Goal: Task Accomplishment & Management: Use online tool/utility

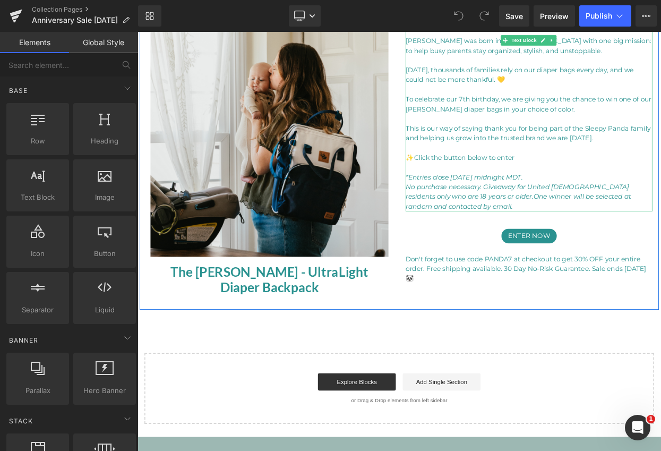
scroll to position [132, 0]
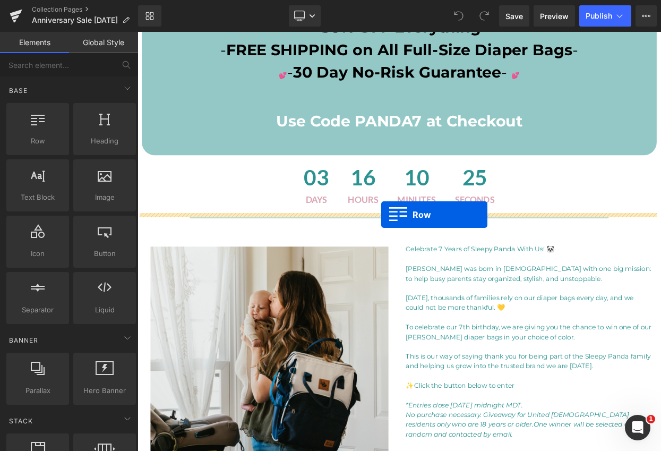
drag, startPoint x: 182, startPoint y: 160, endPoint x: 436, endPoint y: 256, distance: 271.7
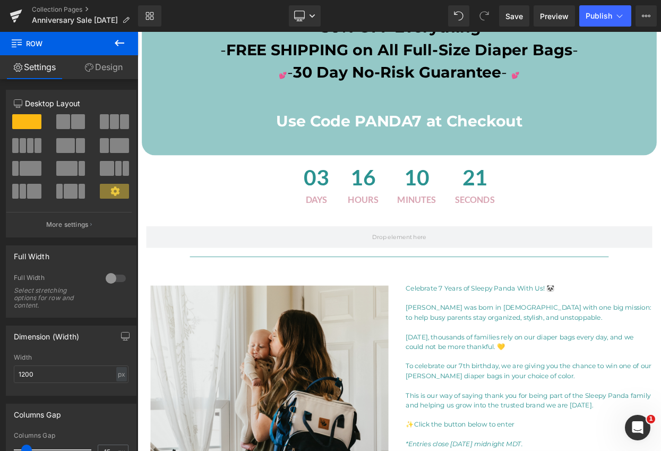
click at [118, 42] on icon at bounding box center [119, 43] width 13 height 13
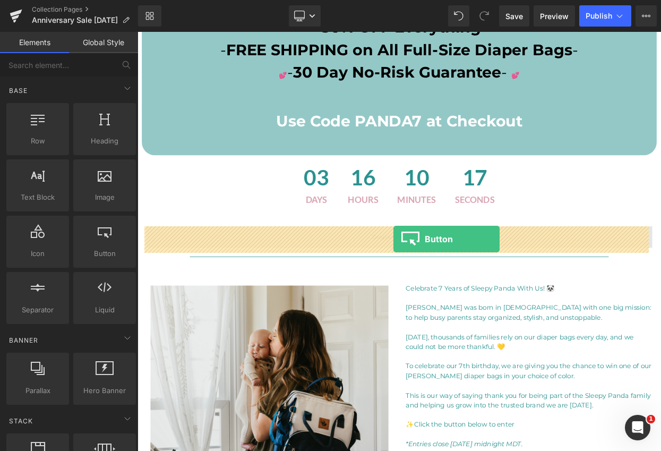
drag, startPoint x: 236, startPoint y: 265, endPoint x: 452, endPoint y: 285, distance: 216.4
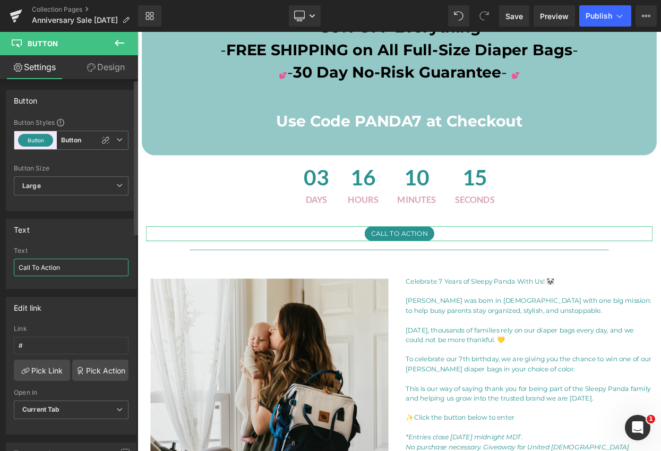
click at [50, 273] on input "Call To Action" at bounding box center [71, 267] width 115 height 18
click at [94, 262] on input "Call To Action" at bounding box center [71, 267] width 115 height 18
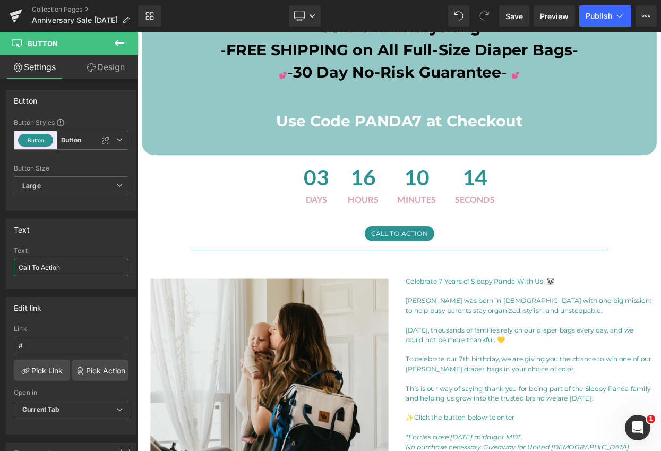
drag, startPoint x: 53, startPoint y: 266, endPoint x: -12, endPoint y: 269, distance: 64.3
click at [0, 269] on html "Button You are previewing how the will restyle your page. You can not edit Elem…" at bounding box center [330, 225] width 661 height 451
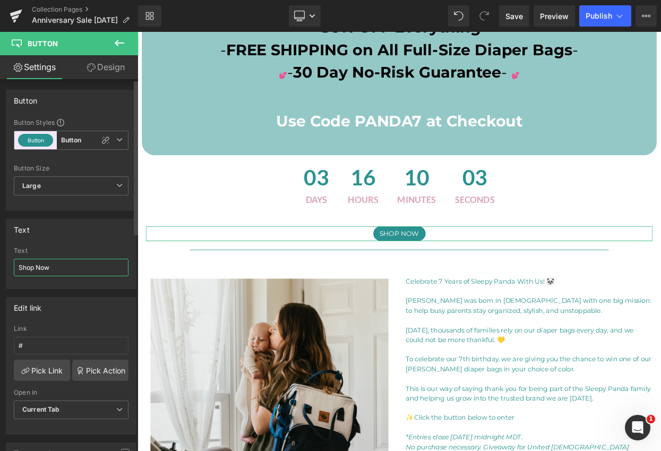
scroll to position [29, 0]
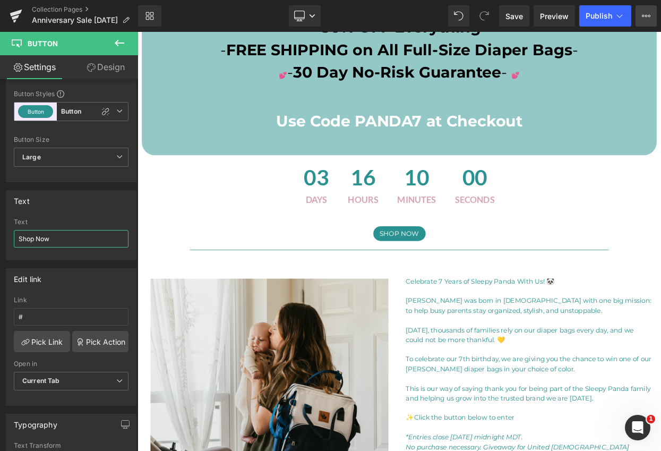
type input "Shop Now"
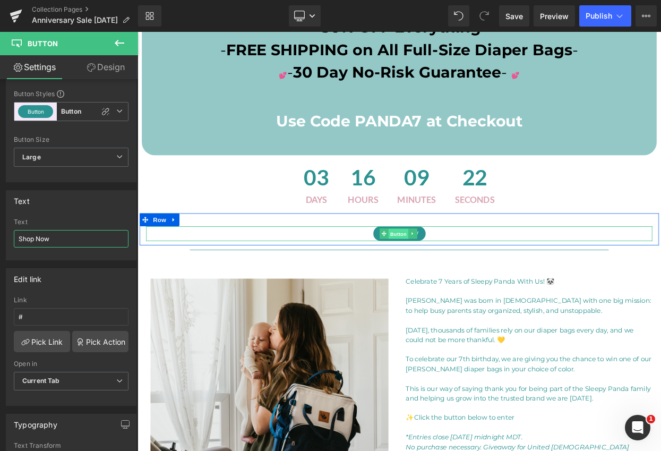
click at [460, 281] on span "Button" at bounding box center [457, 279] width 24 height 13
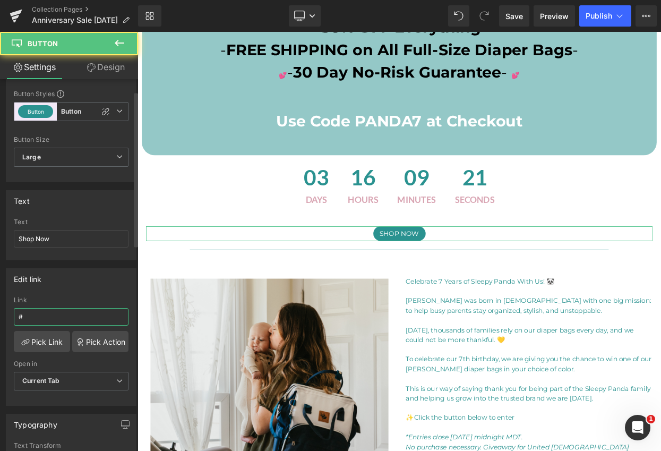
click at [30, 315] on input "#" at bounding box center [71, 317] width 115 height 18
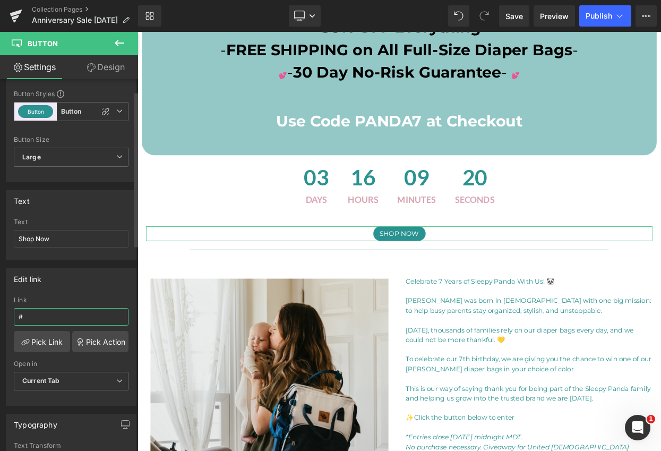
drag, startPoint x: 31, startPoint y: 316, endPoint x: 10, endPoint y: 316, distance: 21.2
click at [12, 316] on div "# Link # Pick Link Pick Action Current Tab New Tab Open in Current Tab Current …" at bounding box center [70, 350] width 129 height 109
paste input "[URL][DOMAIN_NAME]"
type input "[URL][DOMAIN_NAME]"
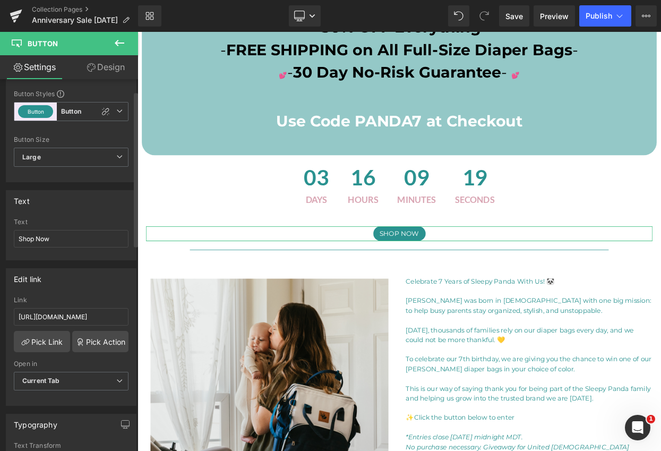
click at [83, 290] on div "Edit link [URL][DOMAIN_NAME] Link [URL][DOMAIN_NAME] Pick Link Pick Action Curr…" at bounding box center [71, 336] width 131 height 137
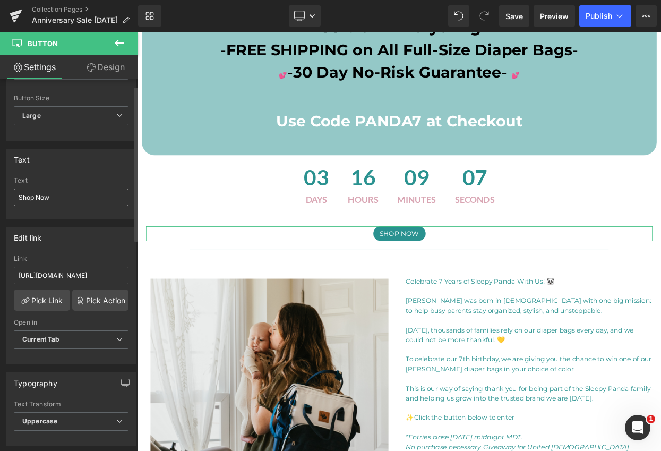
scroll to position [15, 0]
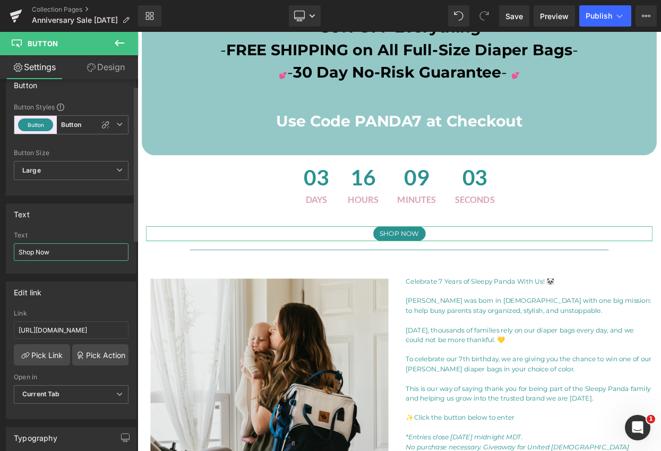
click at [36, 250] on input "Shop Now" at bounding box center [71, 252] width 115 height 18
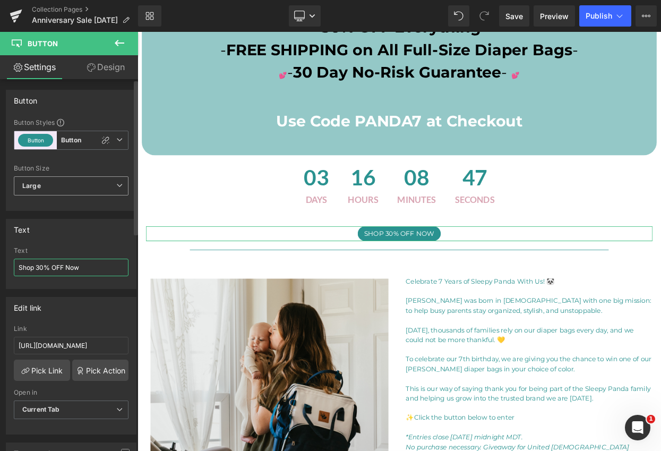
type input "Shop 30% OFF Now"
click at [90, 186] on span "Large" at bounding box center [71, 185] width 115 height 19
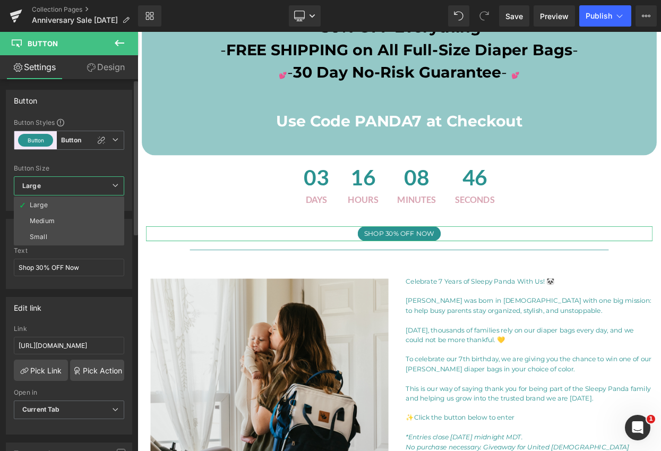
click at [88, 166] on div "Button Size" at bounding box center [69, 168] width 110 height 7
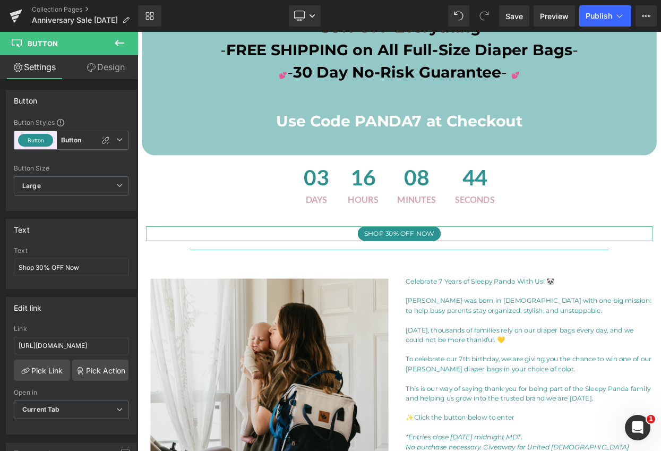
click at [106, 70] on link "Design" at bounding box center [105, 67] width 69 height 24
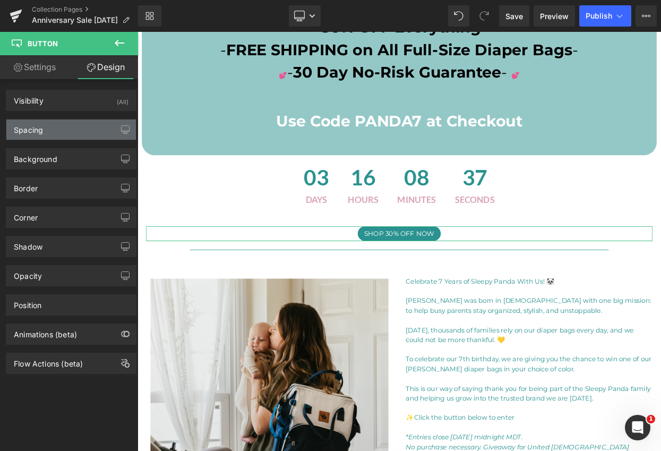
click at [50, 133] on div "Spacing" at bounding box center [70, 129] width 129 height 20
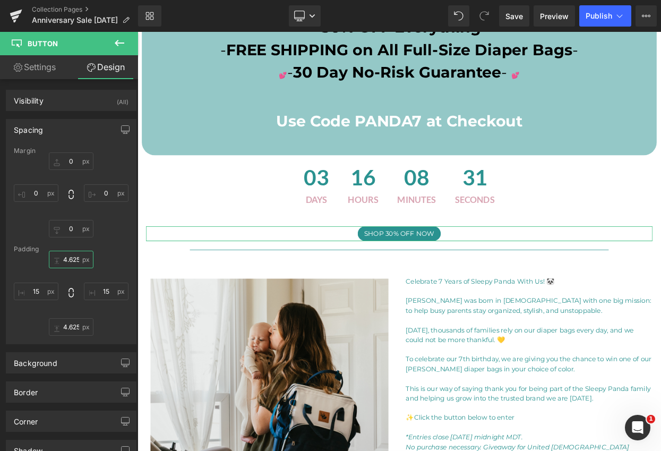
click at [60, 261] on input "4.625" at bounding box center [71, 259] width 45 height 18
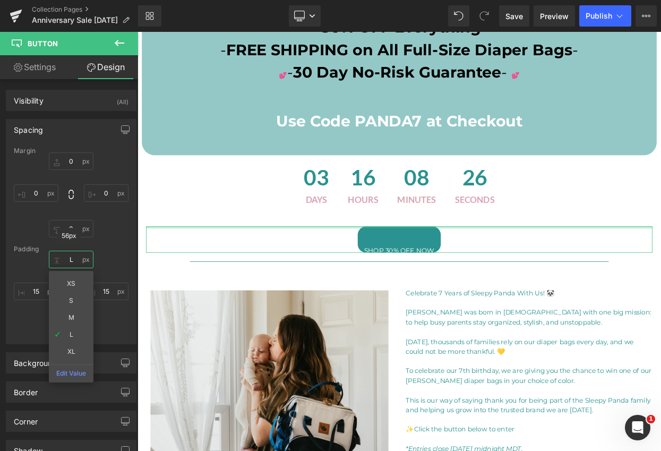
click at [76, 258] on input "L" at bounding box center [71, 259] width 45 height 18
type input "M"
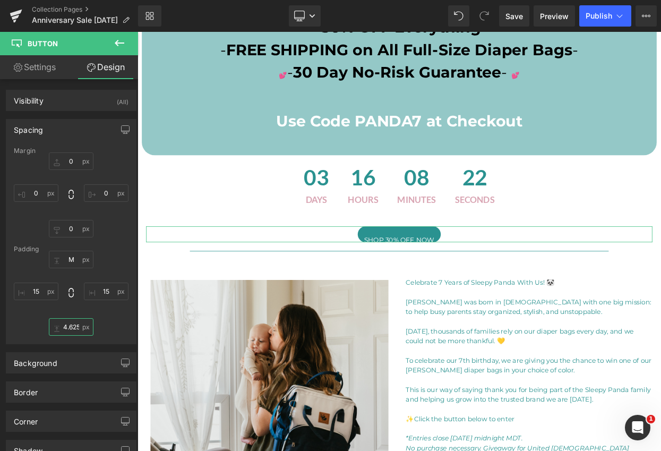
click at [70, 331] on input "4.625" at bounding box center [71, 327] width 45 height 18
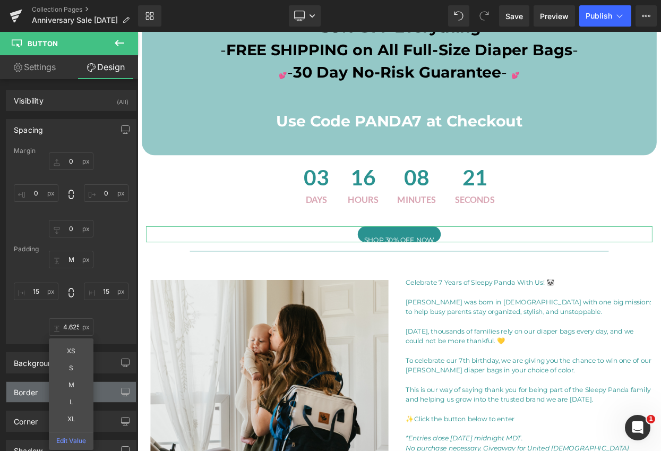
type input "M"
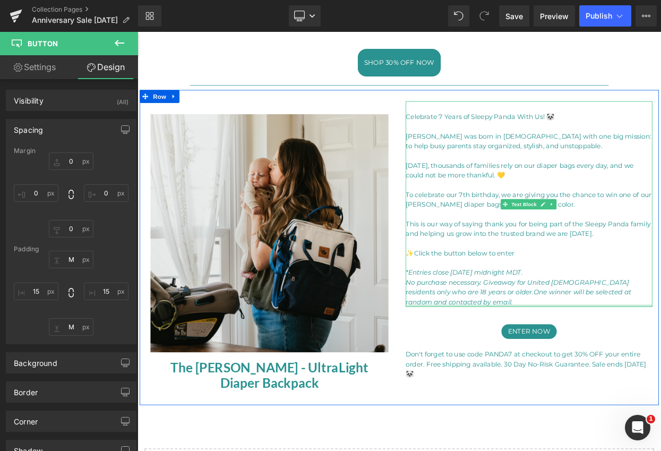
scroll to position [250, 0]
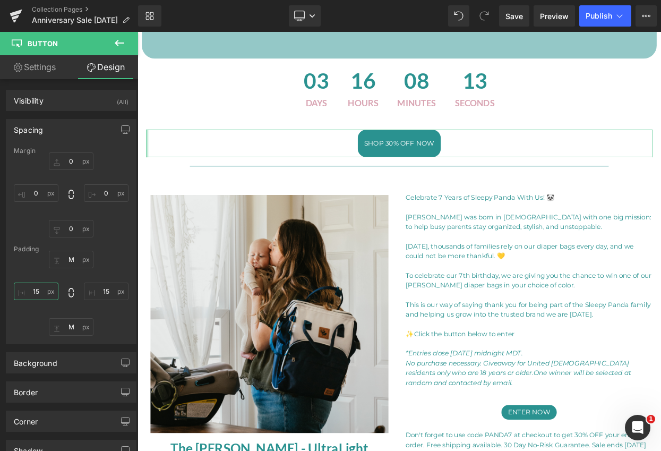
click at [44, 292] on input "15" at bounding box center [36, 291] width 45 height 18
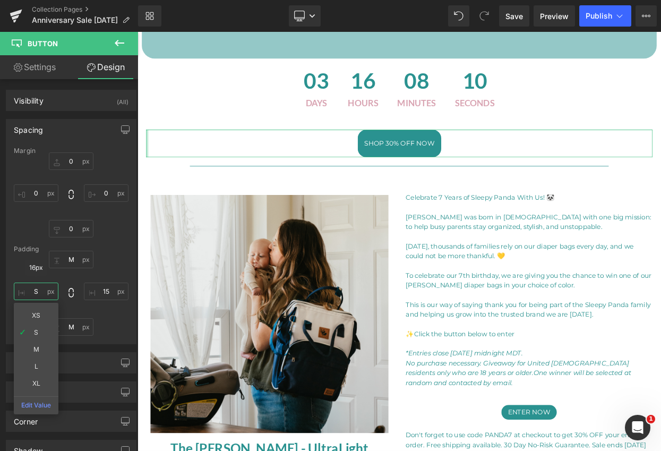
click at [42, 291] on input "S" at bounding box center [36, 291] width 45 height 18
type input "M"
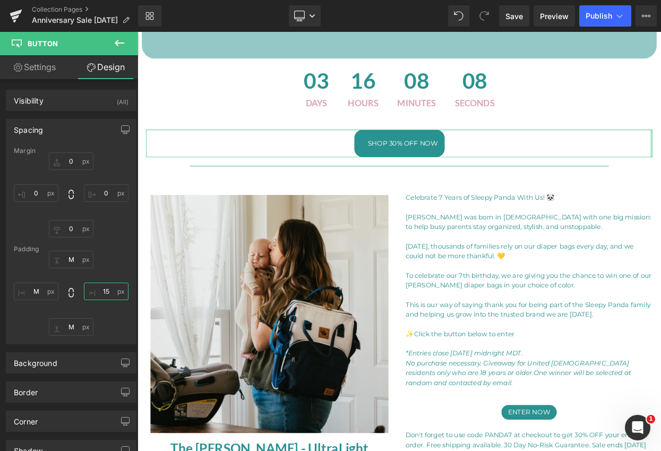
click at [107, 289] on input "15" at bounding box center [106, 291] width 45 height 18
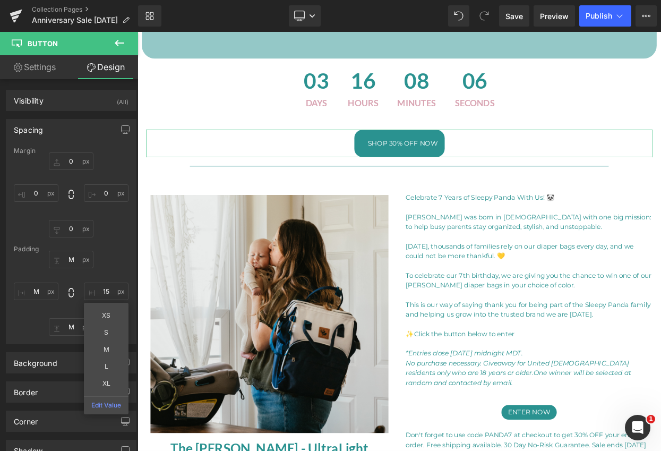
type input "M"
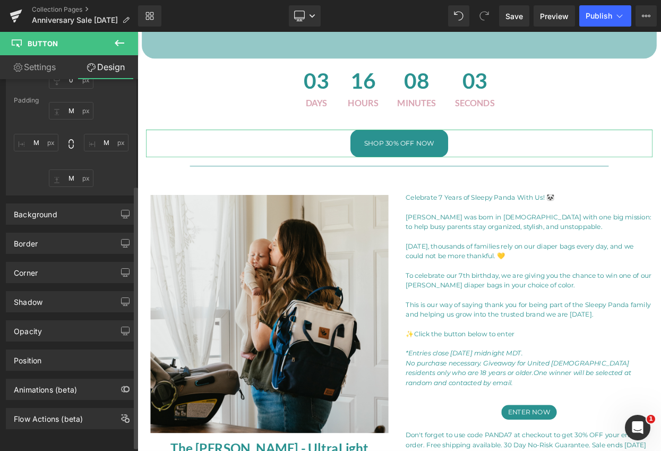
scroll to position [0, 0]
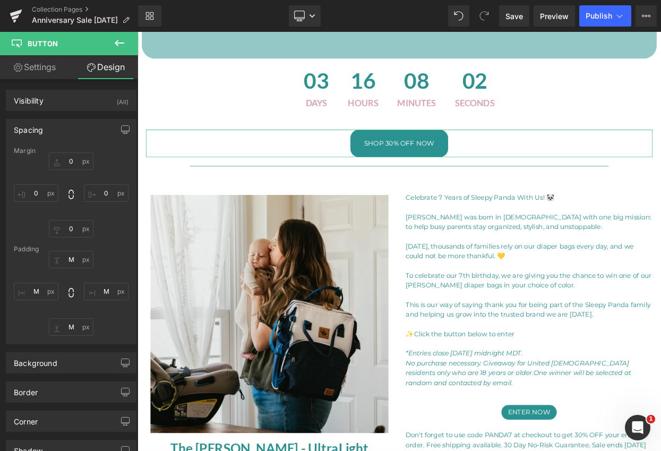
click at [44, 66] on link "Settings" at bounding box center [34, 67] width 69 height 24
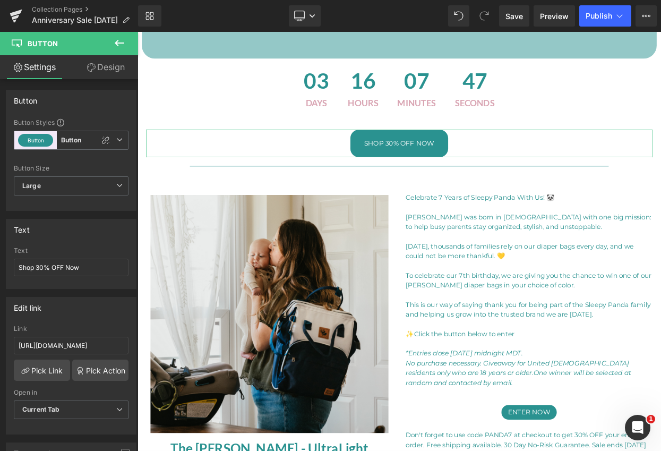
click at [113, 64] on link "Design" at bounding box center [105, 67] width 69 height 24
type input "0"
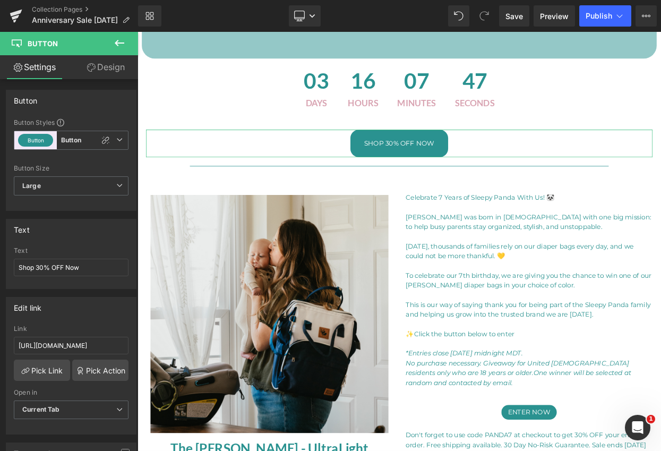
type input "M"
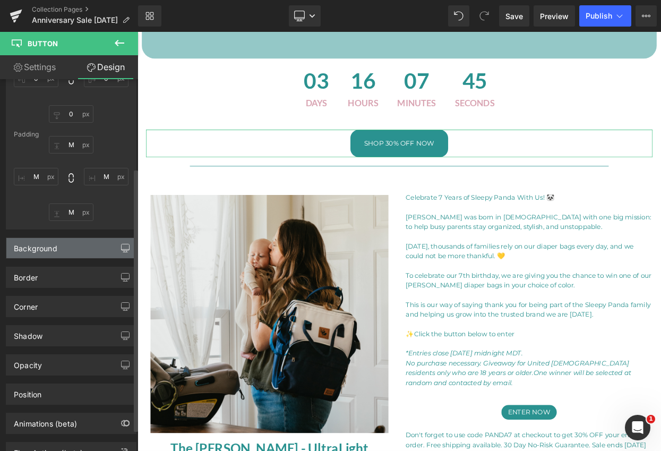
scroll to position [154, 0]
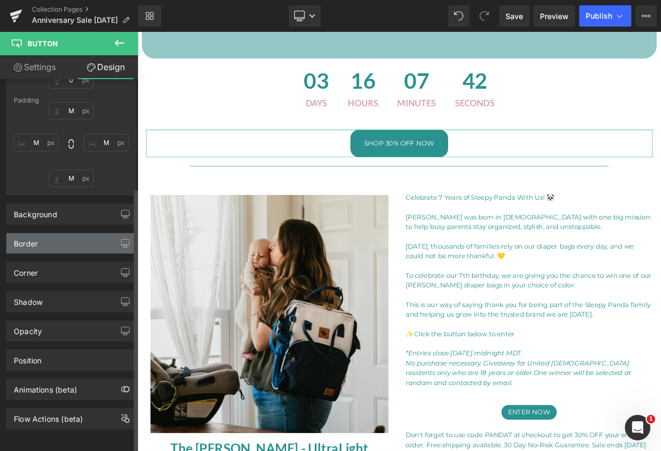
click at [60, 239] on div "Border" at bounding box center [70, 243] width 129 height 20
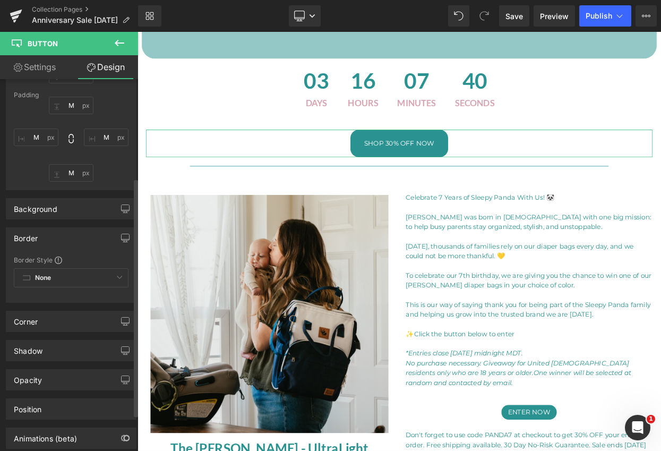
click at [87, 278] on div "None Custom Border Solid Border Dashed Border Dotted" at bounding box center [71, 280] width 115 height 24
click at [64, 281] on div "None Custom Border Solid Border Dashed Border Dotted" at bounding box center [71, 280] width 115 height 24
click at [32, 278] on div "None Custom Border Solid Border Dashed Border Dotted" at bounding box center [71, 280] width 115 height 24
click at [87, 270] on div "None Custom Border Solid Border Dashed Border Dotted" at bounding box center [71, 280] width 115 height 24
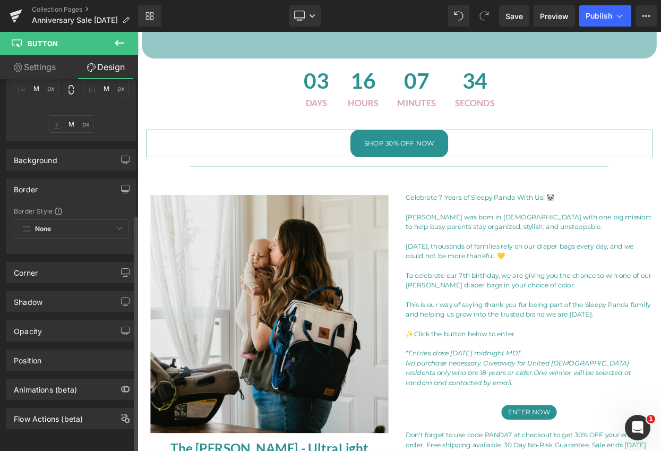
drag, startPoint x: 59, startPoint y: 350, endPoint x: 71, endPoint y: 337, distance: 16.9
click at [60, 350] on div "Position" at bounding box center [70, 360] width 129 height 20
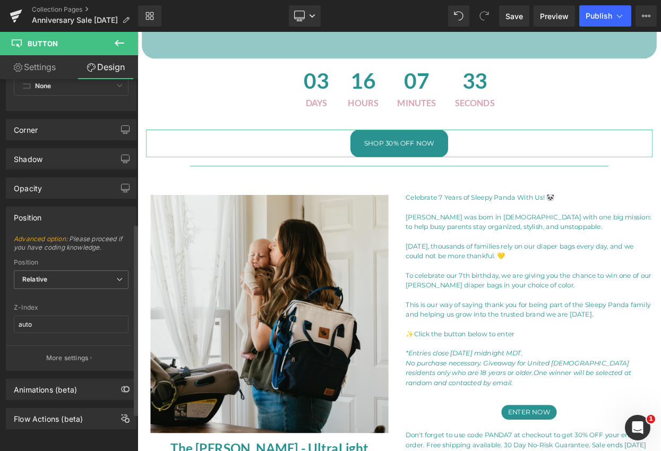
scroll to position [353, 0]
click at [74, 384] on div "Animations (beta)" at bounding box center [45, 386] width 63 height 15
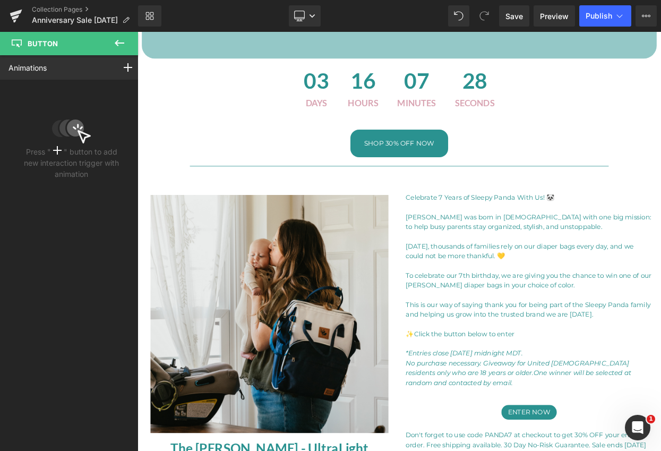
click at [117, 40] on icon at bounding box center [120, 43] width 10 height 6
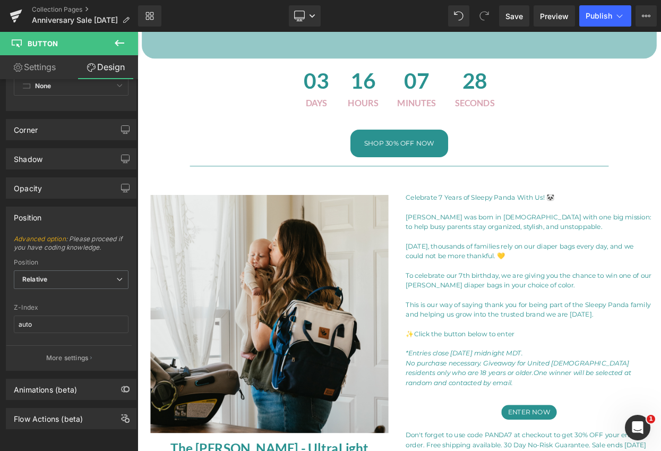
type input "0"
type input "M"
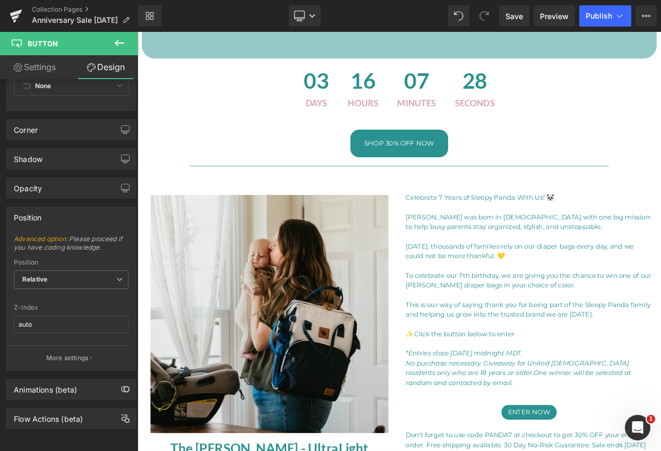
type input "M"
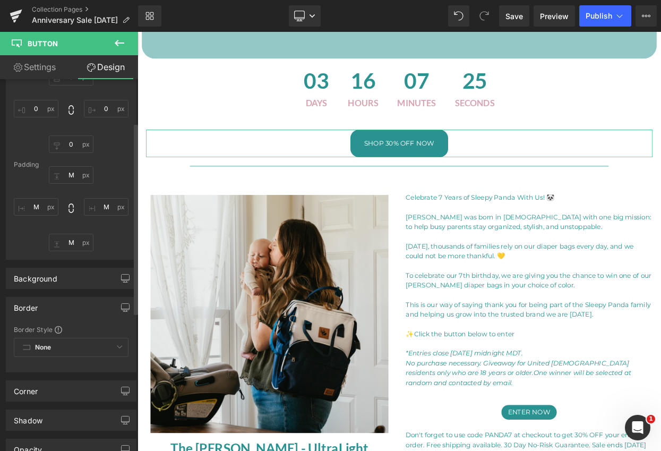
scroll to position [0, 0]
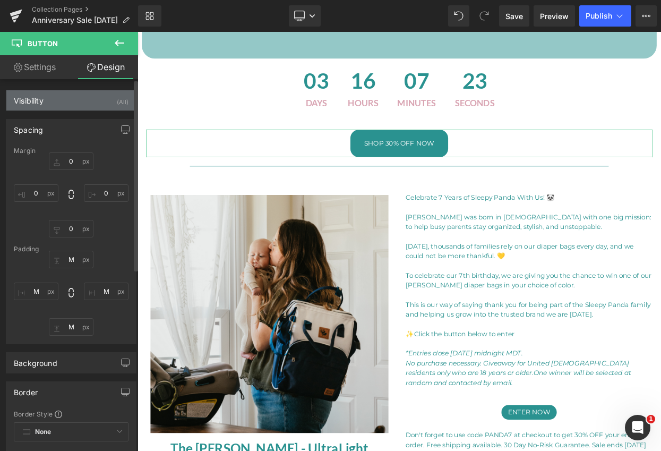
click at [80, 96] on div "Visibility (All)" at bounding box center [70, 100] width 129 height 20
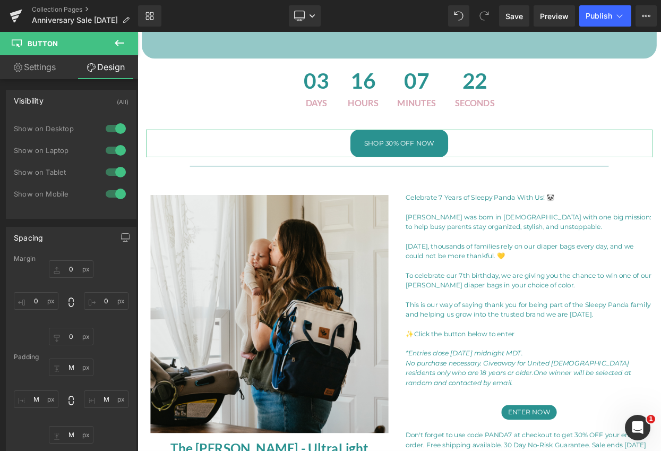
click at [38, 67] on link "Settings" at bounding box center [34, 67] width 69 height 24
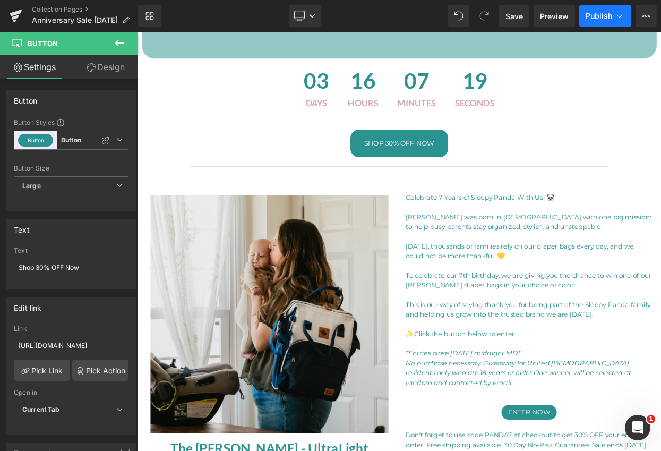
click at [600, 17] on span "Publish" at bounding box center [598, 16] width 27 height 8
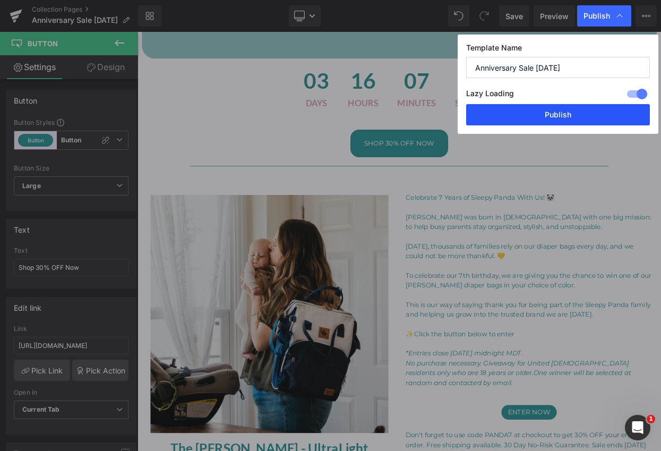
drag, startPoint x: 522, startPoint y: 110, endPoint x: 507, endPoint y: 122, distance: 19.2
click at [522, 110] on button "Publish" at bounding box center [558, 114] width 184 height 21
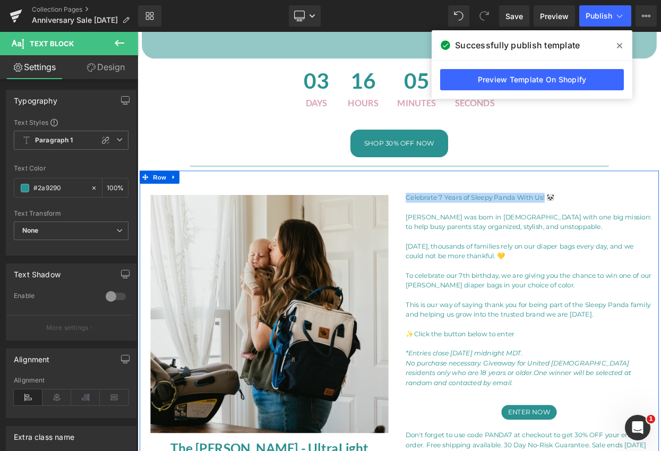
drag, startPoint x: 633, startPoint y: 234, endPoint x: 462, endPoint y: 227, distance: 171.0
click at [462, 227] on div "Celebrate 7 Years of Sleepy Panda With Us! 🐼 Sleepy Panda was born in [DEMOGRAP…" at bounding box center [617, 392] width 318 height 352
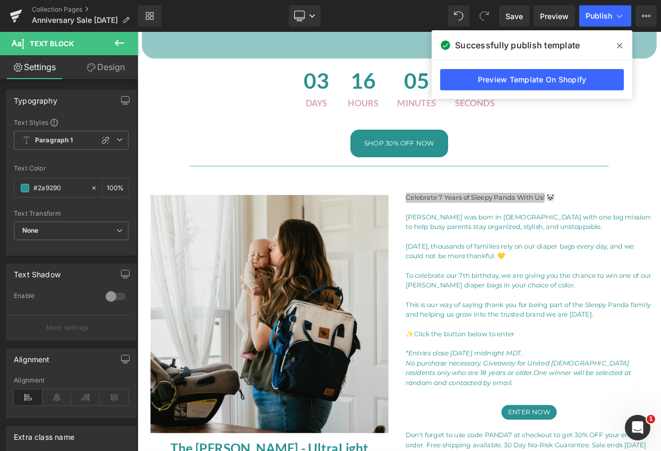
click at [620, 43] on icon at bounding box center [619, 45] width 5 height 8
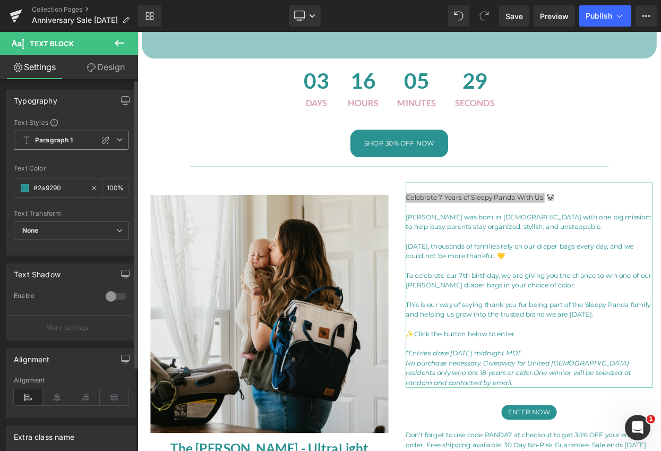
click at [84, 138] on span "Paragraph 1" at bounding box center [71, 140] width 115 height 19
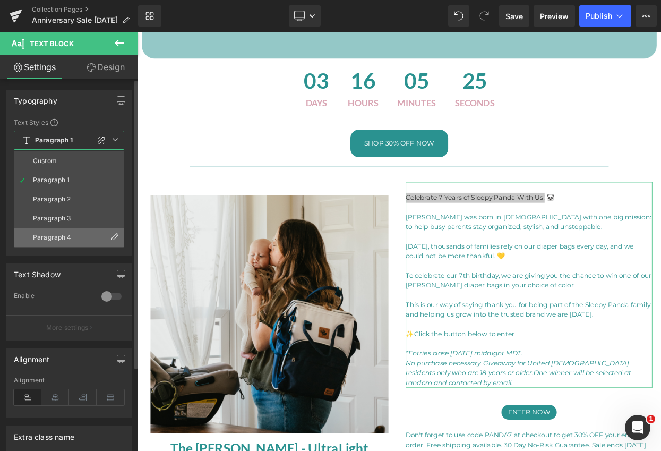
click at [67, 236] on div "Paragraph 4" at bounding box center [52, 236] width 39 height 7
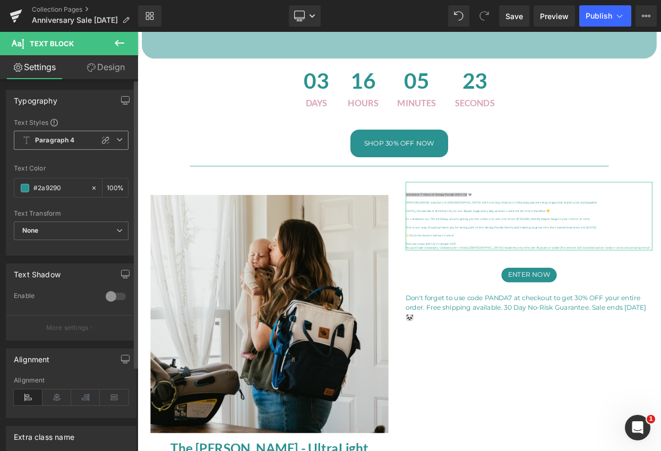
click at [76, 143] on span "Paragraph 4" at bounding box center [71, 140] width 115 height 19
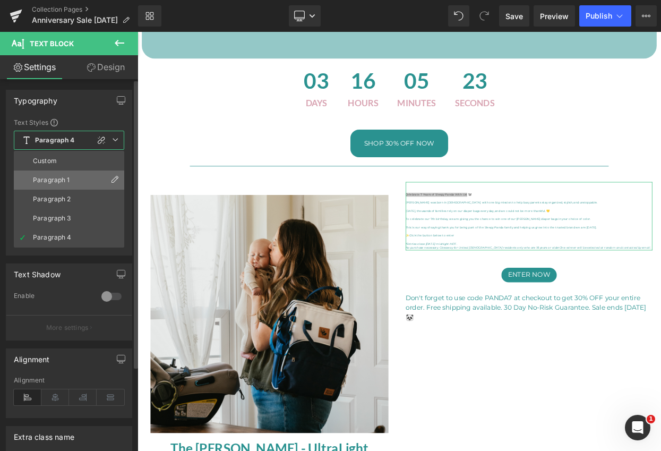
click at [66, 179] on div "Paragraph 1" at bounding box center [51, 179] width 37 height 7
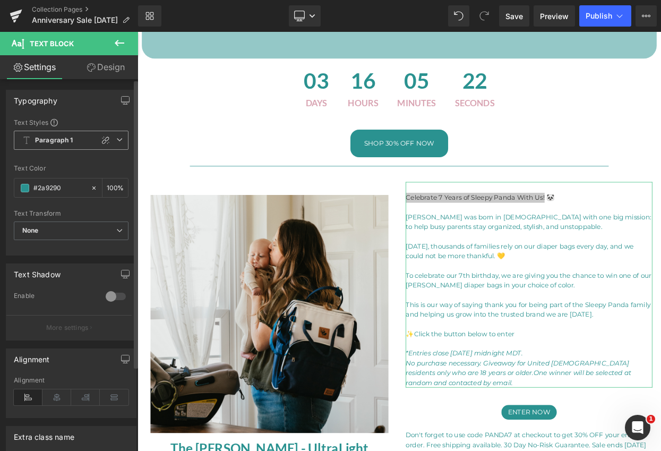
click at [73, 136] on span "Paragraph 1" at bounding box center [71, 140] width 115 height 19
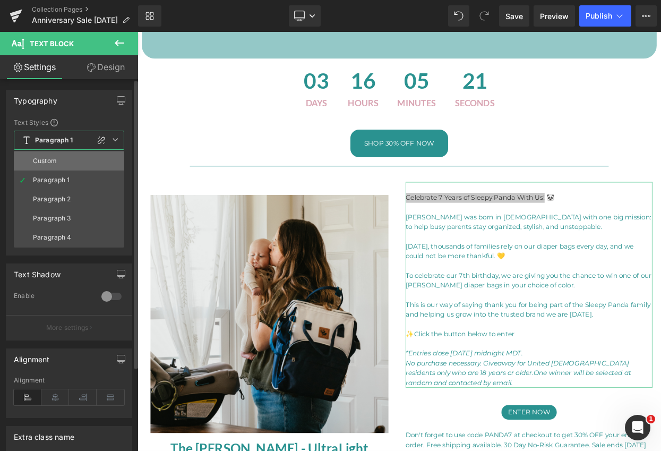
click at [54, 159] on div "Custom" at bounding box center [45, 160] width 24 height 7
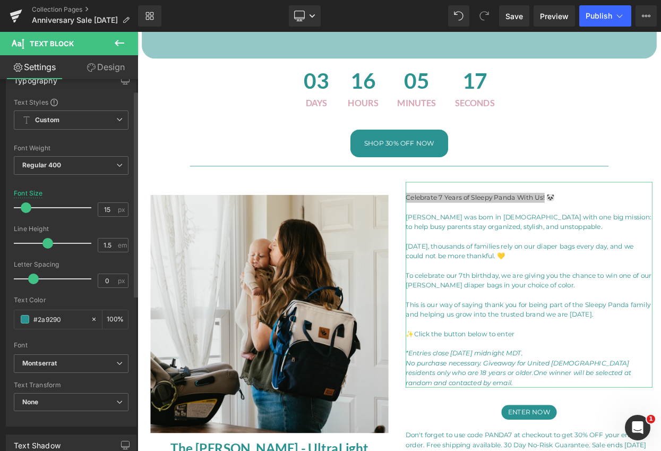
scroll to position [34, 0]
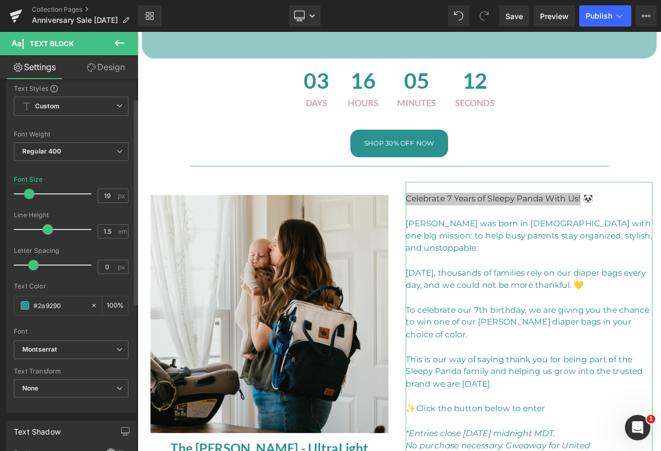
type input "18"
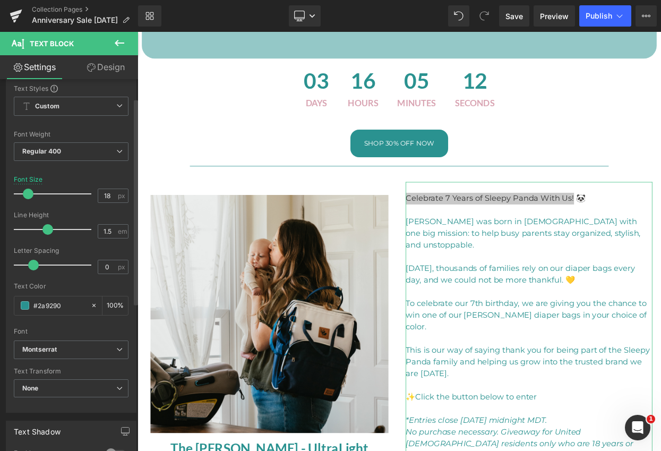
click at [30, 193] on span at bounding box center [28, 193] width 11 height 11
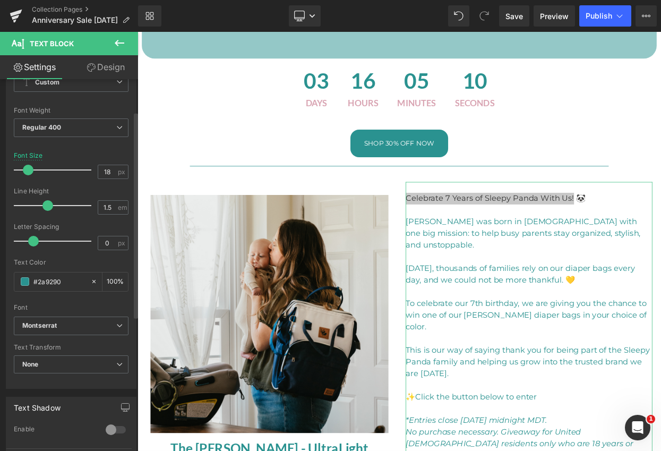
scroll to position [72, 0]
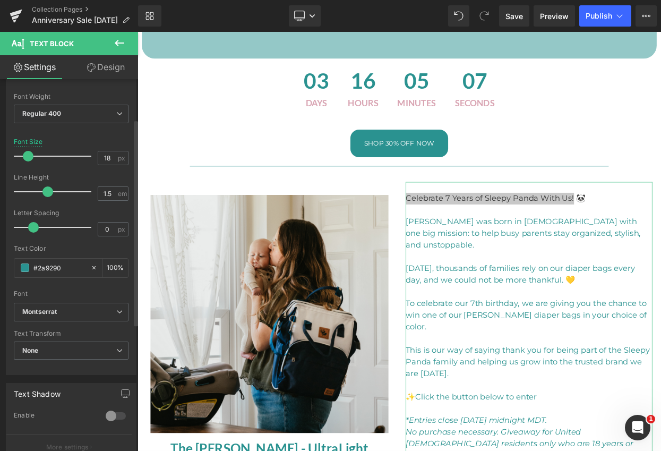
click at [45, 191] on span at bounding box center [47, 191] width 11 height 11
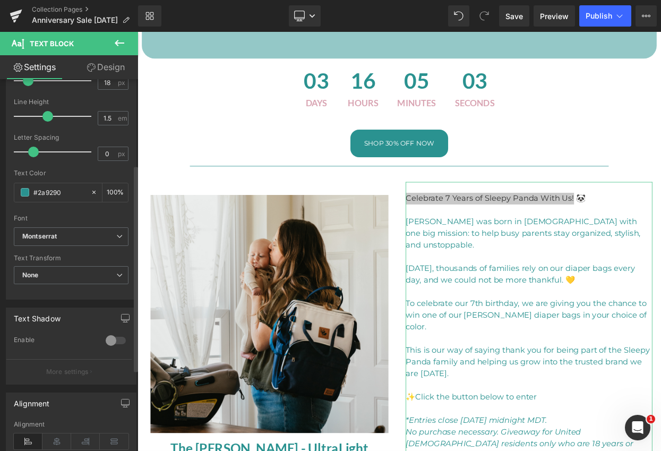
scroll to position [168, 0]
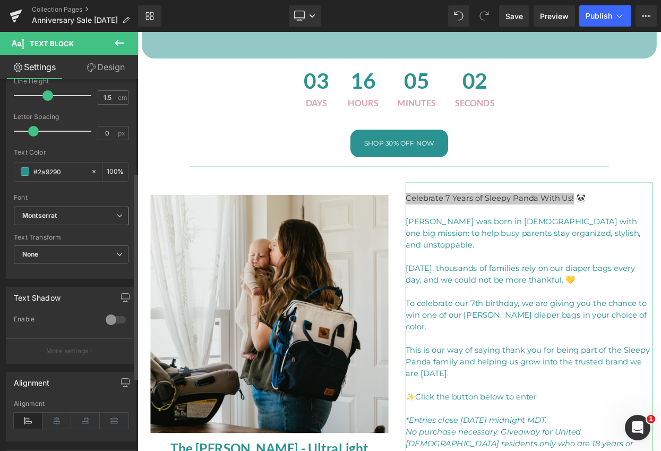
click at [86, 212] on b "Montserrat" at bounding box center [69, 215] width 94 height 9
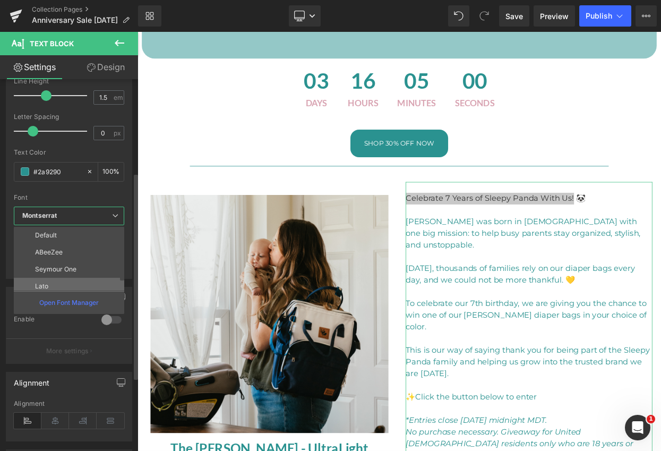
click at [50, 283] on li "Lato" at bounding box center [71, 286] width 115 height 17
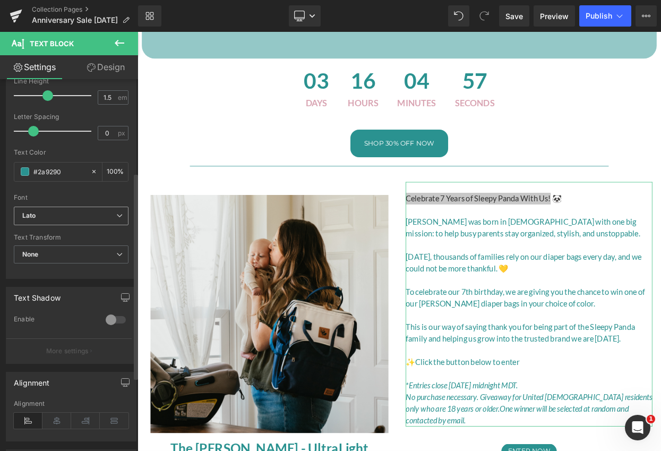
click at [80, 213] on b "Lato" at bounding box center [69, 215] width 94 height 9
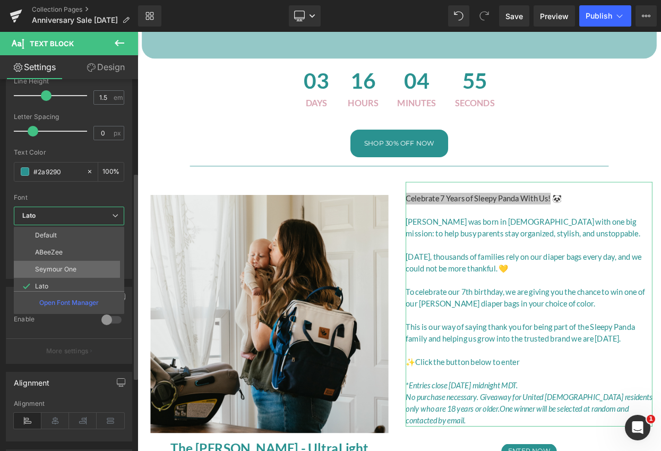
scroll to position [38, 0]
click at [71, 264] on li "Montserrat" at bounding box center [71, 264] width 115 height 17
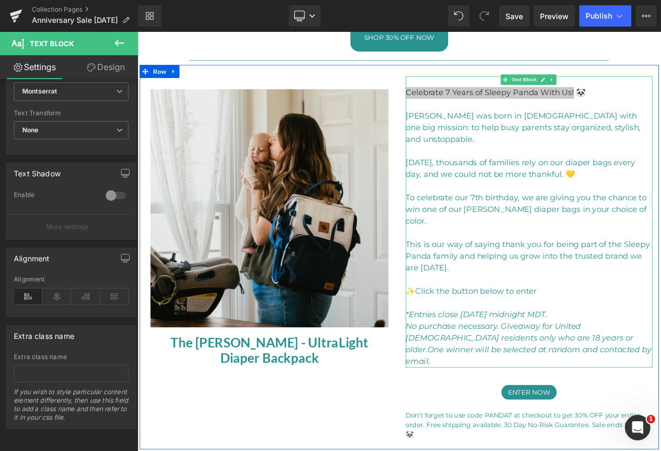
scroll to position [435, 0]
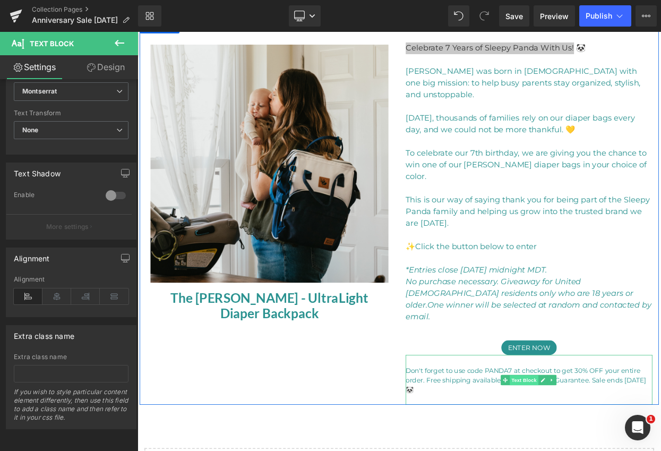
click at [608, 450] on span "Text Block" at bounding box center [611, 459] width 35 height 13
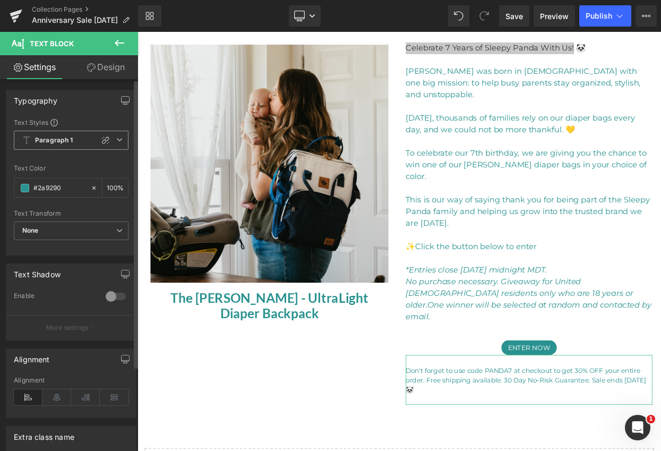
click at [84, 141] on span "Paragraph 1" at bounding box center [71, 140] width 115 height 19
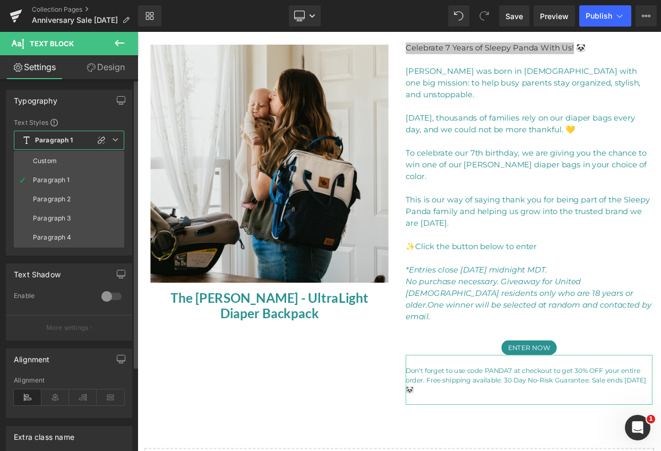
click at [65, 162] on li "Custom" at bounding box center [69, 160] width 110 height 19
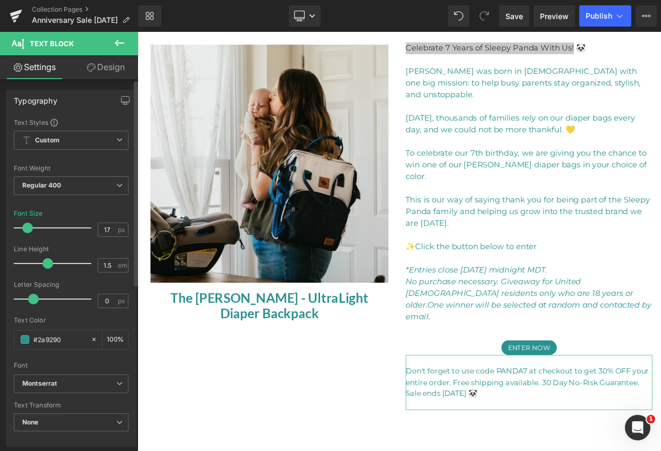
type input "18"
click at [27, 230] on span at bounding box center [28, 227] width 11 height 11
click at [99, 207] on div "Font Default ABeeZee Seymour One Lato [GEOGRAPHIC_DATA] bembo book [GEOGRAPHIC_…" at bounding box center [71, 246] width 115 height 256
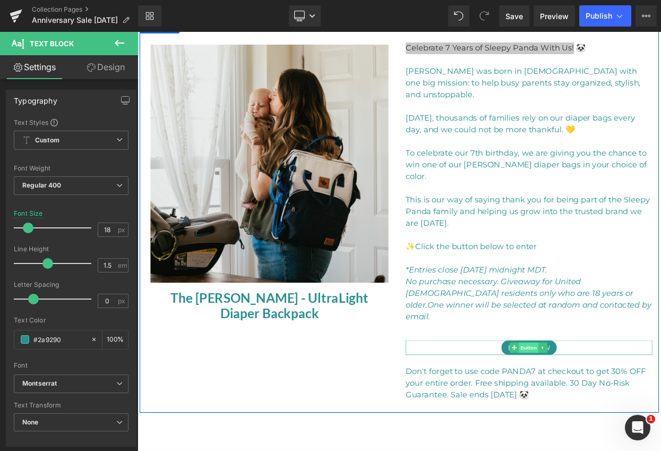
click at [618, 412] on span "Button" at bounding box center [617, 418] width 24 height 13
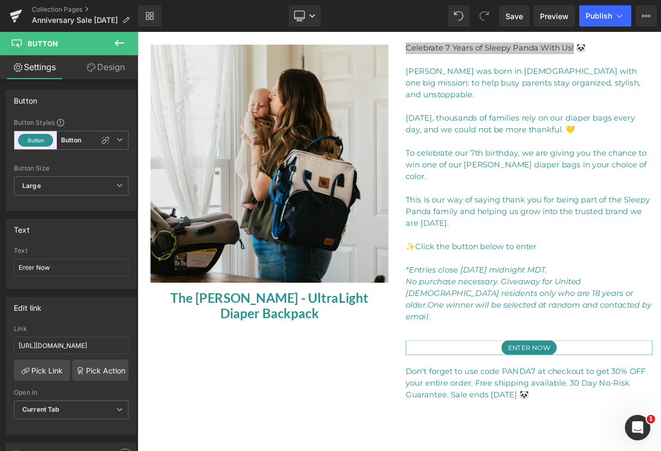
click at [122, 63] on link "Design" at bounding box center [105, 67] width 69 height 24
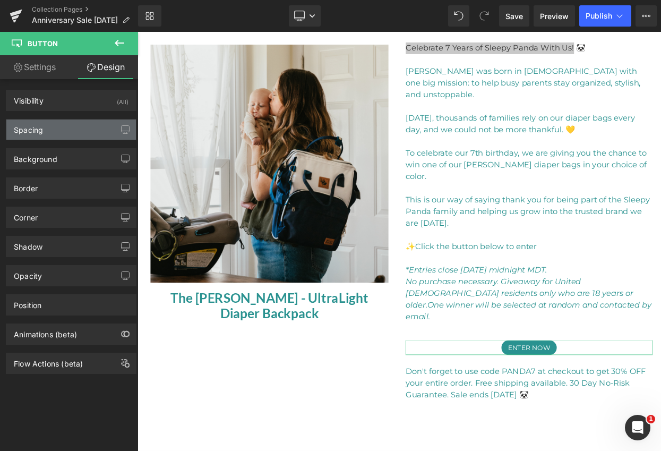
click at [56, 119] on div "Spacing" at bounding box center [70, 129] width 129 height 20
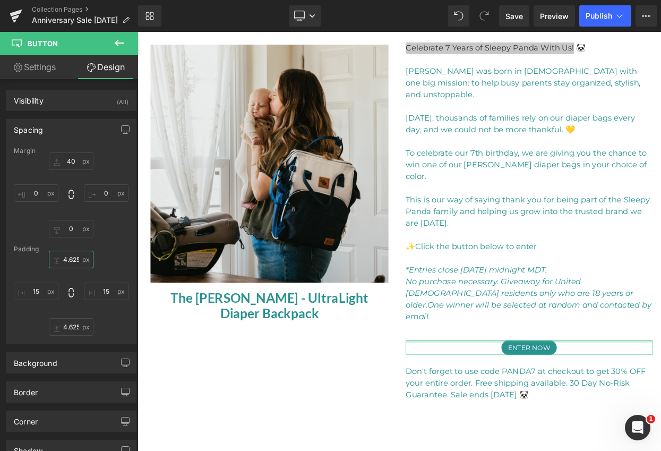
click at [67, 261] on input "4.625" at bounding box center [71, 259] width 45 height 18
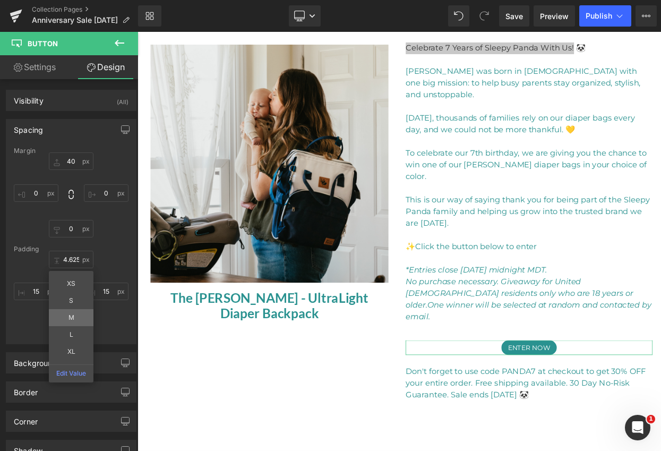
type input "M"
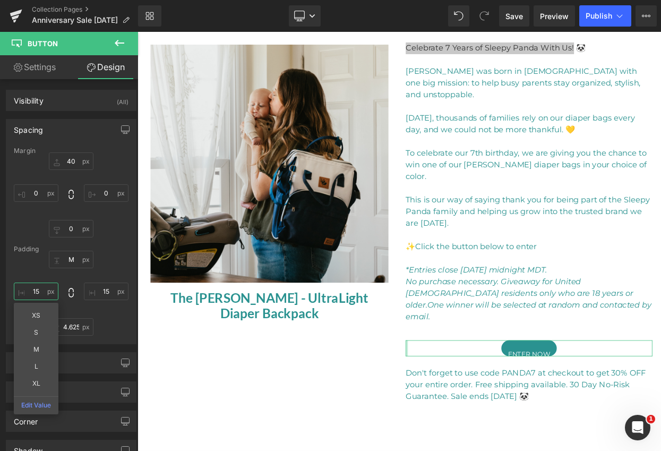
click at [38, 293] on input "15" at bounding box center [36, 291] width 45 height 18
type input "M"
drag, startPoint x: 40, startPoint y: 349, endPoint x: 68, endPoint y: 318, distance: 41.7
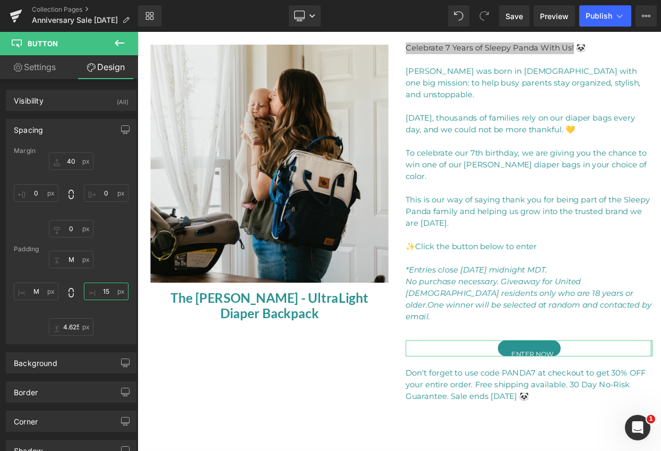
click at [102, 291] on input "15" at bounding box center [106, 291] width 45 height 18
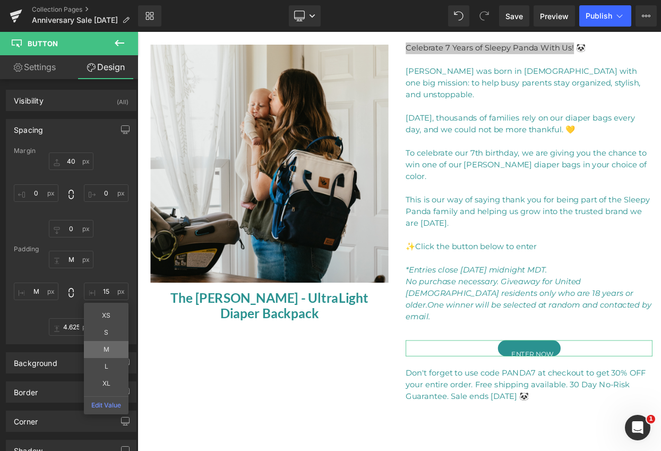
type input "M"
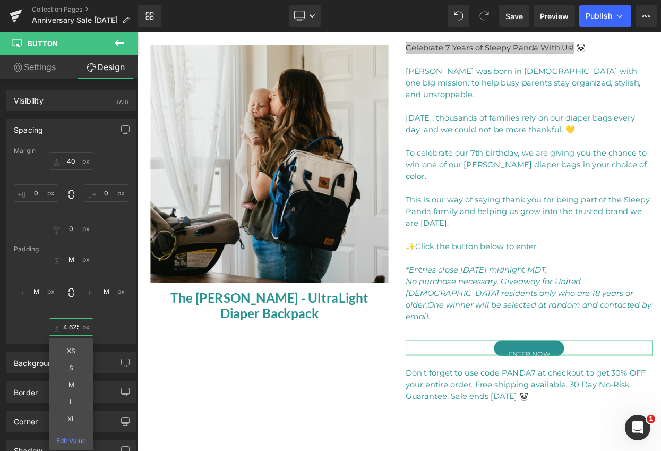
click at [67, 327] on input "4.625" at bounding box center [71, 327] width 45 height 18
type input "M"
drag, startPoint x: 69, startPoint y: 384, endPoint x: 109, endPoint y: 373, distance: 41.3
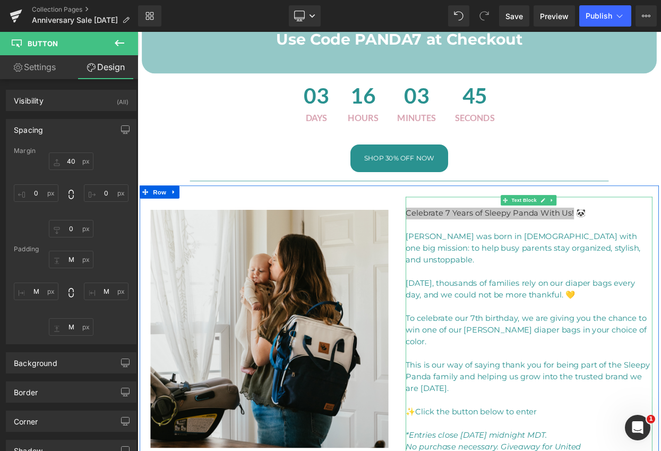
scroll to position [253, 0]
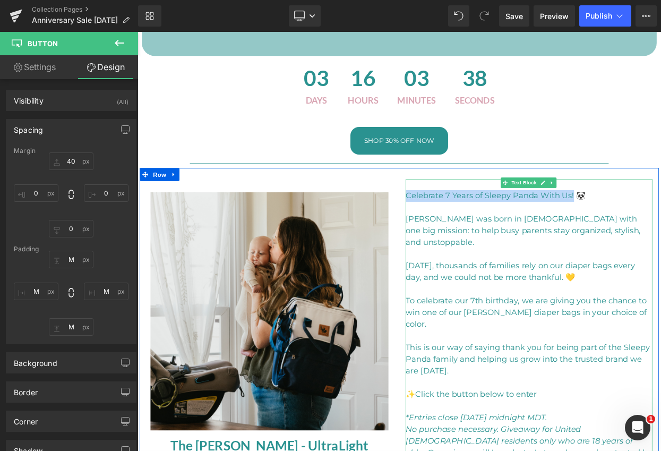
click at [660, 230] on p "Celebrate 7 Years of Sleepy Panda With Us! 🐼" at bounding box center [617, 233] width 302 height 14
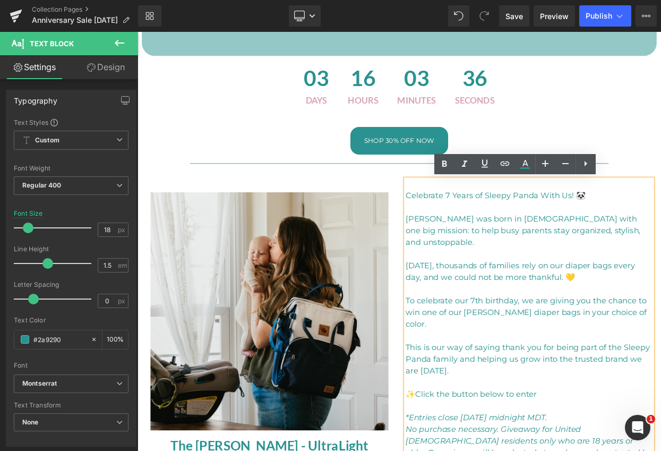
click at [660, 232] on p "Celebrate 7 Years of Sleepy Panda With Us! 🐼" at bounding box center [617, 233] width 302 height 14
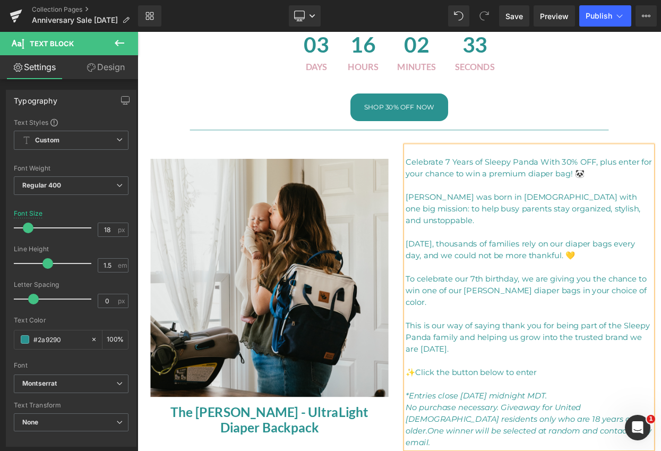
scroll to position [301, 0]
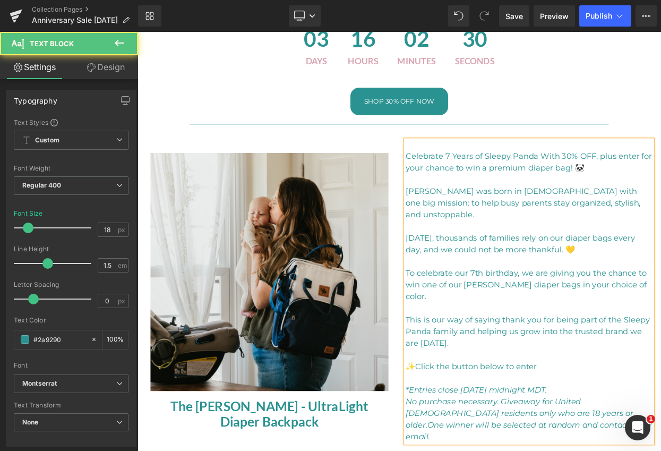
click at [660, 321] on p "To celebrate our 7th birthday, we are giving you the chance to win one of our […" at bounding box center [617, 342] width 302 height 43
click at [485, 342] on p "To celebrate our 7th birthday, we are giving you 30% OFF your entire order and …" at bounding box center [617, 342] width 302 height 43
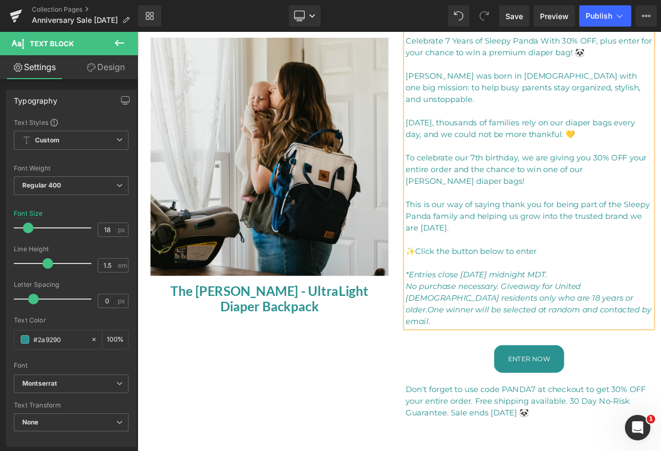
scroll to position [0, 0]
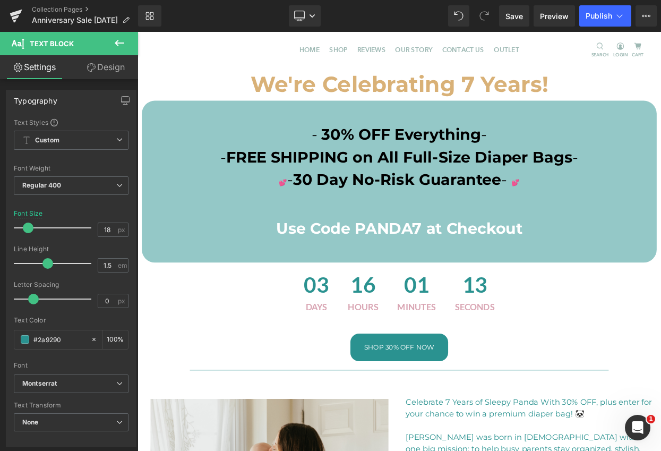
click at [121, 44] on icon at bounding box center [119, 43] width 13 height 13
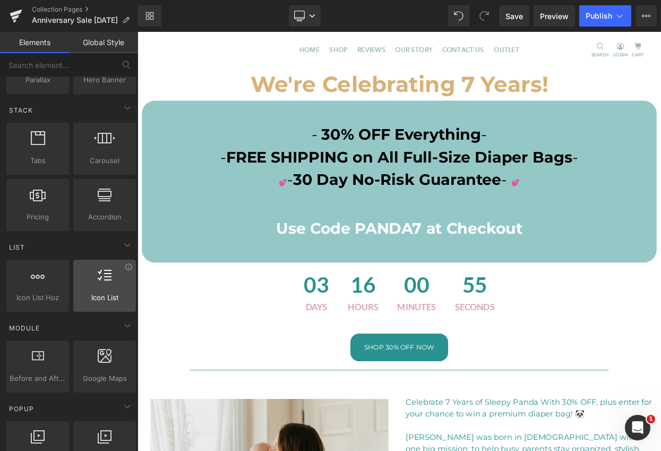
scroll to position [351, 0]
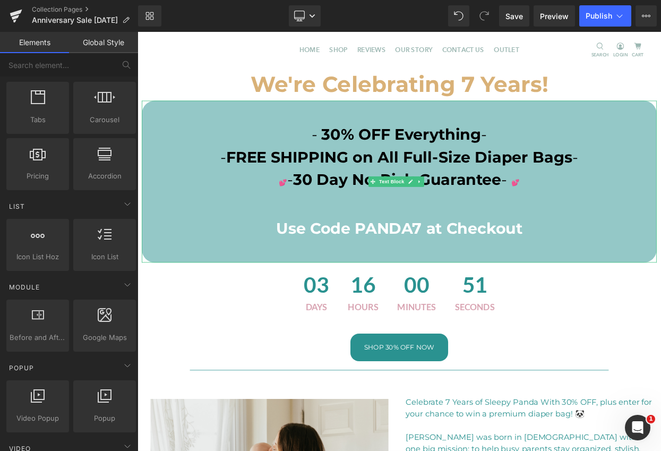
click at [460, 276] on span "Use Code PANDA7 at Checkout" at bounding box center [458, 272] width 302 height 23
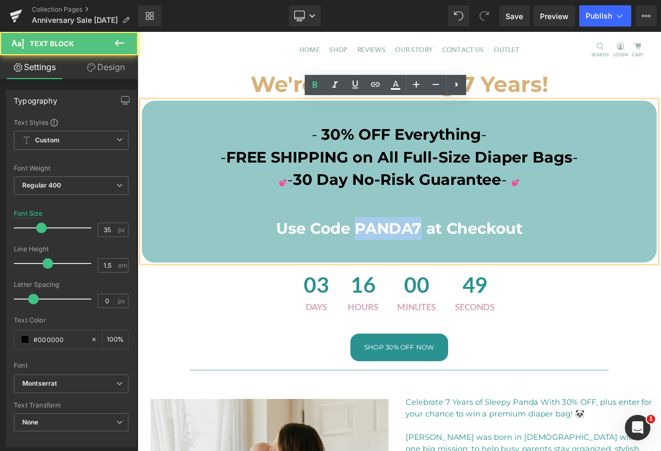
drag, startPoint x: 482, startPoint y: 269, endPoint x: 403, endPoint y: 275, distance: 79.9
click at [403, 275] on span "Use Code PANDA7 at Checkout" at bounding box center [458, 272] width 302 height 23
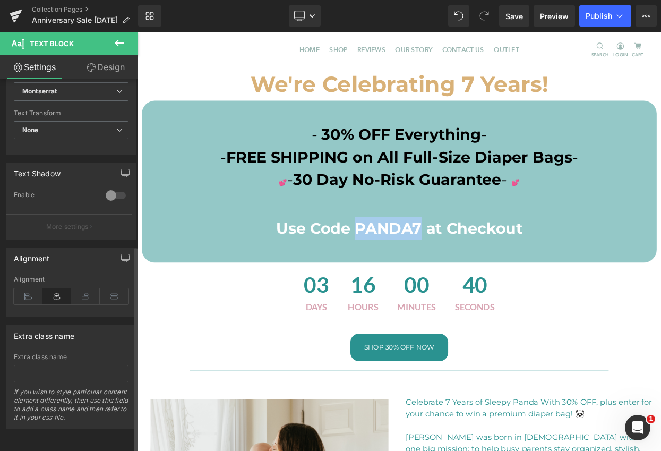
scroll to position [0, 0]
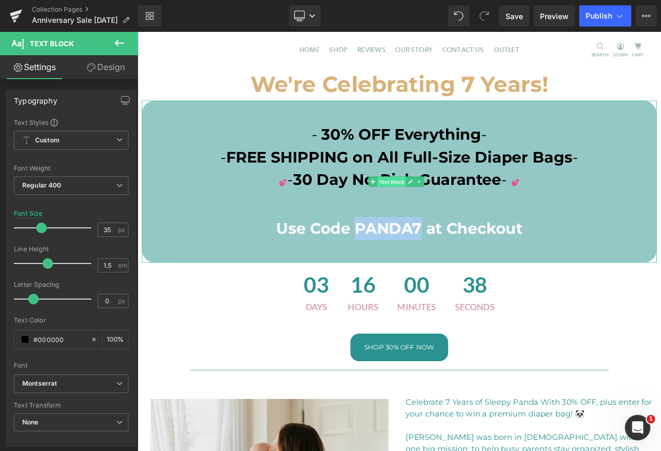
click at [444, 214] on span "Text Block" at bounding box center [448, 216] width 35 height 13
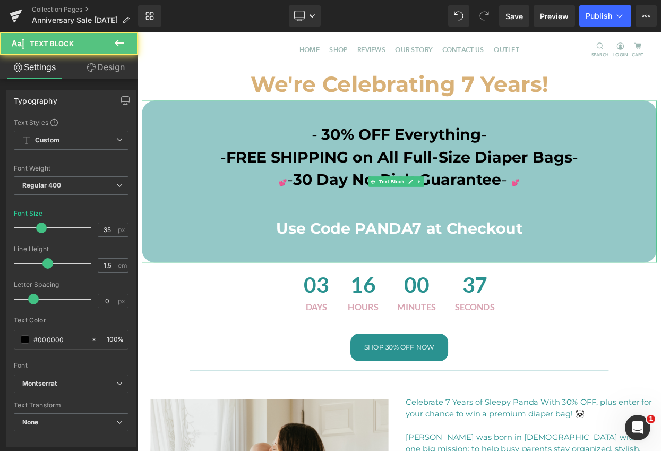
click at [456, 238] on p at bounding box center [458, 245] width 631 height 28
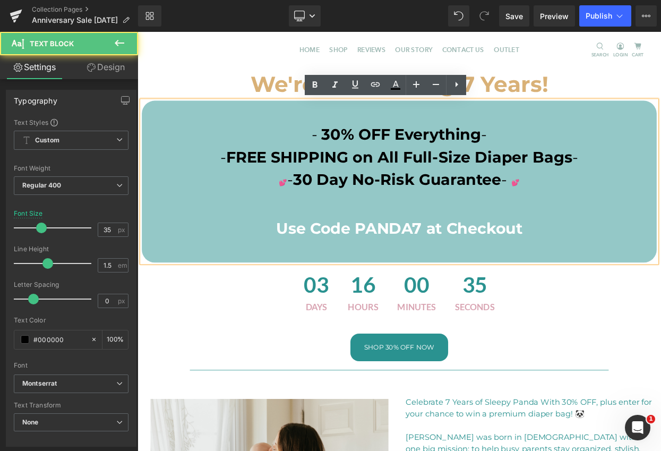
click at [449, 189] on span "FREE SHIPPING on All Full-Size Diaper Bags" at bounding box center [458, 185] width 425 height 23
click at [448, 207] on span "30 Day No-Risk Guarantee" at bounding box center [456, 213] width 256 height 23
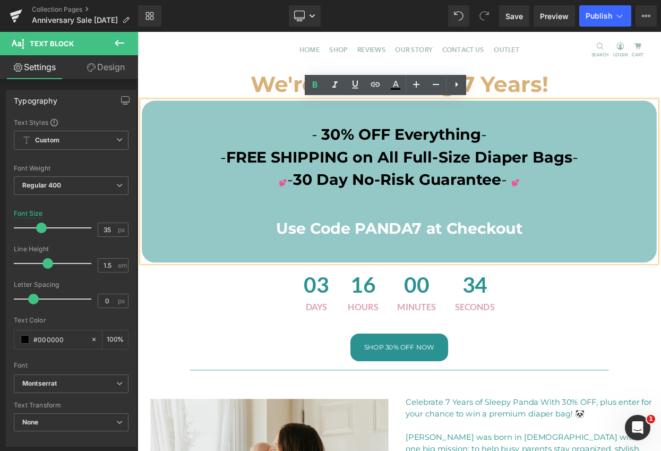
click at [660, 200] on p "💕 - 30 Day No-Risk Guarantee - 💕" at bounding box center [458, 216] width 631 height 32
click at [618, 343] on div "03 Days 16 Hours 00 Minutes 33 Seconds" at bounding box center [458, 350] width 642 height 71
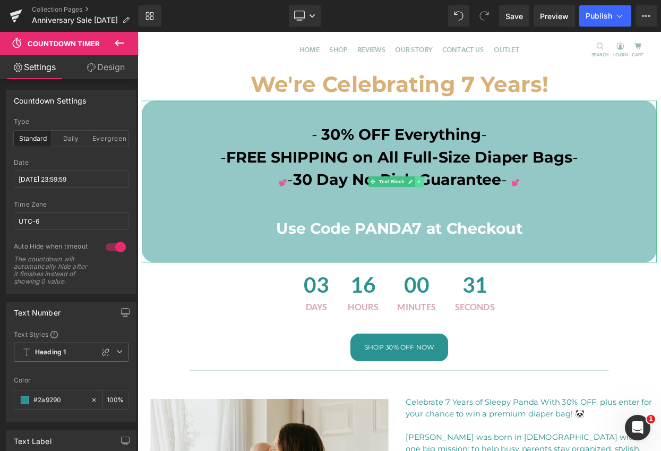
click at [484, 214] on icon at bounding box center [483, 215] width 6 height 6
click at [477, 216] on icon at bounding box center [477, 216] width 6 height 6
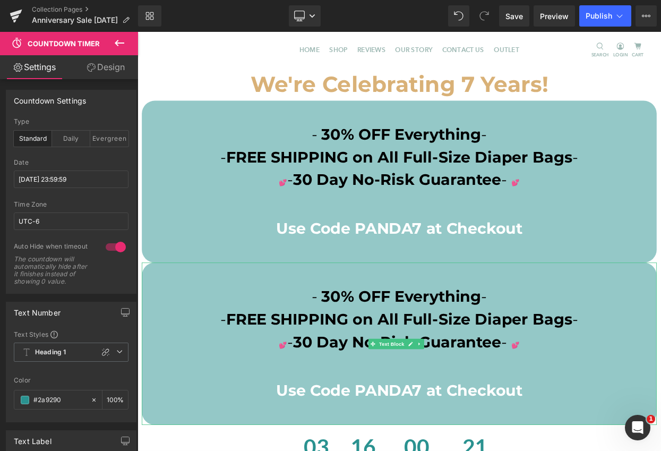
click at [576, 416] on span "30 Day No-Risk Guarantee" at bounding box center [456, 412] width 256 height 23
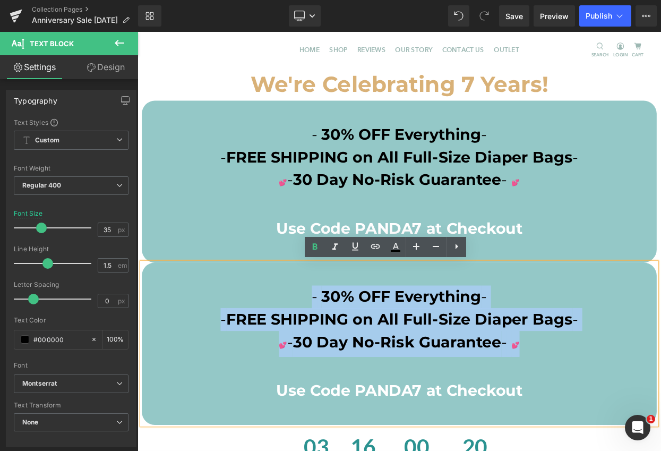
drag, startPoint x: 620, startPoint y: 414, endPoint x: 331, endPoint y: 348, distance: 297.2
click at [331, 348] on div "- 30% OFF Everything - - FREE SHIPPING on All Full-Size Diaper Bags - 💕 - 30 Da…" at bounding box center [458, 414] width 631 height 199
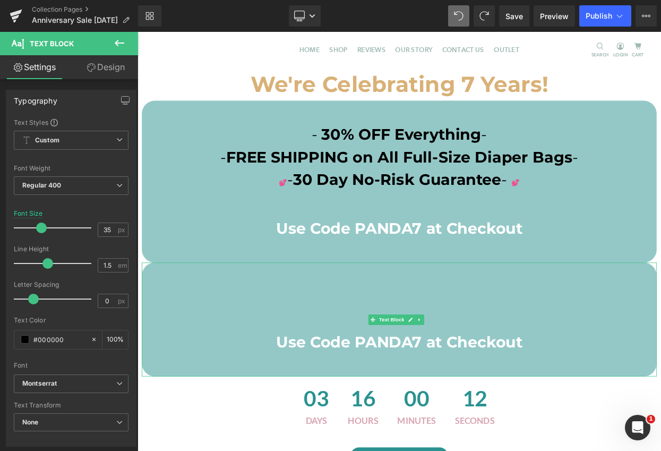
click at [307, 414] on span "Use Code PANDA7 at Checkout" at bounding box center [458, 412] width 302 height 23
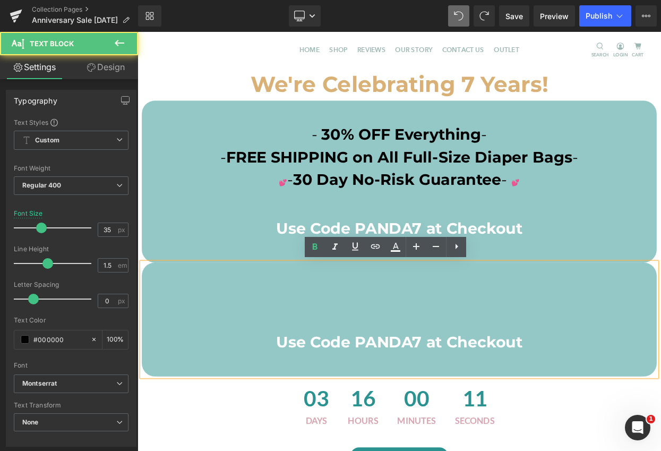
click at [329, 386] on p at bounding box center [458, 384] width 631 height 28
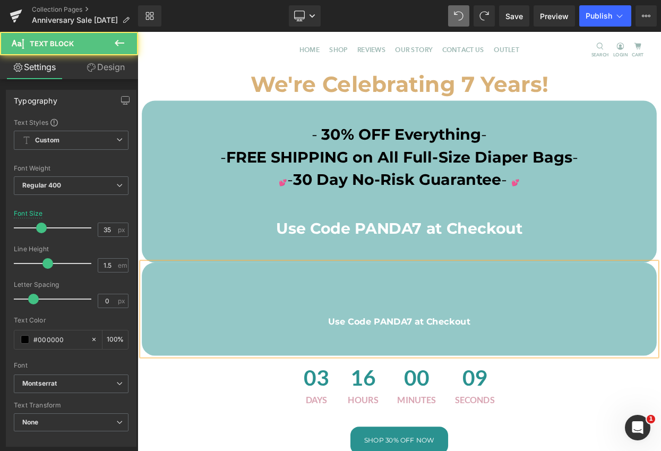
click at [396, 343] on p at bounding box center [458, 357] width 631 height 28
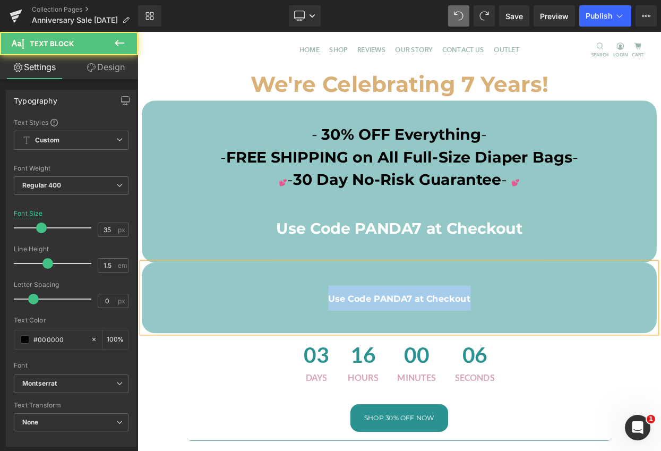
drag, startPoint x: 366, startPoint y: 359, endPoint x: 549, endPoint y: 354, distance: 183.2
click at [549, 354] on p "Use Code PANDA7 at Checkout" at bounding box center [458, 358] width 631 height 31
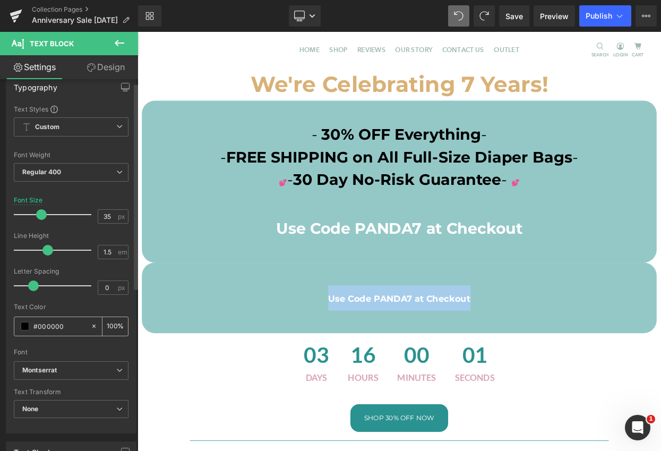
scroll to position [20, 0]
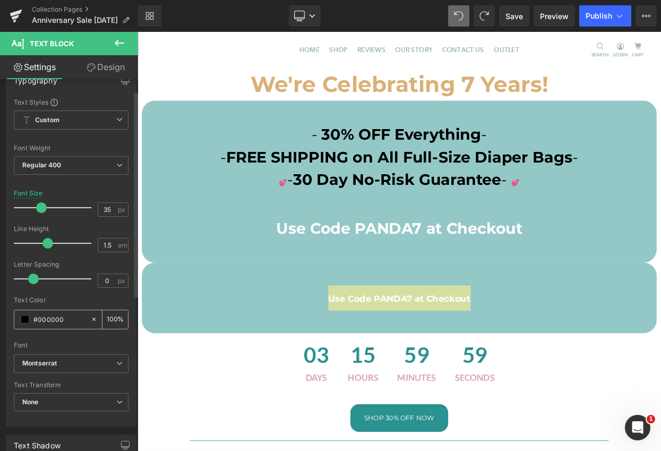
click at [26, 318] on span at bounding box center [25, 319] width 8 height 8
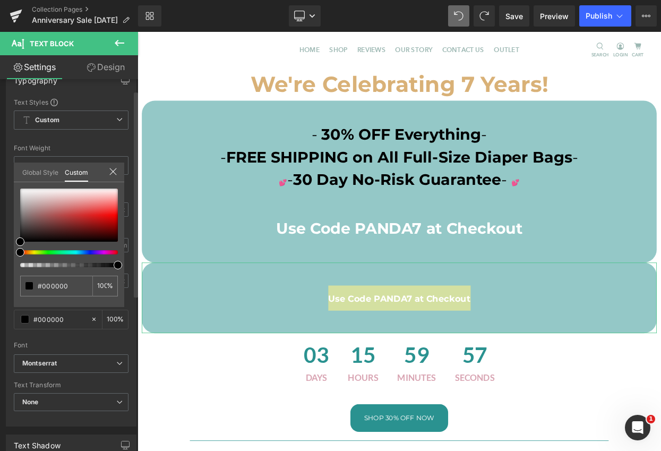
click at [49, 170] on link "Global Style" at bounding box center [40, 171] width 36 height 18
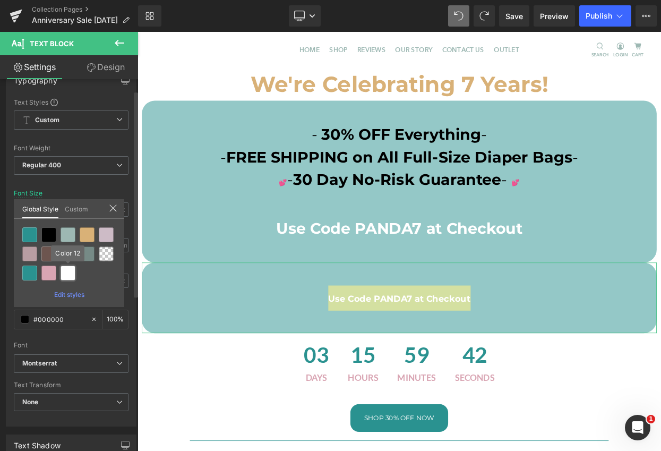
click at [68, 275] on div at bounding box center [67, 272] width 15 height 15
type input "Color 12"
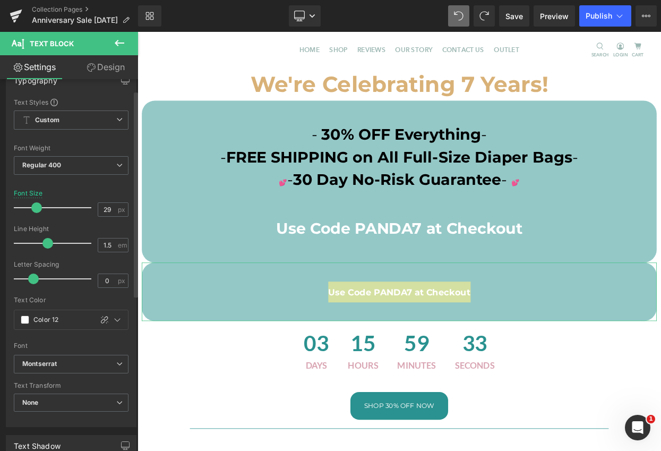
drag, startPoint x: 42, startPoint y: 207, endPoint x: 36, endPoint y: 207, distance: 5.9
click at [36, 207] on span at bounding box center [36, 207] width 11 height 11
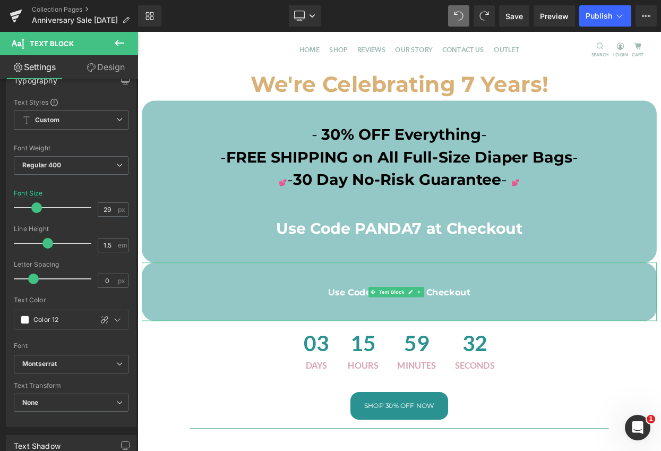
drag, startPoint x: 568, startPoint y: 354, endPoint x: 531, endPoint y: 358, distance: 37.9
click at [569, 353] on p "Use Code PANDA7 at Checkout" at bounding box center [458, 350] width 631 height 25
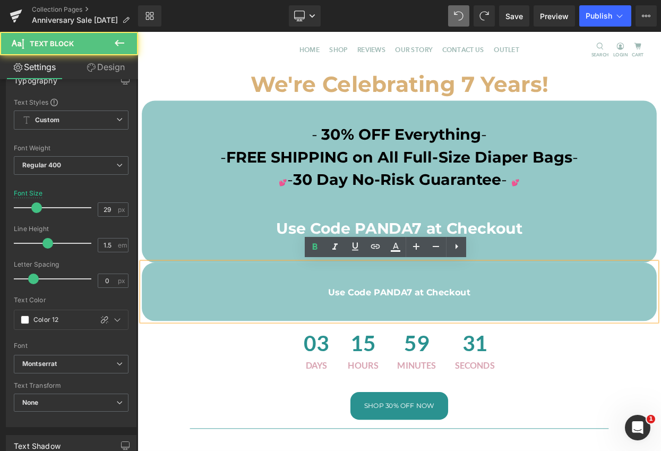
click at [452, 353] on span "Use Code PANDA7 at Checkout" at bounding box center [458, 351] width 175 height 13
drag, startPoint x: 522, startPoint y: 354, endPoint x: 551, endPoint y: 353, distance: 29.7
click at [523, 354] on span "Use Code PANDA7 at Checkout" at bounding box center [458, 351] width 175 height 13
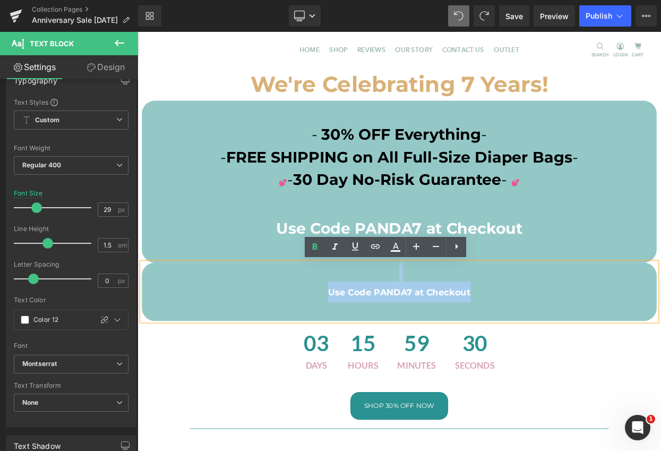
drag, startPoint x: 544, startPoint y: 350, endPoint x: 347, endPoint y: 336, distance: 198.5
click at [347, 336] on div "Use Code PANDA7 at Checkout" at bounding box center [458, 351] width 631 height 72
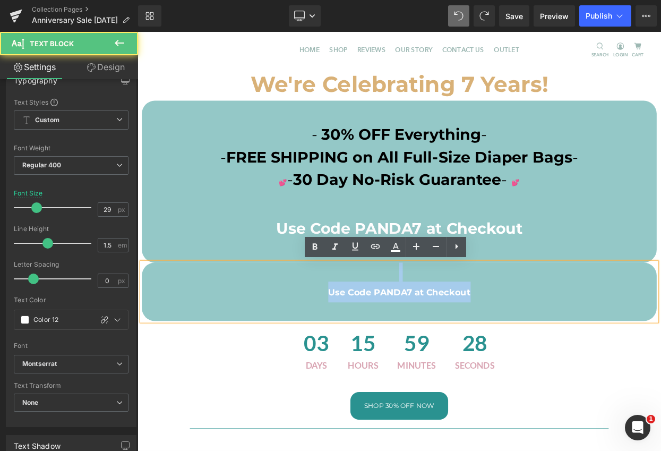
click at [468, 323] on p at bounding box center [458, 326] width 631 height 23
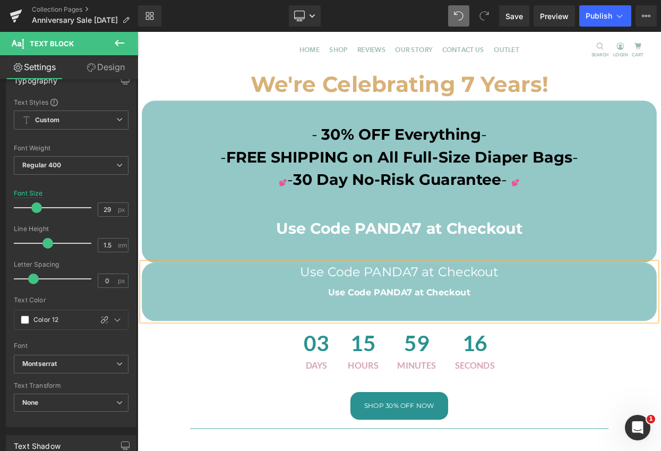
click at [513, 350] on span "Use Code PANDA7 at Checkout" at bounding box center [458, 351] width 175 height 13
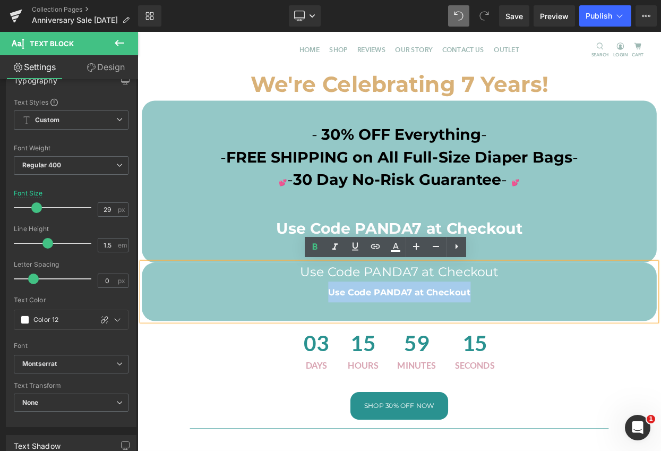
drag, startPoint x: 547, startPoint y: 351, endPoint x: 359, endPoint y: 341, distance: 188.1
click at [360, 341] on p "Use Code PANDA7 at Checkout" at bounding box center [458, 350] width 631 height 25
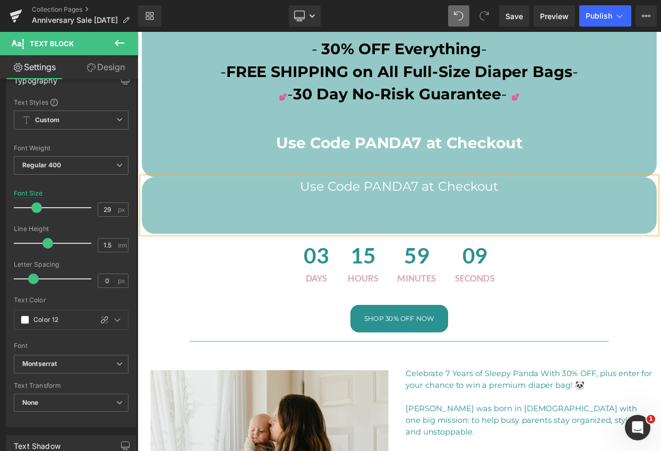
scroll to position [50, 0]
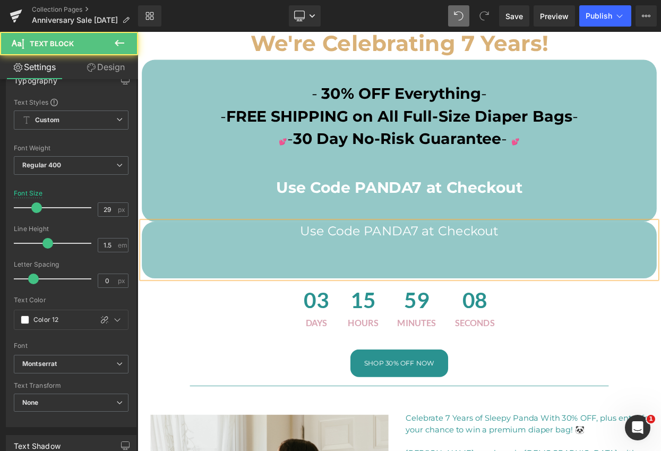
click at [562, 298] on p at bounding box center [458, 299] width 631 height 23
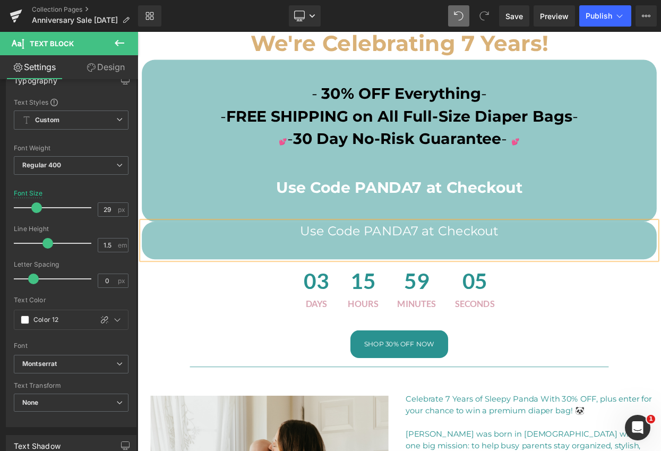
click at [334, 275] on p "Use Code PANDA7 at Checkout" at bounding box center [458, 275] width 631 height 23
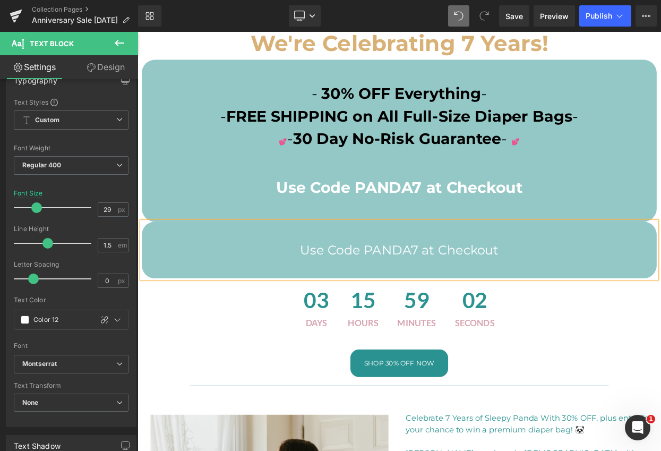
click at [550, 301] on p "Use Code PANDA7 at Checkout" at bounding box center [458, 299] width 631 height 23
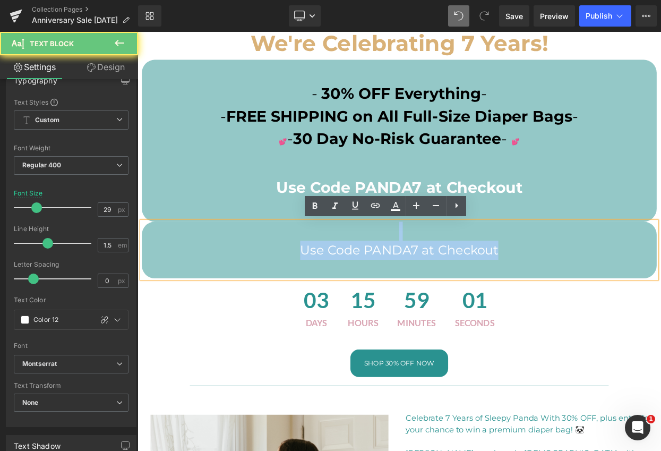
drag, startPoint x: 584, startPoint y: 301, endPoint x: 195, endPoint y: 283, distance: 389.4
click at [195, 283] on div "Use Code PANDA7 at Checkout" at bounding box center [458, 299] width 631 height 70
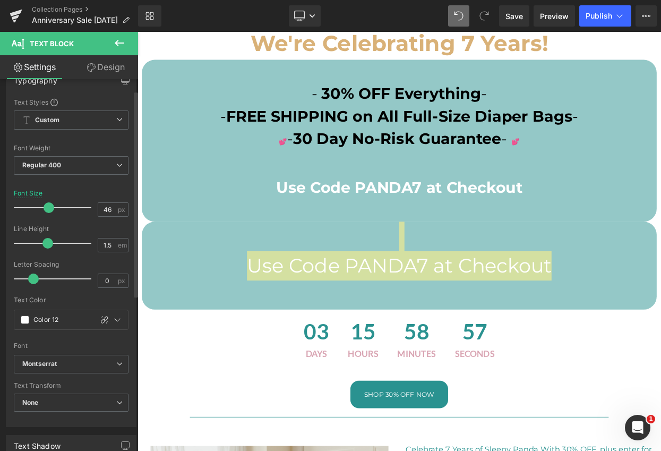
type input "47"
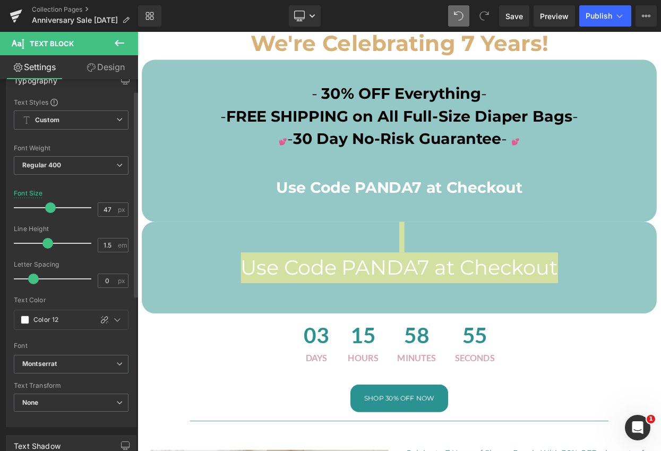
drag, startPoint x: 36, startPoint y: 209, endPoint x: 49, endPoint y: 208, distance: 13.3
click at [49, 208] on span at bounding box center [50, 207] width 11 height 11
click at [86, 166] on span "Regular 400" at bounding box center [71, 165] width 115 height 19
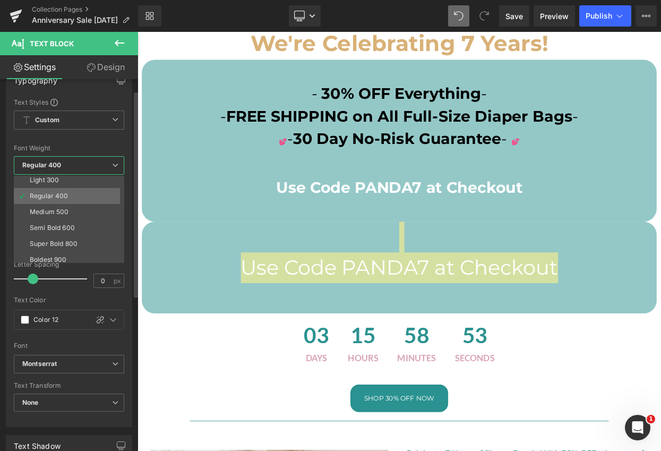
scroll to position [72, 0]
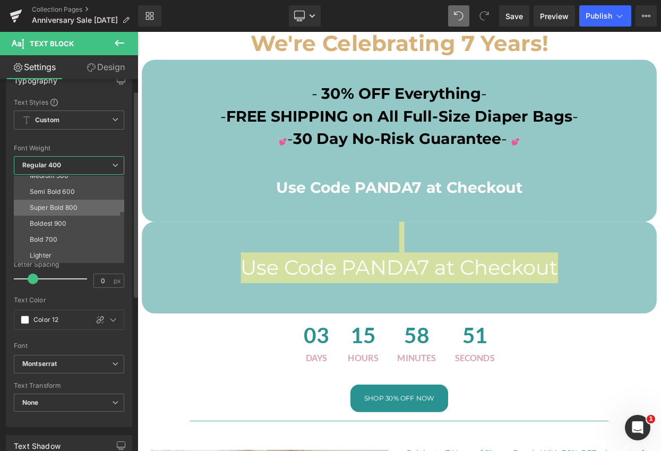
click at [79, 206] on li "Super Bold 800" at bounding box center [71, 208] width 115 height 16
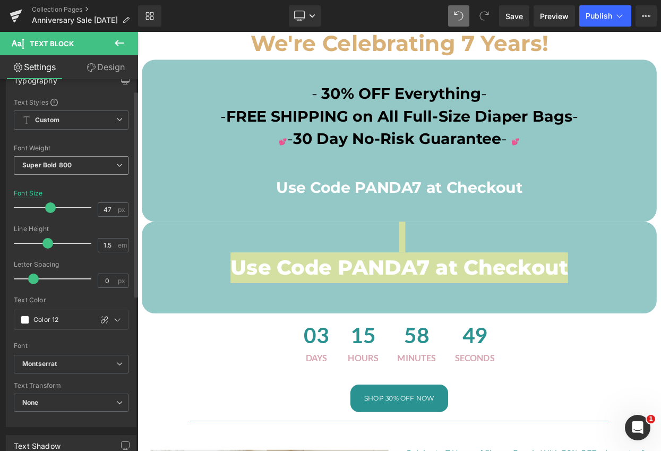
click at [97, 165] on span "Super Bold 800" at bounding box center [71, 165] width 115 height 19
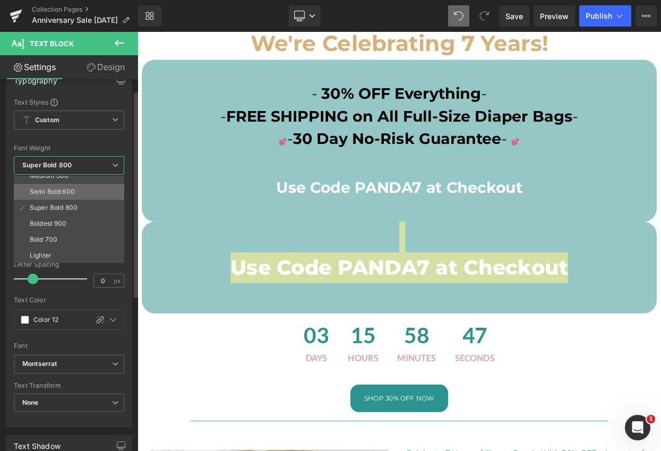
click at [75, 193] on li "Semi Bold 600" at bounding box center [71, 192] width 115 height 16
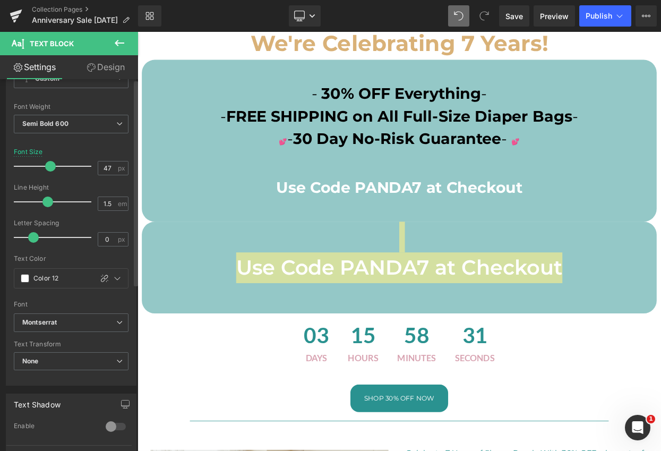
scroll to position [0, 0]
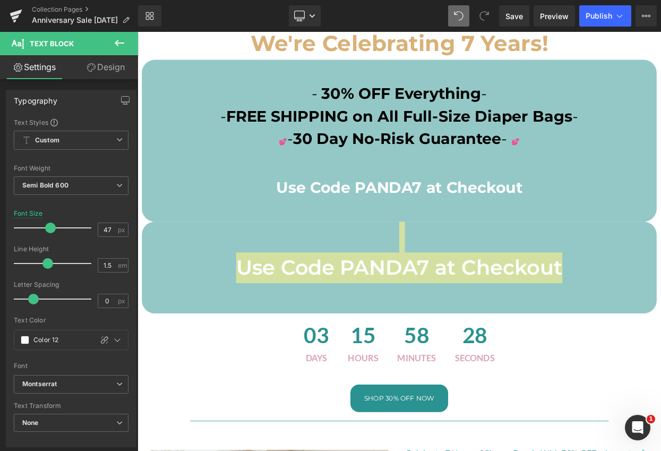
click at [118, 67] on link "Design" at bounding box center [105, 67] width 69 height 24
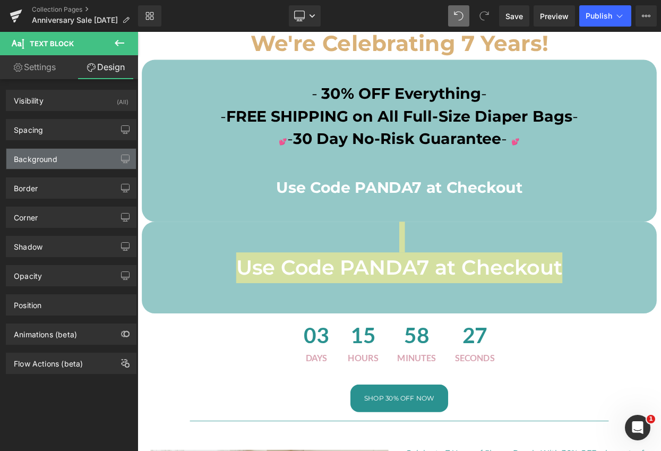
click at [50, 165] on div "Background" at bounding box center [70, 159] width 129 height 20
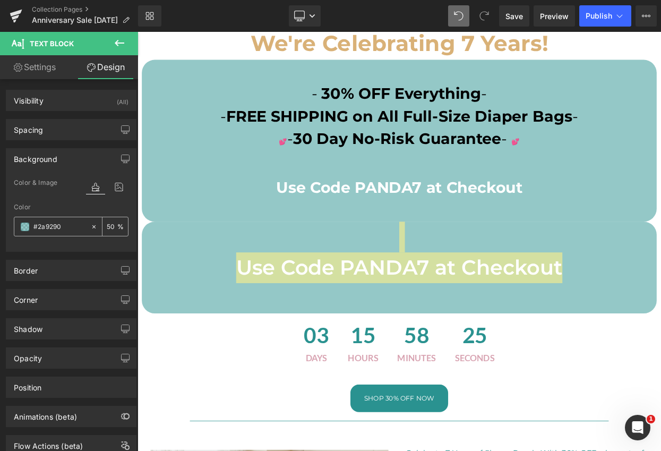
click at [25, 226] on span at bounding box center [25, 226] width 8 height 8
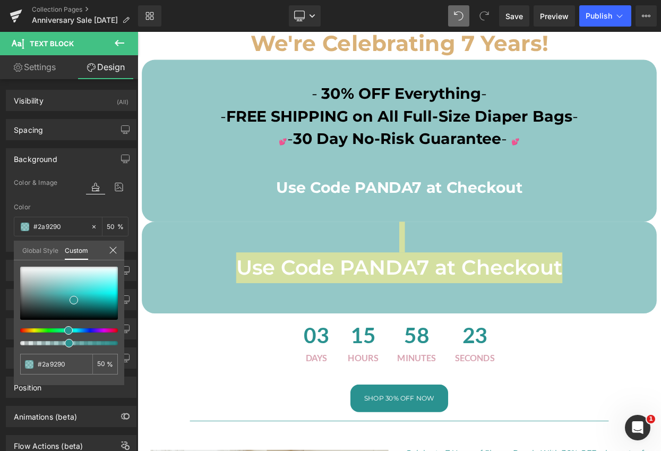
click at [46, 248] on link "Global Style" at bounding box center [40, 249] width 36 height 18
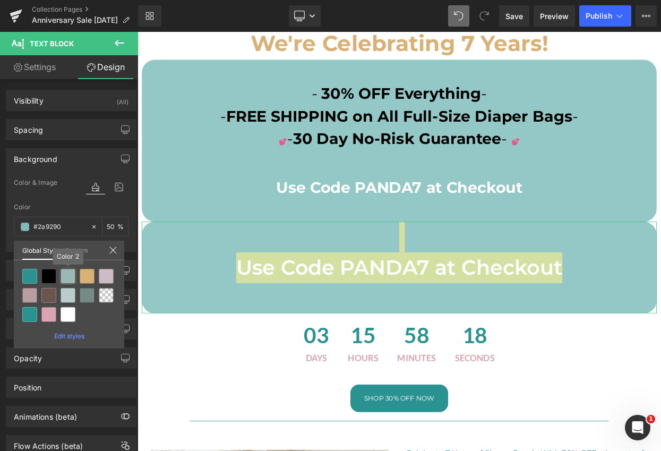
click at [67, 279] on div at bounding box center [67, 276] width 15 height 15
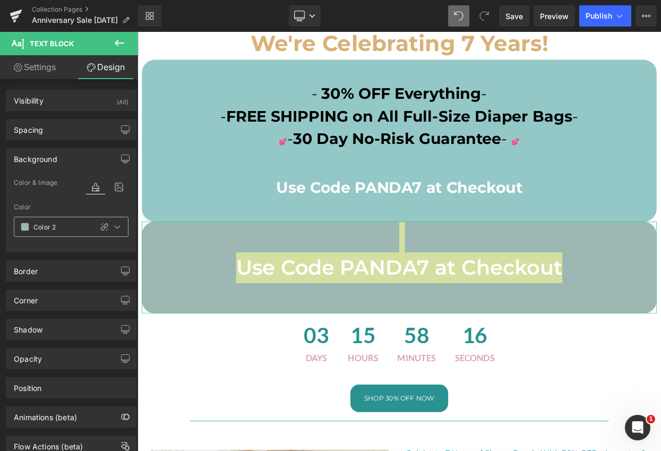
click at [25, 228] on span at bounding box center [25, 226] width 8 height 8
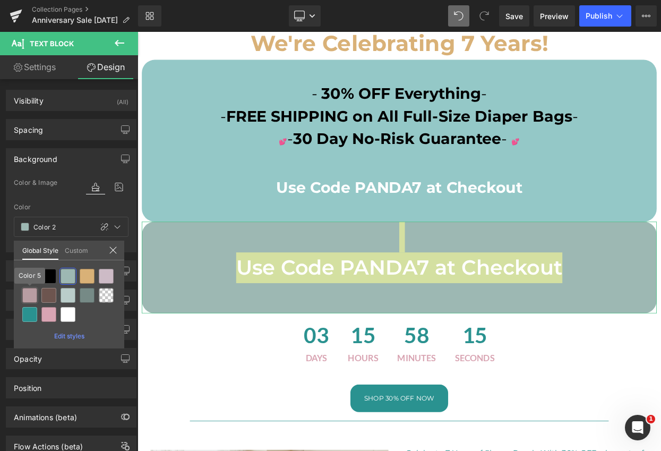
click at [28, 297] on div at bounding box center [29, 295] width 15 height 15
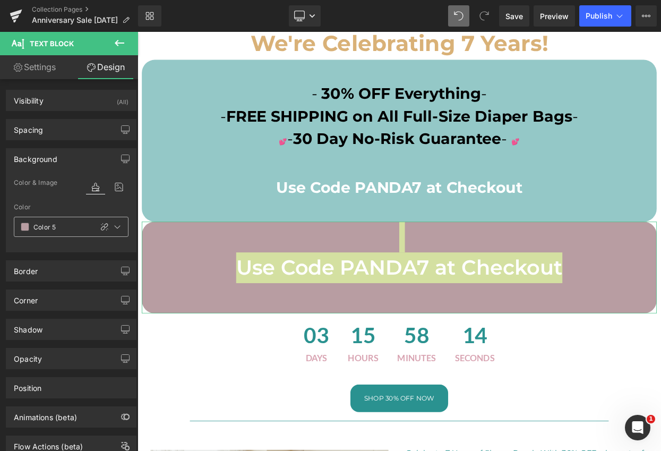
click at [28, 224] on span at bounding box center [25, 226] width 8 height 8
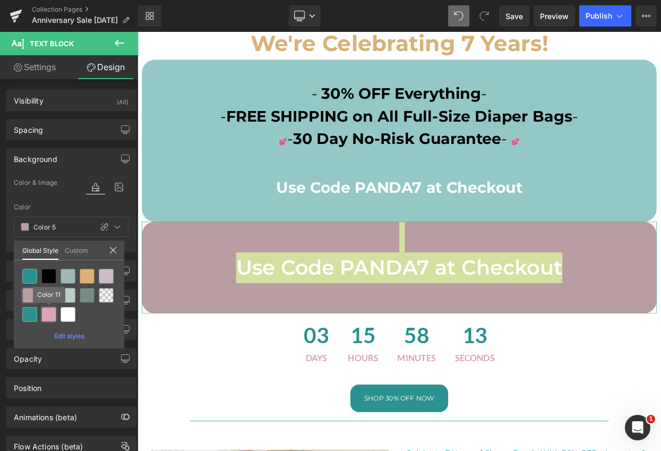
drag, startPoint x: 49, startPoint y: 314, endPoint x: 67, endPoint y: 297, distance: 24.4
click at [50, 315] on div at bounding box center [48, 314] width 15 height 15
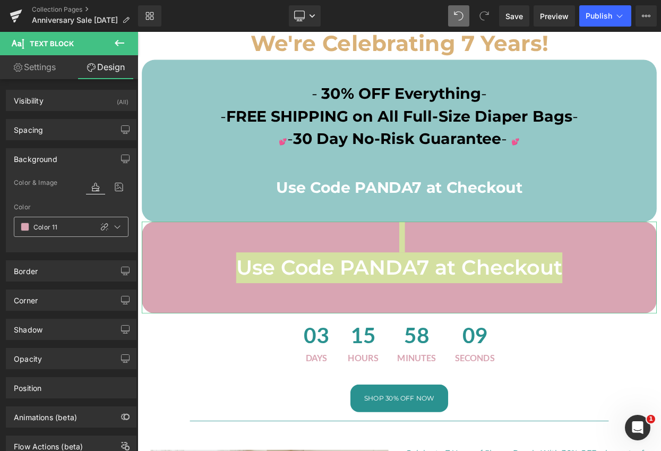
click at [26, 229] on span at bounding box center [25, 226] width 8 height 8
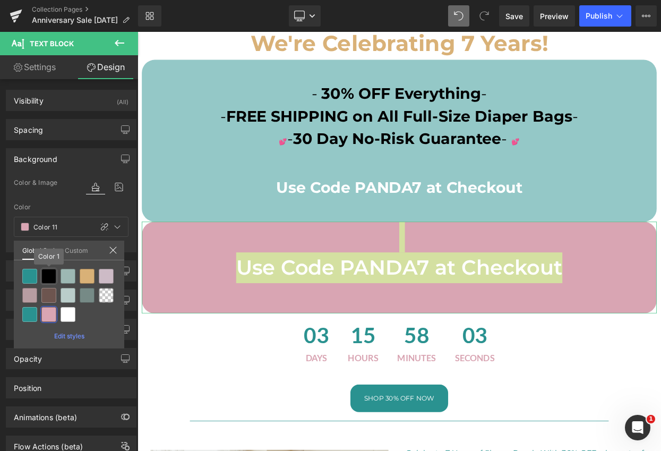
click at [45, 276] on div at bounding box center [48, 276] width 15 height 15
type input "Color 1"
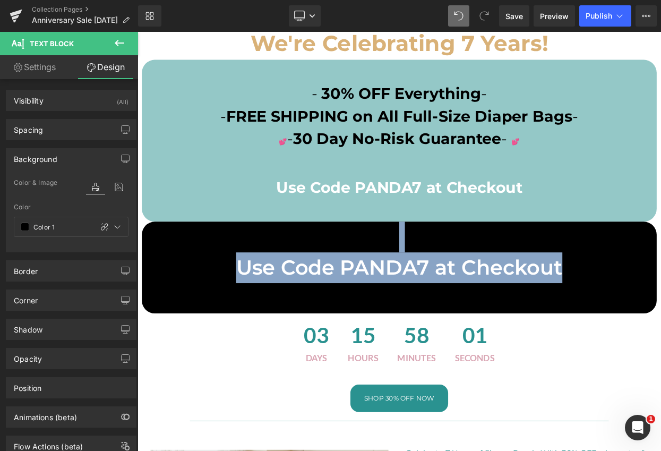
click at [660, 223] on p "Use Code PANDA7 at Checkout" at bounding box center [458, 223] width 631 height 28
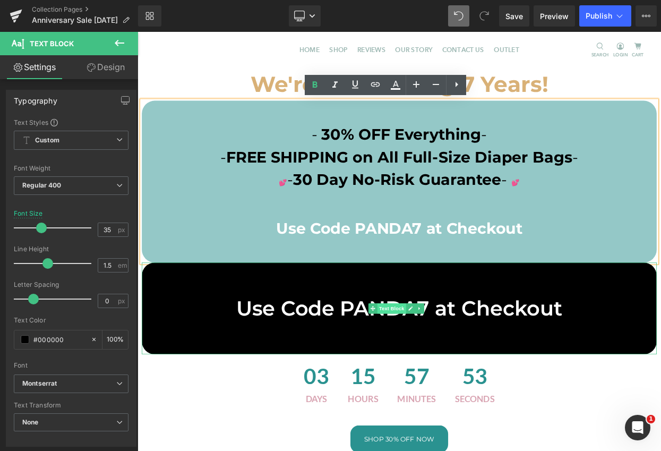
click at [452, 374] on span "Text Block" at bounding box center [448, 371] width 35 height 13
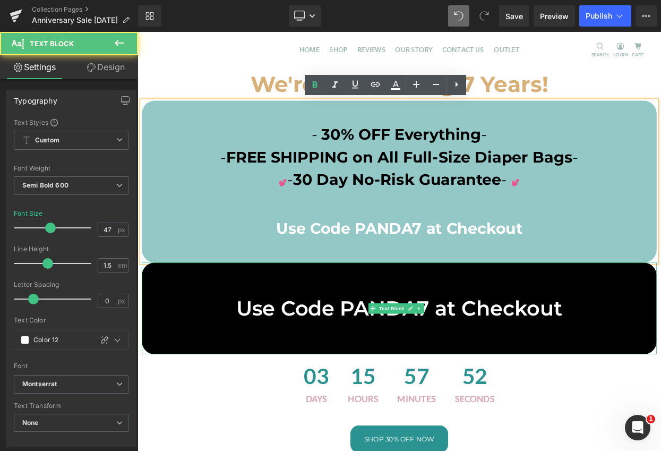
click at [275, 380] on p "Use Code PANDA7 at Checkout" at bounding box center [458, 371] width 631 height 38
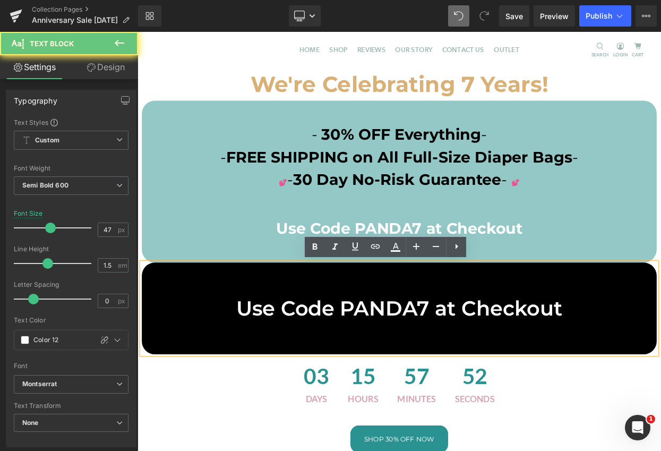
click at [259, 369] on p "Use Code PANDA7 at Checkout" at bounding box center [458, 371] width 631 height 38
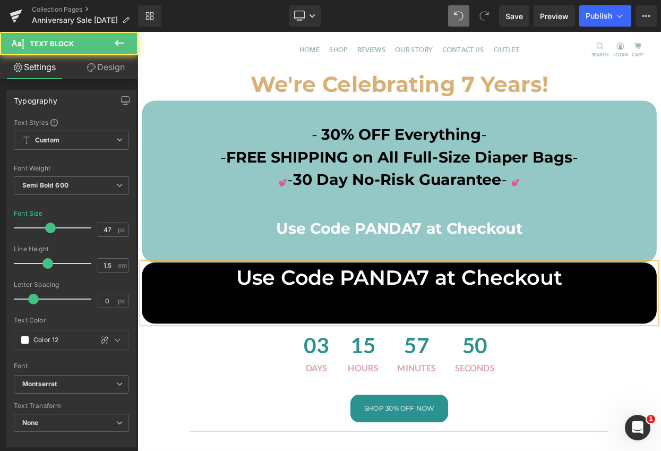
drag, startPoint x: 657, startPoint y: 332, endPoint x: 677, endPoint y: 359, distance: 33.8
click at [657, 332] on p "Use Code PANDA7 at Checkout" at bounding box center [458, 334] width 631 height 38
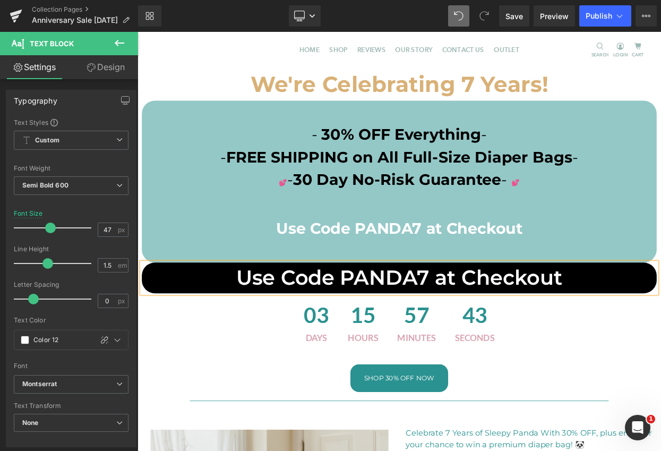
click at [304, 391] on div "03 Days 15 Hours 57 Minutes 43 Seconds" at bounding box center [458, 387] width 642 height 71
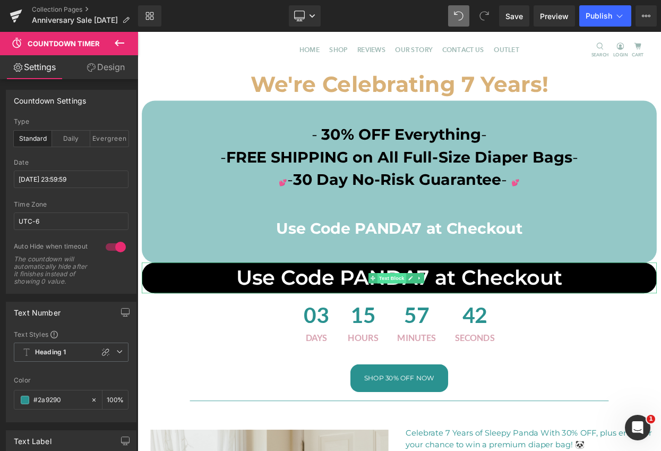
click at [449, 333] on span "Text Block" at bounding box center [448, 333] width 35 height 13
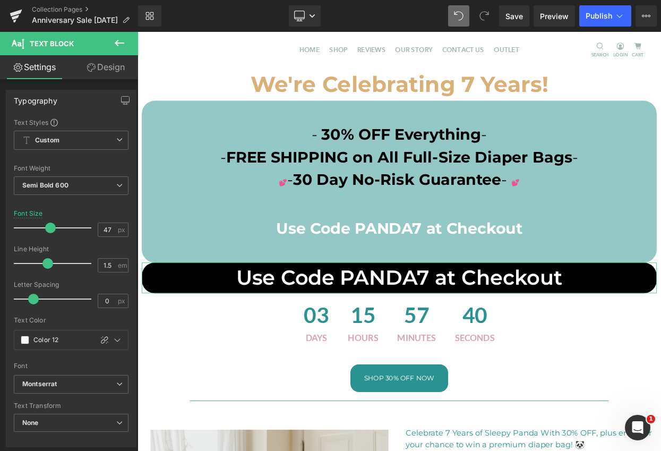
click at [116, 66] on link "Design" at bounding box center [105, 67] width 69 height 24
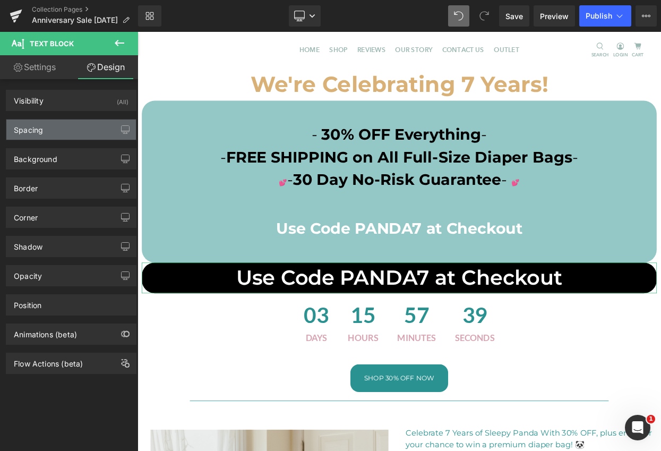
click at [47, 134] on div "Spacing" at bounding box center [70, 129] width 129 height 20
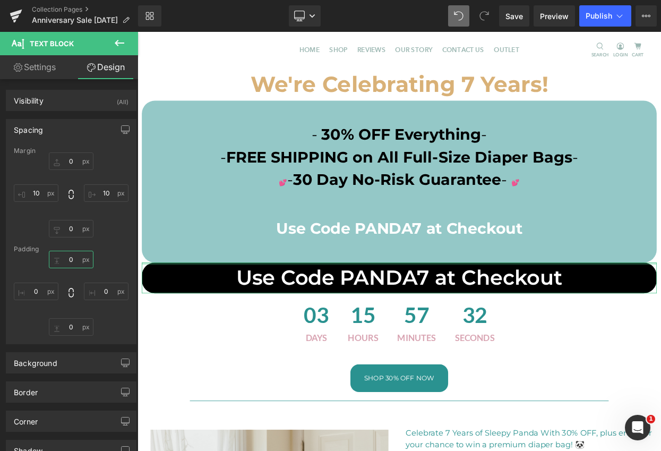
click at [68, 259] on input "0" at bounding box center [71, 259] width 45 height 18
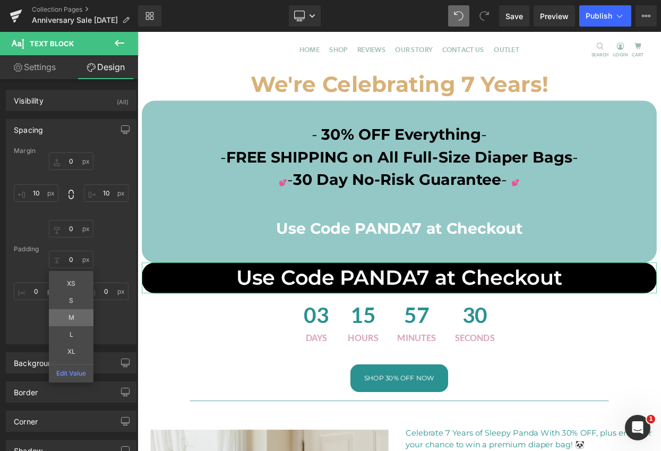
type input "M"
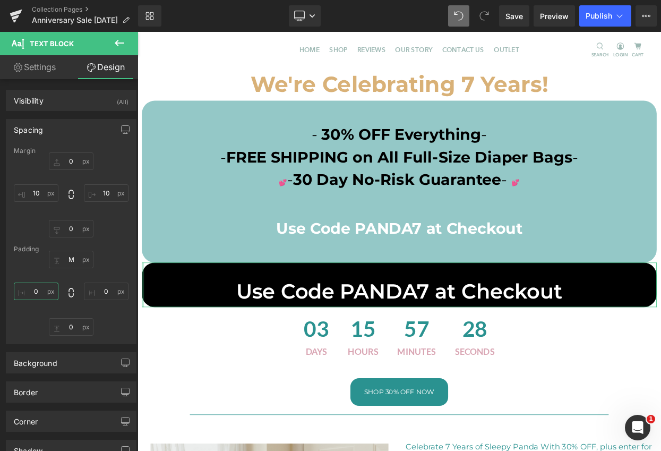
click at [37, 292] on input "0" at bounding box center [36, 291] width 45 height 18
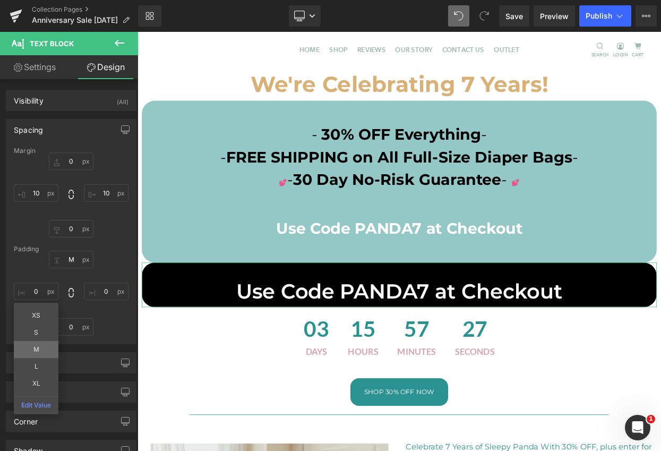
type input "M"
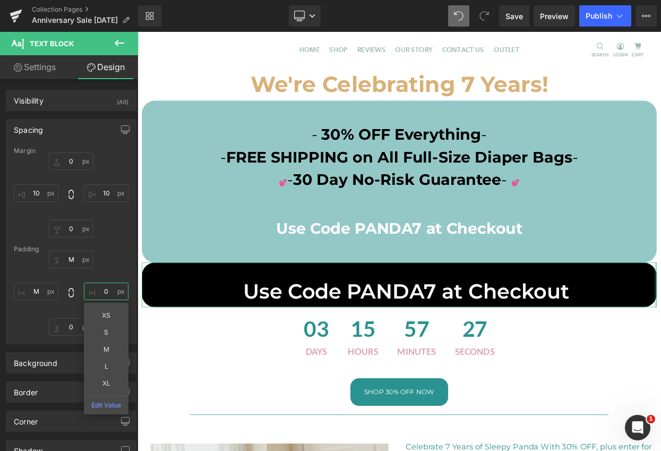
click at [102, 290] on input "0" at bounding box center [106, 291] width 45 height 18
type input "M"
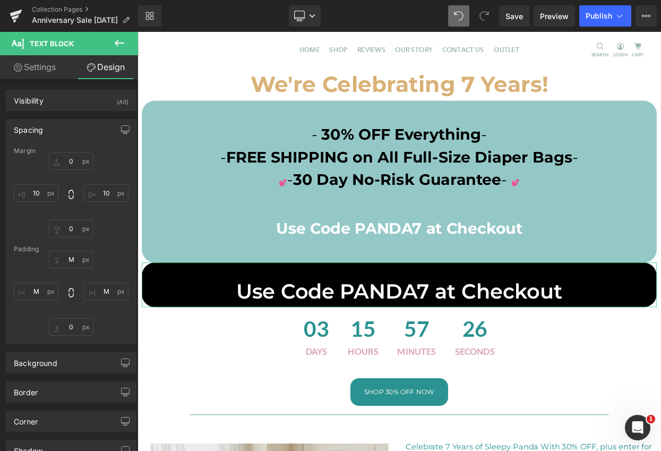
drag, startPoint x: 106, startPoint y: 348, endPoint x: 94, endPoint y: 343, distance: 13.1
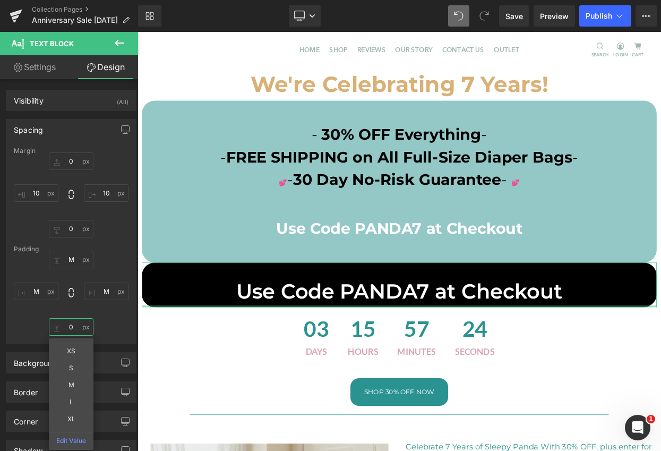
click at [70, 323] on input "0" at bounding box center [71, 327] width 45 height 18
type input "S"
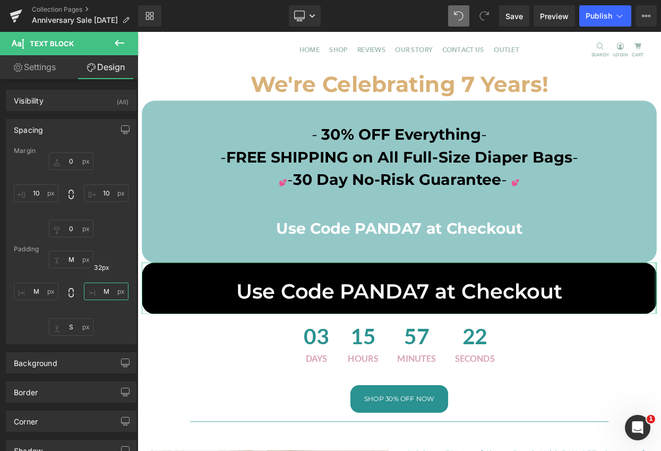
click at [105, 287] on input "M" at bounding box center [106, 291] width 45 height 18
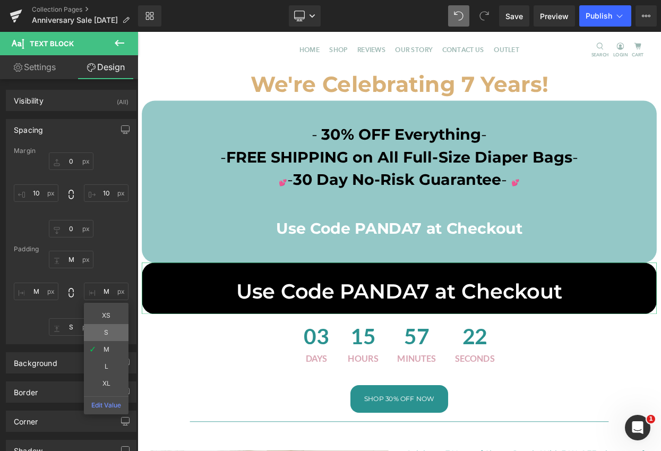
type input "S"
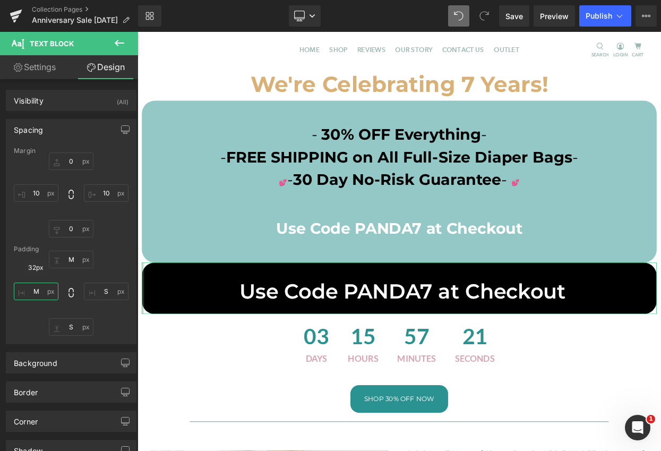
click at [34, 292] on input "M" at bounding box center [36, 291] width 45 height 18
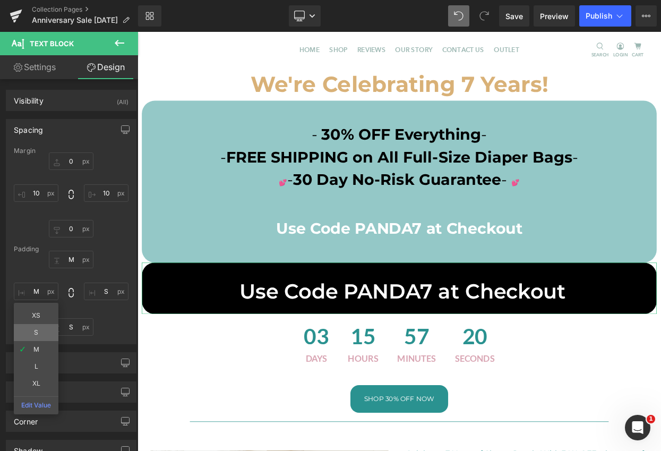
type input "S"
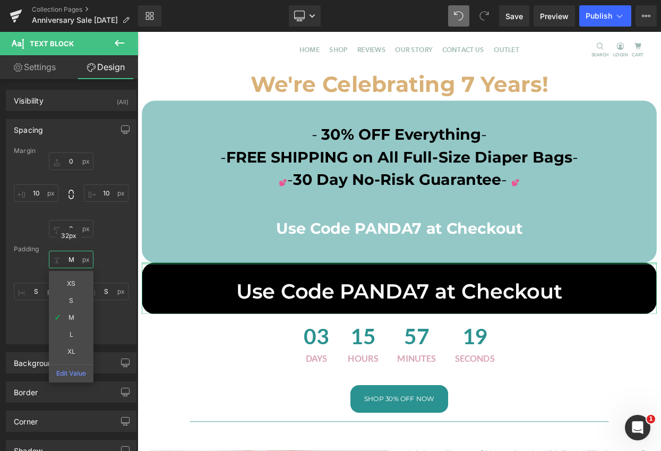
click at [68, 258] on input "M" at bounding box center [71, 259] width 45 height 18
type input "S"
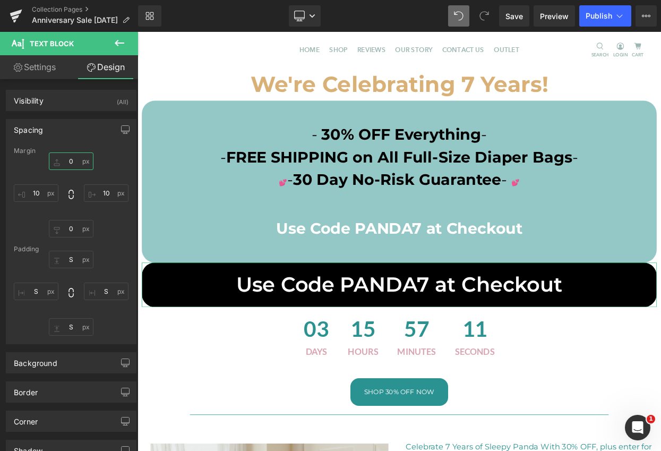
click at [68, 163] on input "0" at bounding box center [71, 161] width 45 height 18
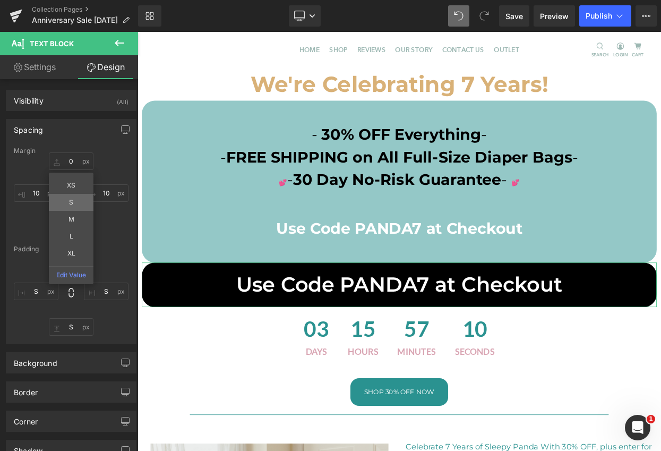
type input "S"
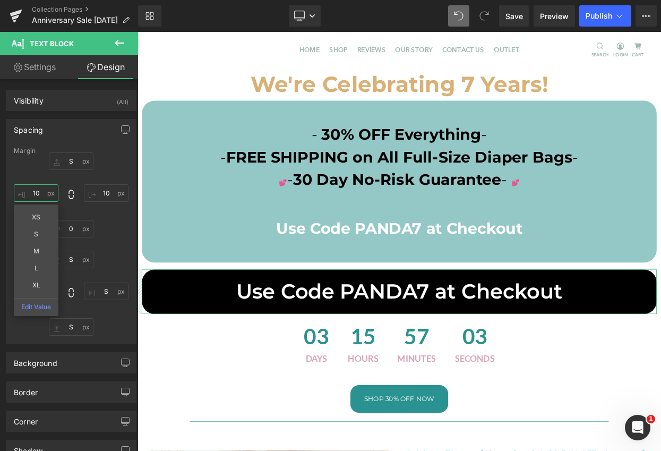
drag, startPoint x: 40, startPoint y: 192, endPoint x: 22, endPoint y: 193, distance: 17.5
click at [22, 193] on input "10" at bounding box center [36, 193] width 45 height 18
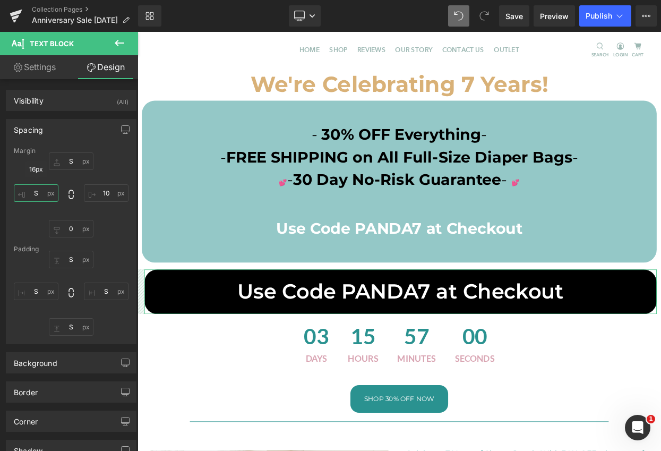
click at [36, 189] on input "S" at bounding box center [36, 193] width 45 height 18
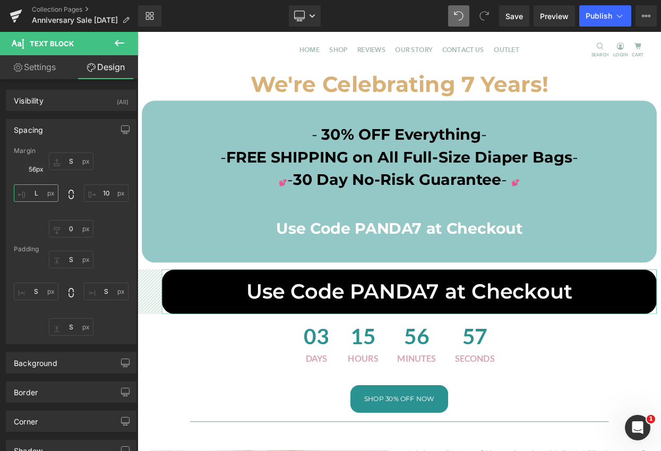
click at [38, 193] on input "L" at bounding box center [36, 193] width 45 height 18
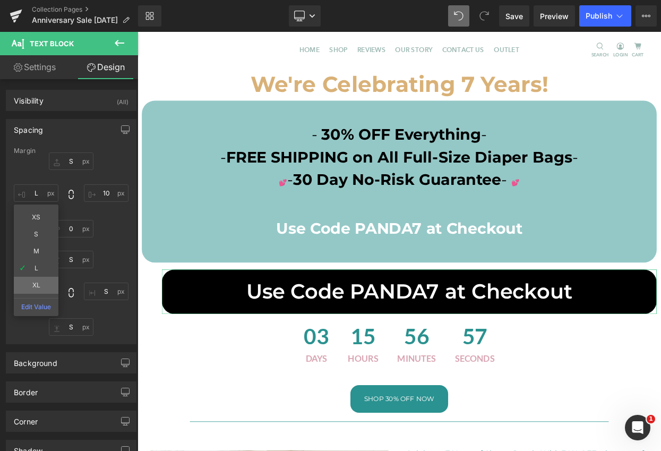
type input "XL"
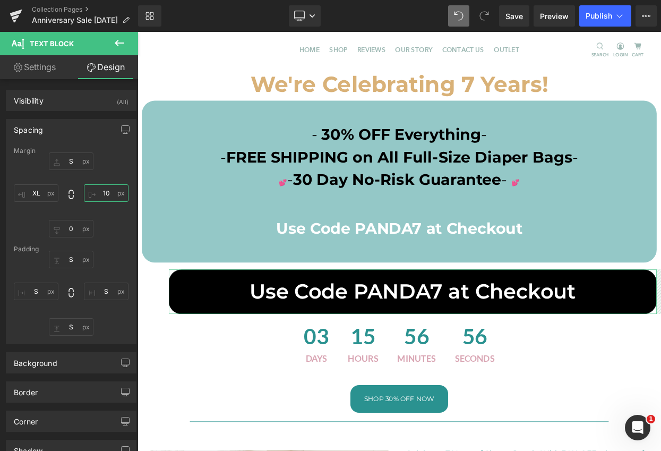
click at [100, 191] on input "10" at bounding box center [106, 193] width 45 height 18
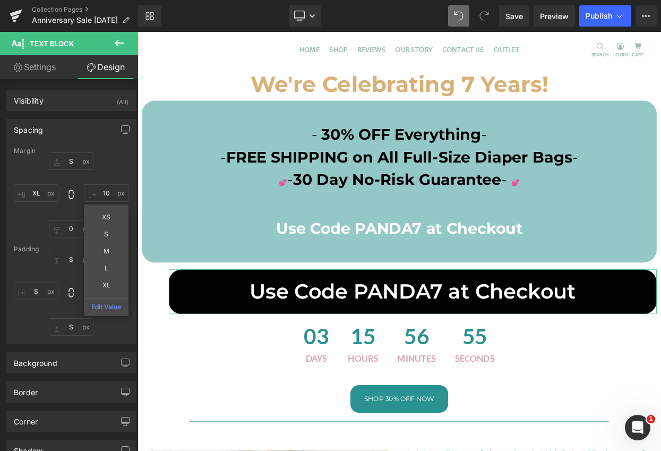
type input "XL"
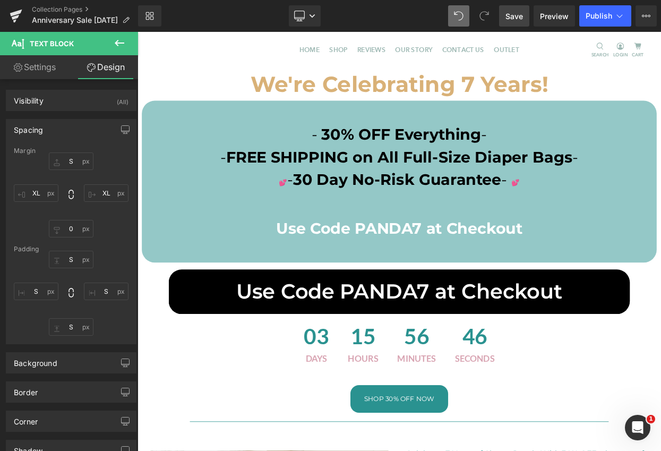
click at [516, 15] on span "Save" at bounding box center [514, 16] width 18 height 11
click at [436, 216] on span "Text Block" at bounding box center [448, 216] width 35 height 13
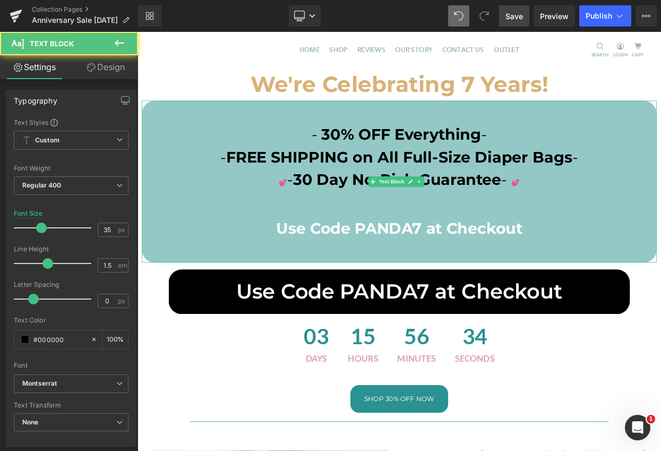
click at [553, 279] on span "Use Code PANDA7 at Checkout" at bounding box center [458, 272] width 302 height 23
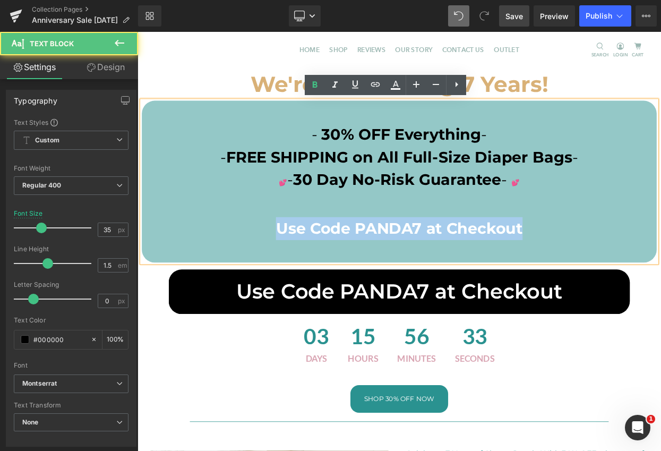
drag, startPoint x: 585, startPoint y: 273, endPoint x: 267, endPoint y: 270, distance: 317.4
click at [270, 271] on p "Use Code PANDA7 at Checkout" at bounding box center [458, 273] width 631 height 28
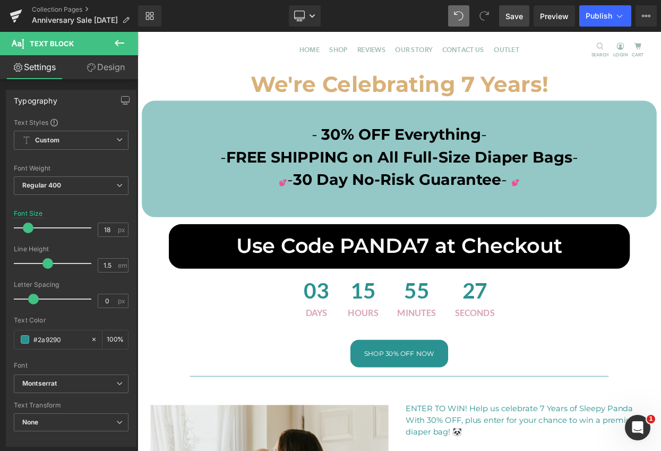
click at [517, 11] on span "Save" at bounding box center [514, 16] width 18 height 11
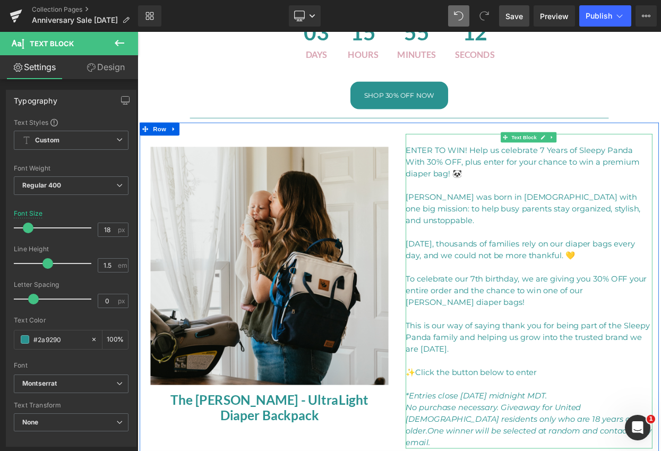
scroll to position [330, 0]
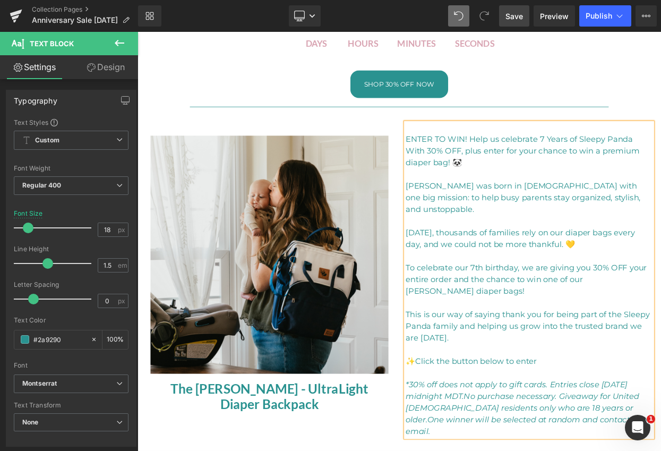
scroll to position [0, 0]
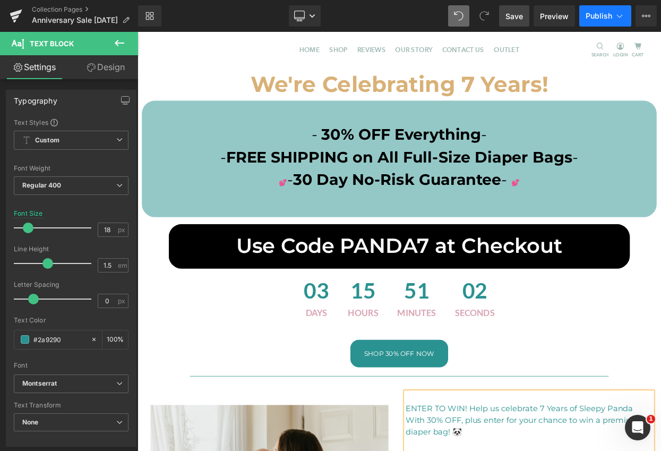
click at [598, 14] on span "Publish" at bounding box center [598, 16] width 27 height 8
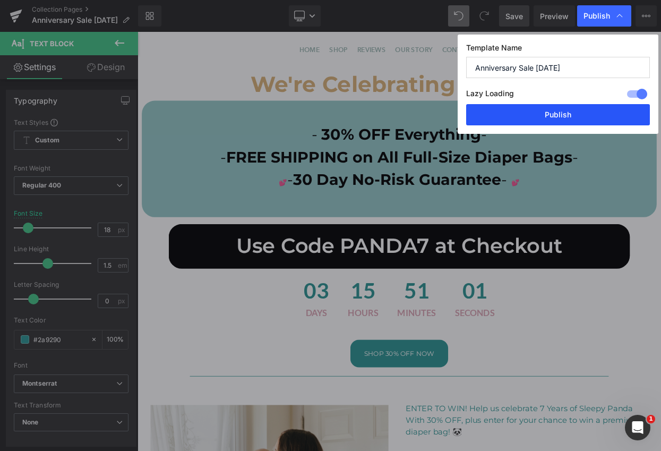
click at [540, 114] on button "Publish" at bounding box center [558, 114] width 184 height 21
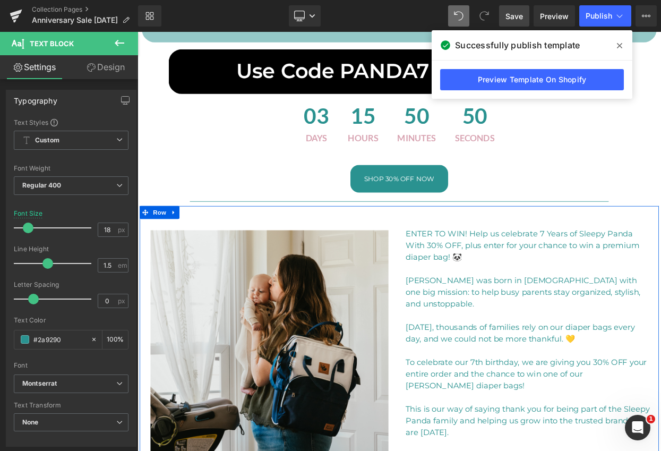
scroll to position [255, 0]
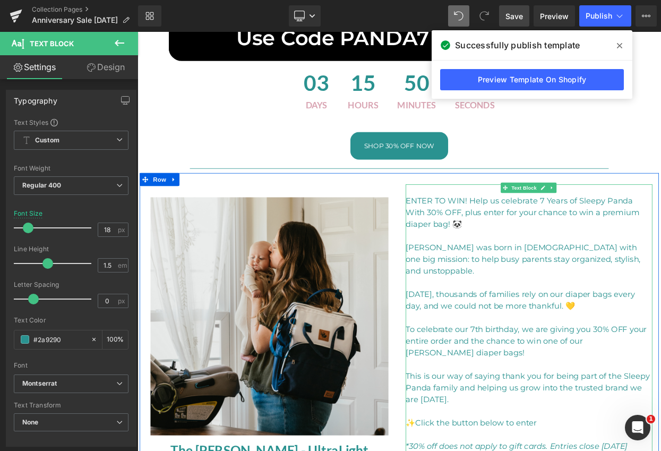
drag, startPoint x: 681, startPoint y: 352, endPoint x: 694, endPoint y: 389, distance: 38.9
click at [660, 352] on p "[DATE], thousands of families rely on our diaper bags every day, and we could n…" at bounding box center [617, 361] width 302 height 29
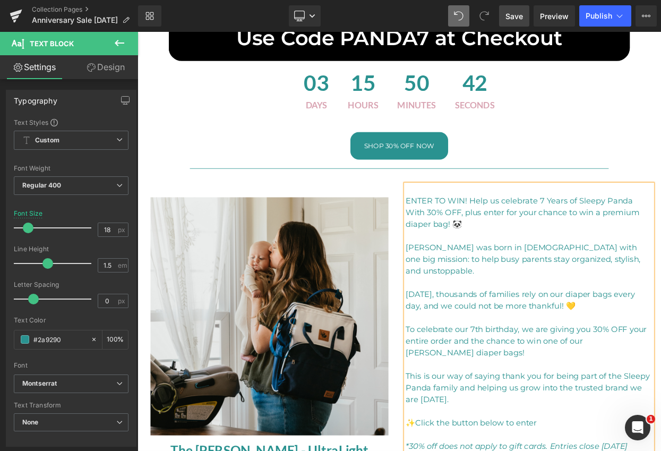
scroll to position [293, 0]
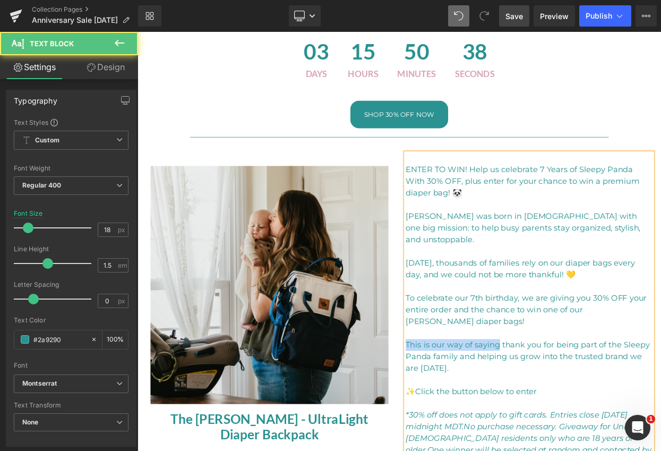
drag, startPoint x: 576, startPoint y: 402, endPoint x: 463, endPoint y: 399, distance: 112.5
click at [466, 409] on p "This is our way of saying thank you for being part of the Sleepy Panda family a…" at bounding box center [617, 430] width 302 height 43
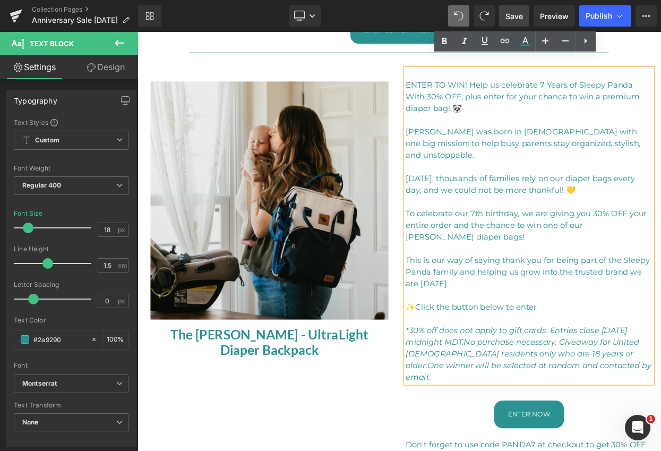
scroll to position [452, 0]
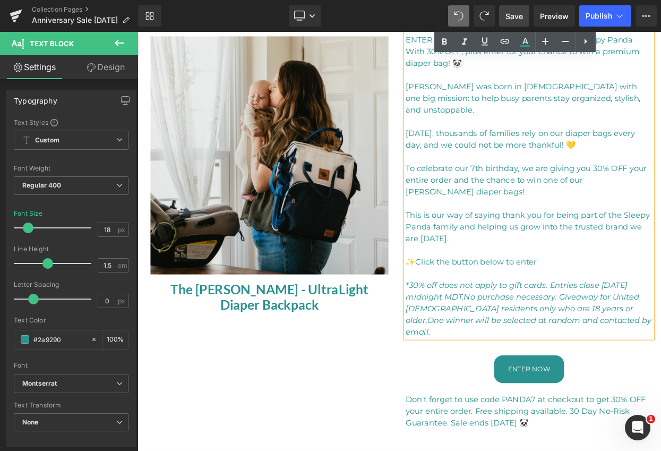
click at [374, 422] on div "Sale Off (P) Image The [PERSON_NAME] - UltraLight Diaper Backpack (P) Title Pro…" at bounding box center [458, 269] width 637 height 525
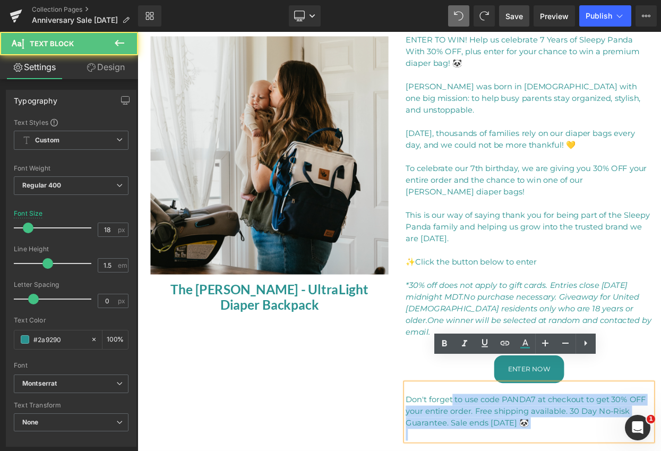
drag, startPoint x: 519, startPoint y: 454, endPoint x: 461, endPoint y: 451, distance: 58.5
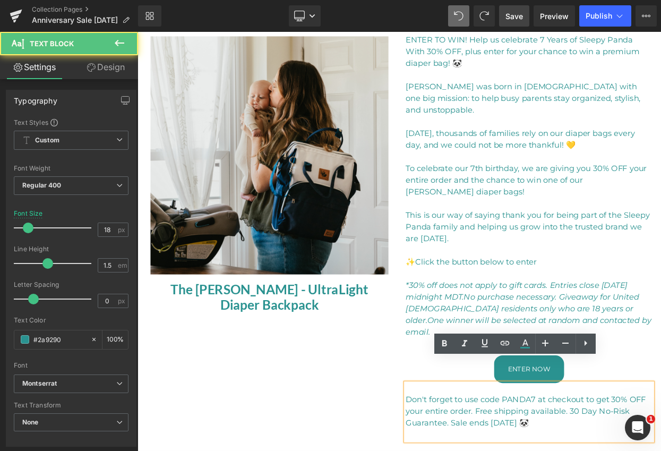
drag, startPoint x: 521, startPoint y: 454, endPoint x: 463, endPoint y: 453, distance: 57.9
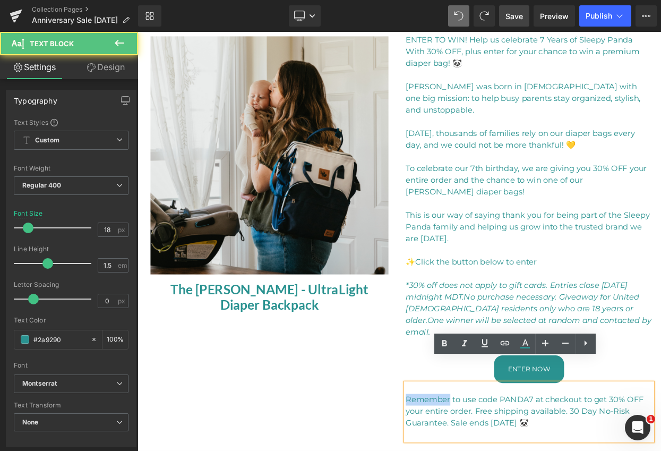
drag, startPoint x: 517, startPoint y: 453, endPoint x: 465, endPoint y: 450, distance: 52.1
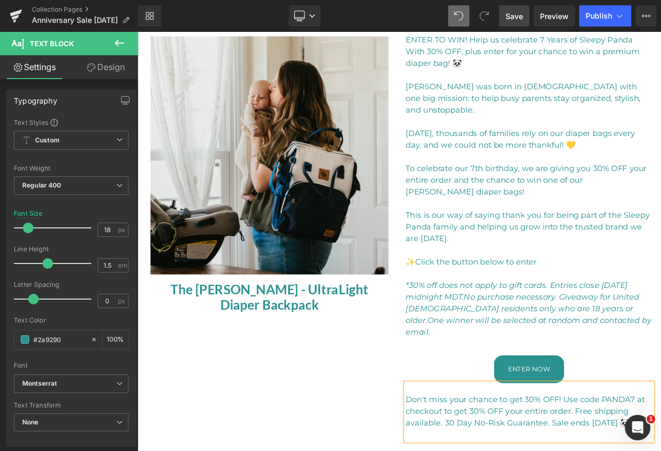
drag, startPoint x: 506, startPoint y: 469, endPoint x: 543, endPoint y: 535, distance: 76.5
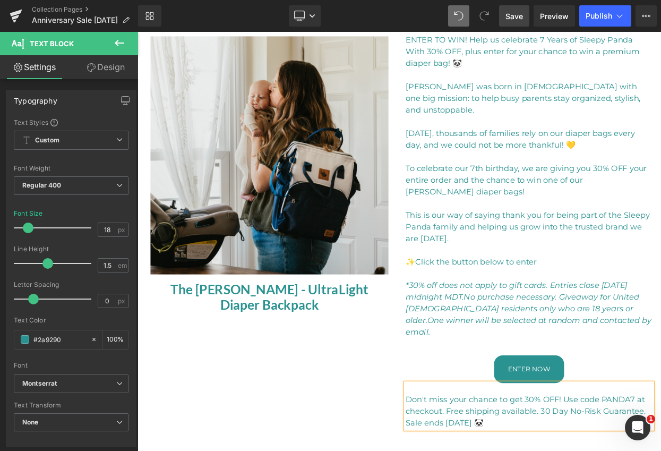
click at [419, 434] on div "Sale Off (P) Image The [PERSON_NAME] - UltraLight Diaper Backpack (P) Title Pro…" at bounding box center [458, 262] width 637 height 511
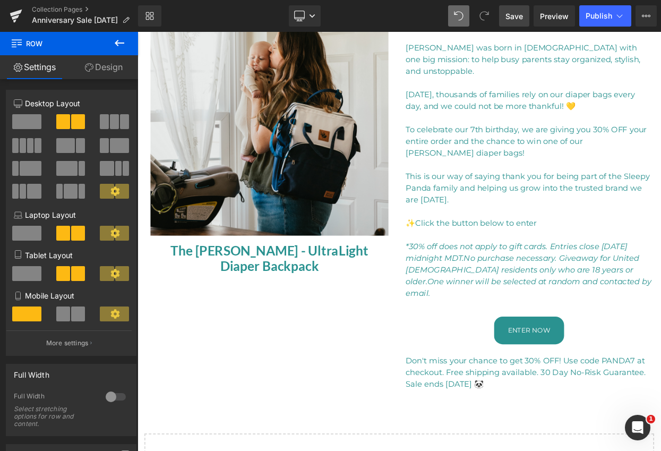
scroll to position [506, 0]
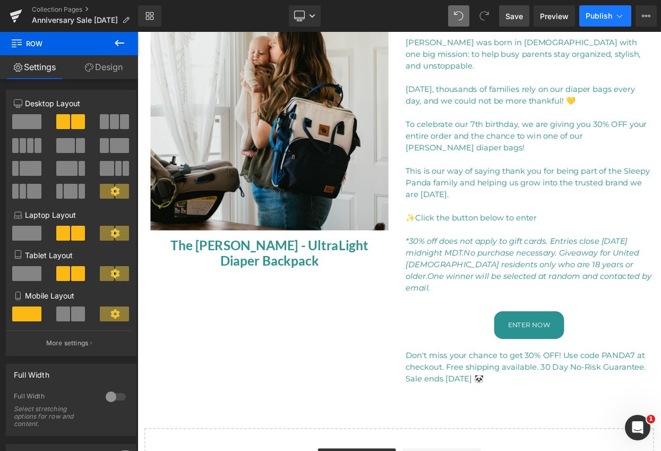
click at [602, 20] on span "Publish" at bounding box center [598, 16] width 27 height 8
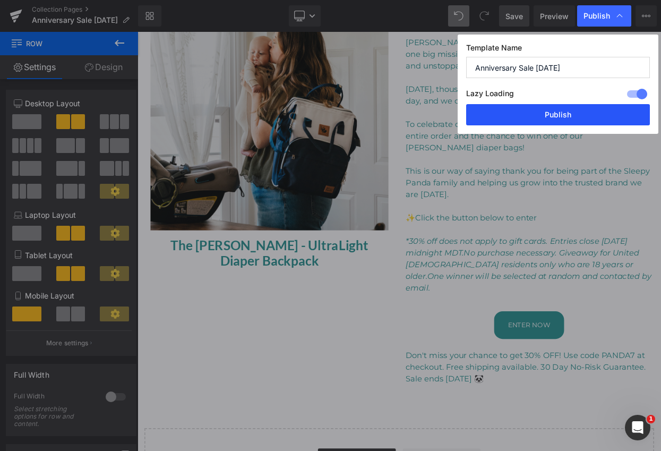
click at [556, 115] on button "Publish" at bounding box center [558, 114] width 184 height 21
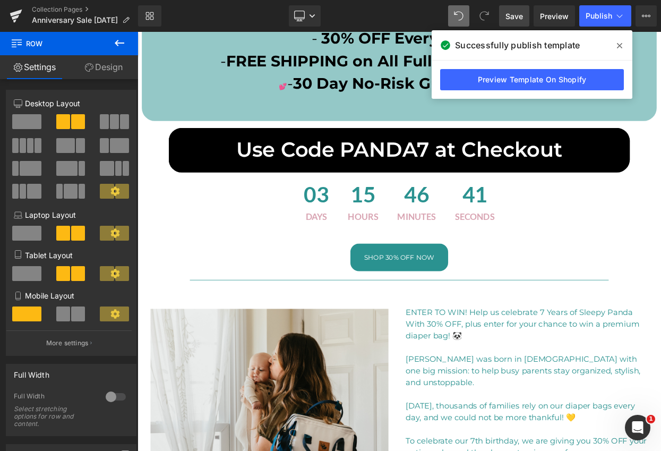
scroll to position [0, 0]
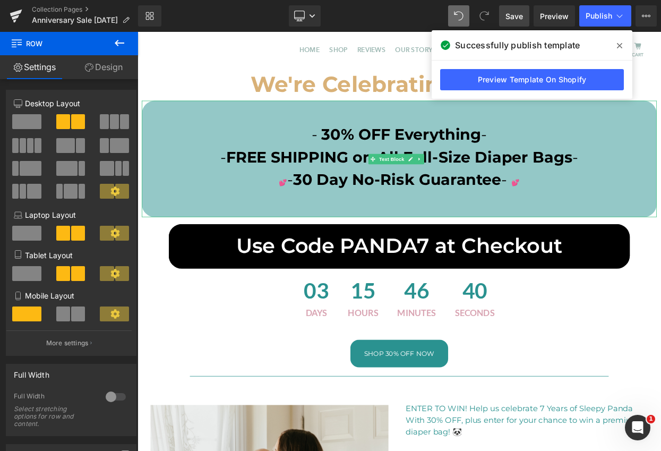
click at [439, 237] on p at bounding box center [458, 245] width 631 height 28
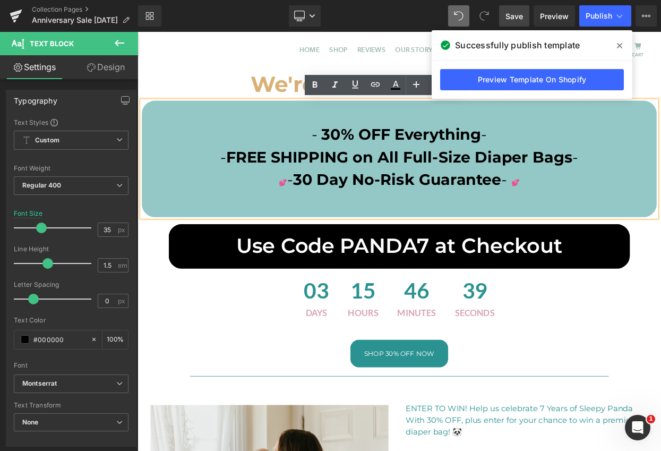
click at [611, 215] on p "💕 - 30 Day No-Risk Guarantee - 💕" at bounding box center [458, 216] width 631 height 32
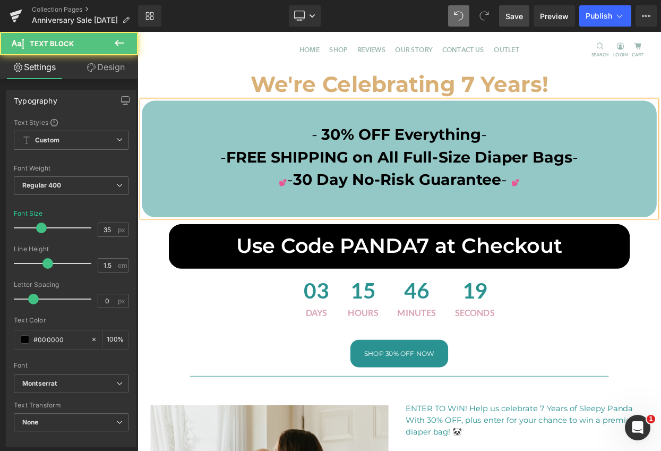
click at [586, 215] on span "-" at bounding box center [587, 213] width 7 height 23
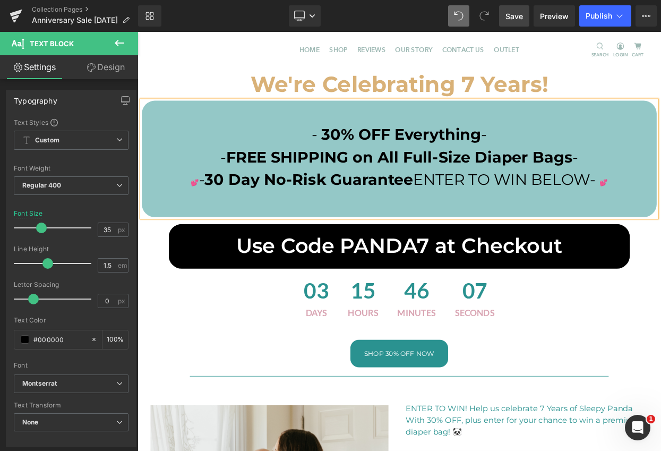
drag, startPoint x: 478, startPoint y: 211, endPoint x: 483, endPoint y: 216, distance: 7.5
click at [478, 211] on span "ENTER TO WIN BELOW-" at bounding box center [586, 213] width 223 height 23
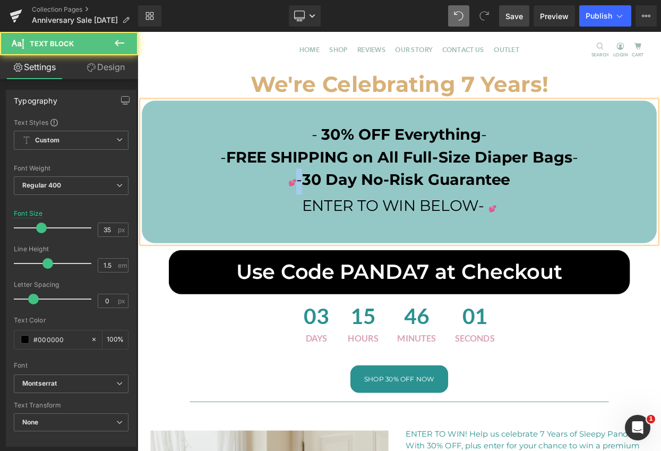
drag, startPoint x: 335, startPoint y: 214, endPoint x: 329, endPoint y: 215, distance: 5.9
click at [332, 215] on span "-" at bounding box center [335, 213] width 7 height 23
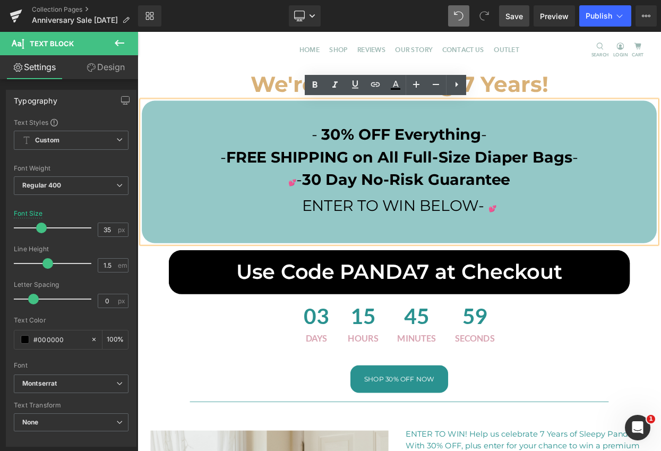
click at [599, 214] on p "💕 - 30 Day No-Risk Guarantee" at bounding box center [458, 216] width 631 height 32
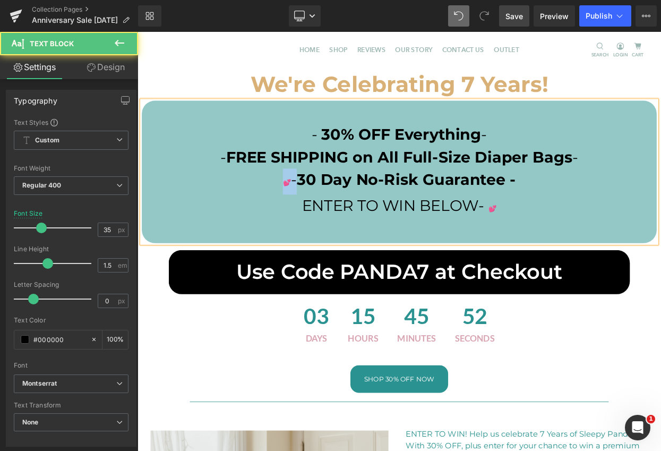
drag, startPoint x: 328, startPoint y: 215, endPoint x: 310, endPoint y: 218, distance: 17.6
click at [310, 218] on p "💕 - 30 Day No-Risk Guarantee -" at bounding box center [458, 216] width 631 height 32
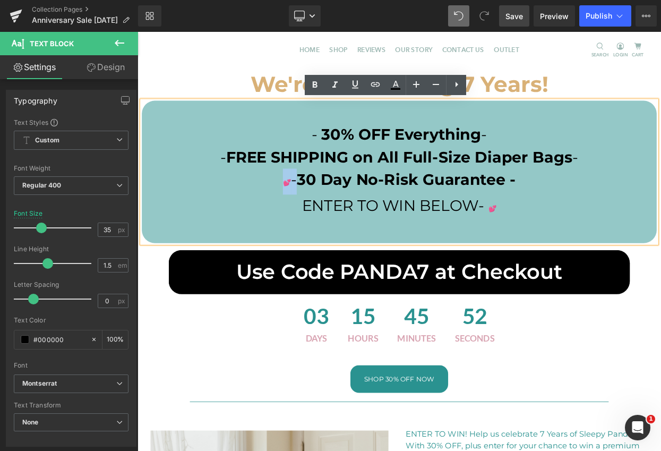
copy p "💕 -"
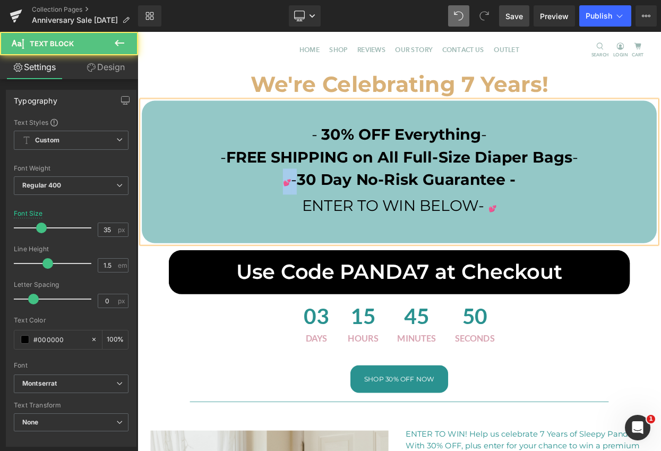
drag, startPoint x: 591, startPoint y: 214, endPoint x: 596, endPoint y: 213, distance: 5.3
click at [603, 213] on p "💕 - 30 Day No-Risk Guarantee -" at bounding box center [458, 216] width 631 height 32
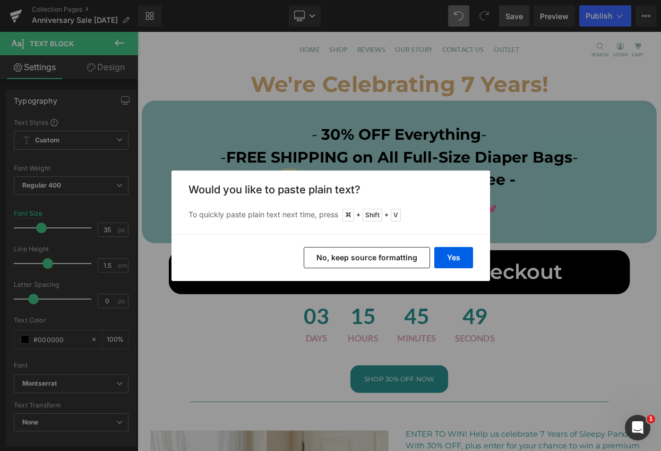
click at [397, 257] on button "No, keep source formatting" at bounding box center [367, 257] width 126 height 21
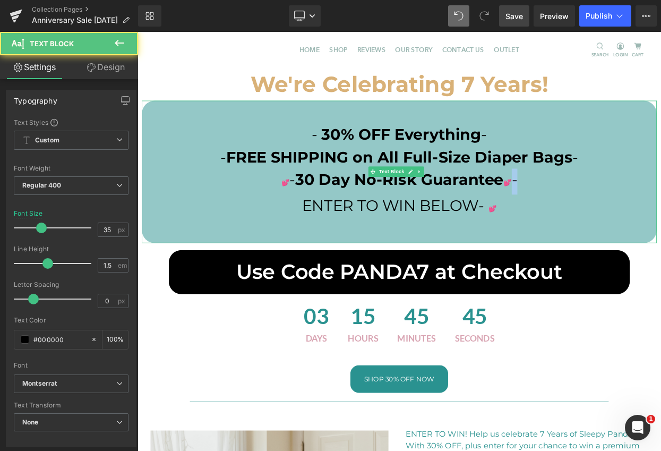
drag, startPoint x: 599, startPoint y: 213, endPoint x: 606, endPoint y: 213, distance: 7.4
click at [606, 213] on p "💕 - 30 Day No-Risk Guarantee 💕 -" at bounding box center [458, 216] width 631 height 32
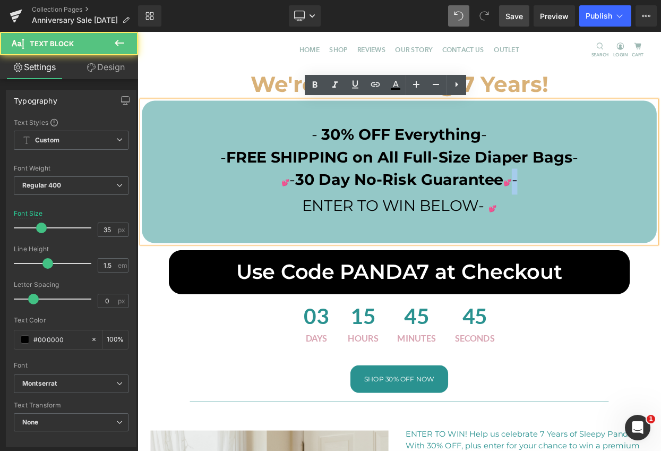
copy span "-"
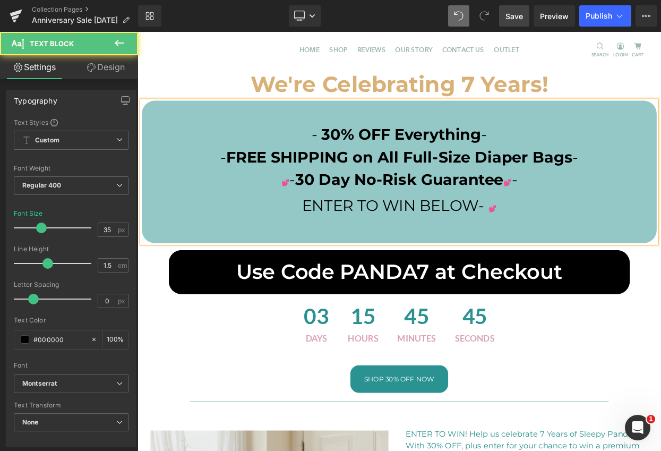
click at [587, 216] on span "💕" at bounding box center [591, 217] width 10 height 10
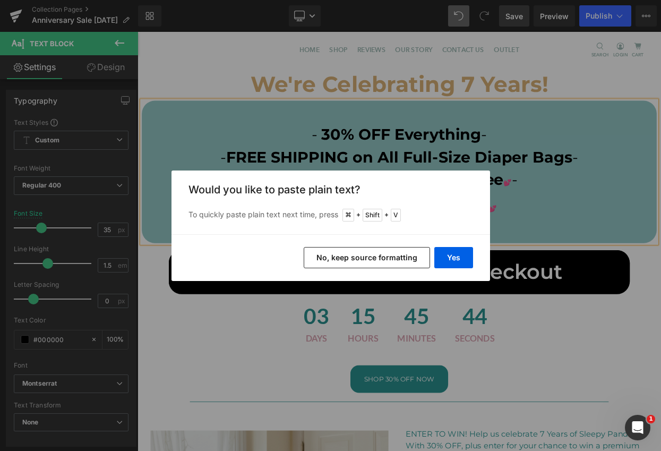
click at [402, 259] on button "No, keep source formatting" at bounding box center [367, 257] width 126 height 21
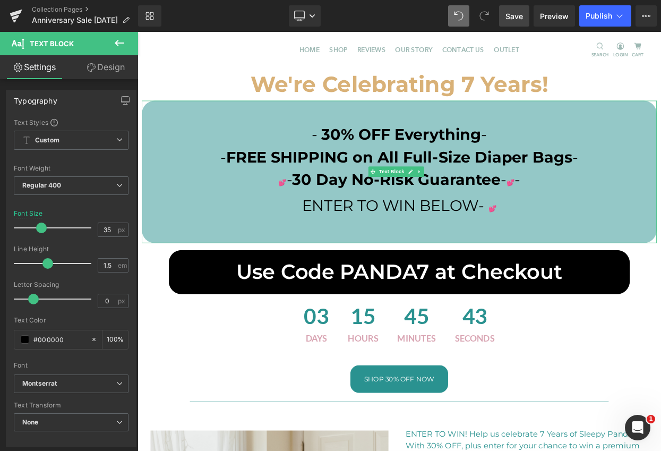
click at [591, 214] on span "💕" at bounding box center [595, 217] width 10 height 10
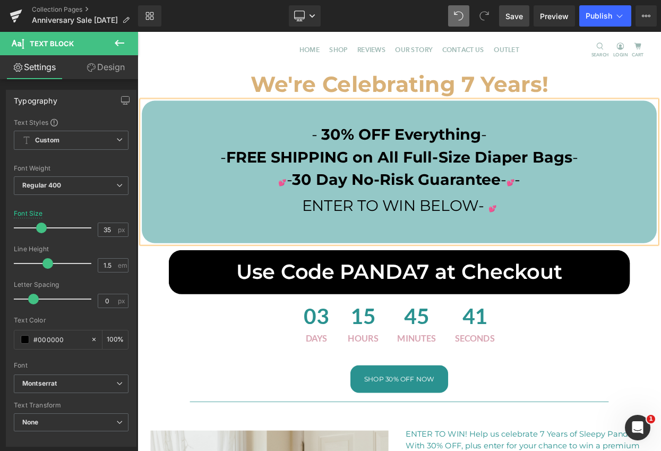
click at [607, 216] on span "-" at bounding box center [603, 213] width 7 height 23
click at [578, 245] on p "ENTER TO WIN BELOW- 💕" at bounding box center [458, 247] width 631 height 32
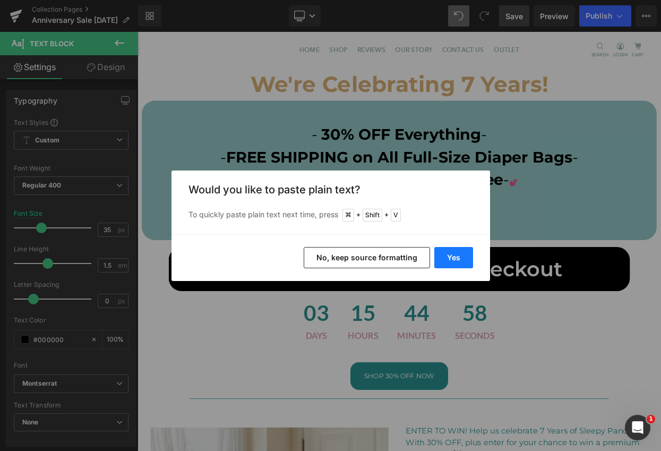
drag, startPoint x: 439, startPoint y: 254, endPoint x: 380, endPoint y: 174, distance: 100.2
click at [439, 254] on button "Yes" at bounding box center [453, 257] width 39 height 21
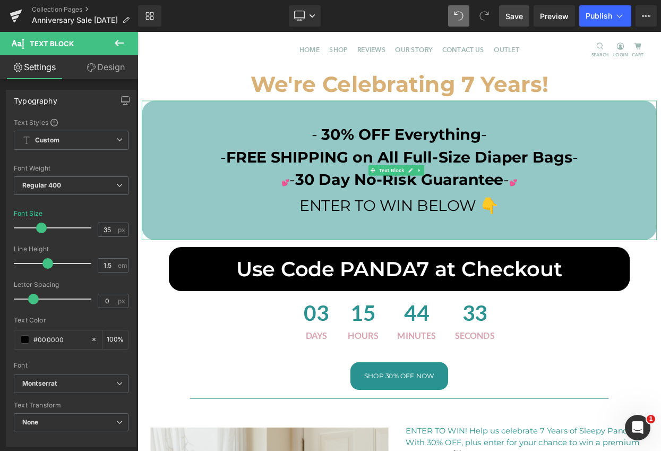
click at [559, 157] on span "-" at bounding box center [562, 157] width 7 height 23
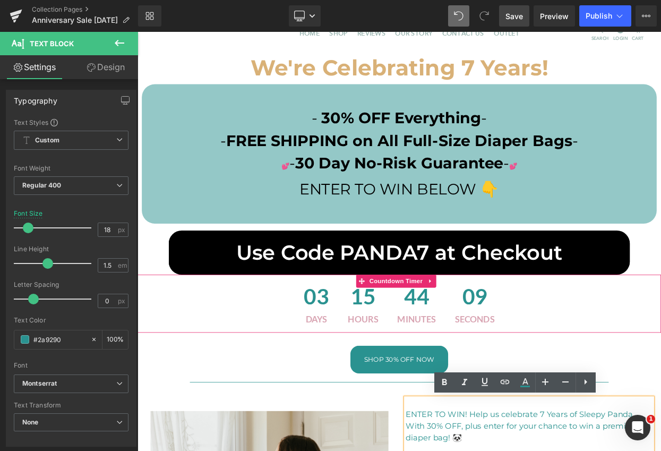
scroll to position [0, 0]
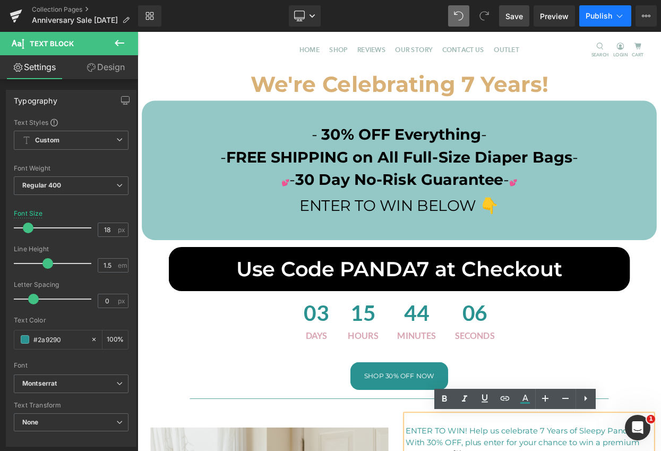
click at [602, 15] on span "Publish" at bounding box center [598, 16] width 27 height 8
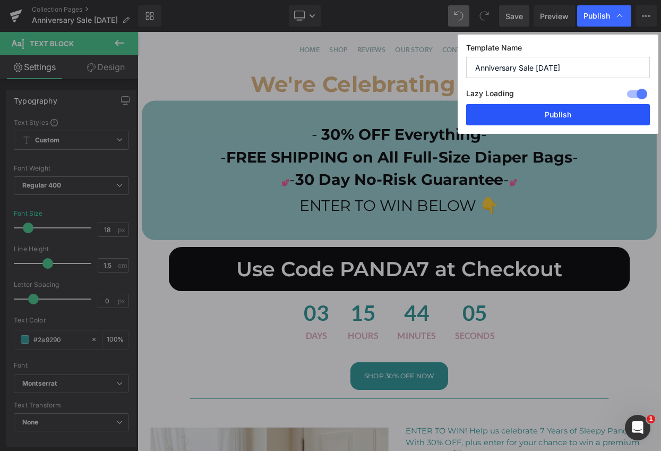
click at [564, 114] on button "Publish" at bounding box center [558, 114] width 184 height 21
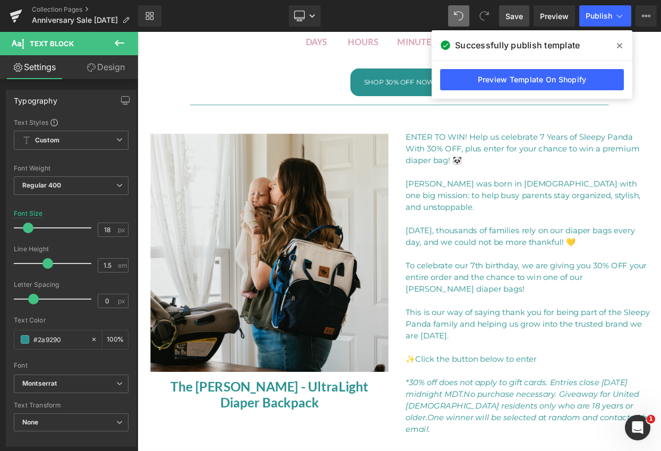
scroll to position [524, 0]
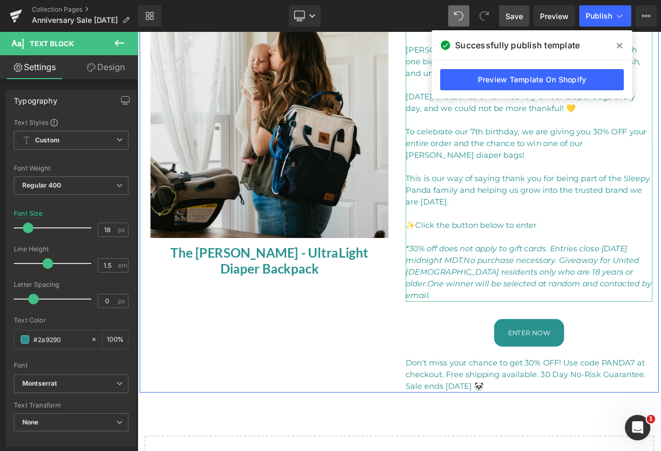
drag, startPoint x: 645, startPoint y: 325, endPoint x: 665, endPoint y: 332, distance: 21.3
click at [645, 335] on span "One winner will be selected at random and contacted by email." at bounding box center [616, 348] width 301 height 26
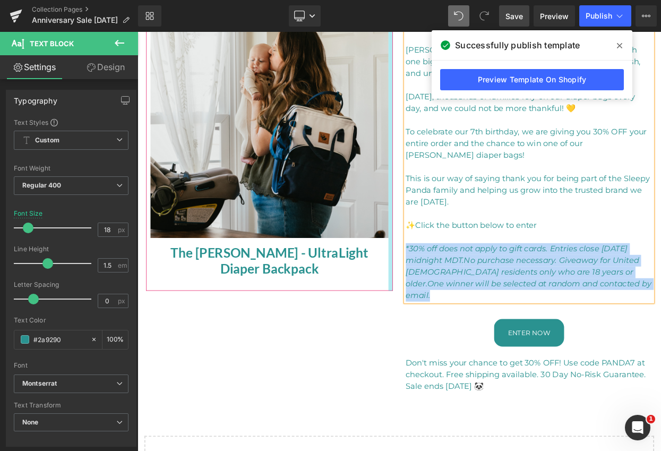
drag, startPoint x: 751, startPoint y: 328, endPoint x: 446, endPoint y: 281, distance: 308.8
click at [446, 281] on div "Sale Off (P) Image The [PERSON_NAME] - UltraLight Diaper Backpack (P) Title Pro…" at bounding box center [458, 218] width 637 height 511
copy p "*30% off does not apply to gift cards. Entries close [DATE] midnight MDT. No pu…"
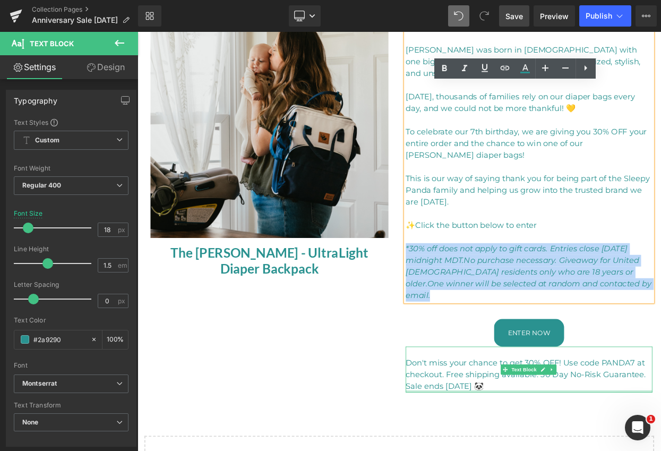
click at [581, 438] on p "Don't miss your chance to get 30% OFF! Use code PANDA7 at checkout. Free shippi…" at bounding box center [617, 452] width 302 height 43
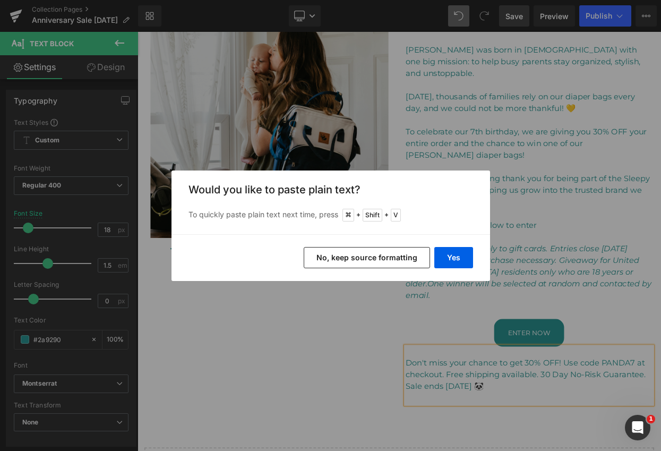
click at [415, 258] on button "No, keep source formatting" at bounding box center [367, 257] width 126 height 21
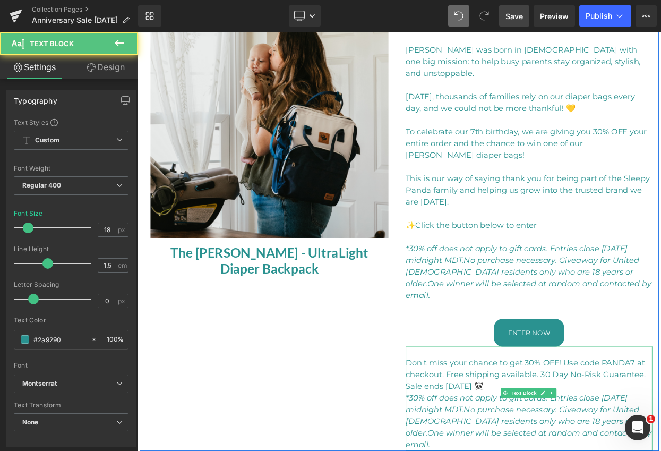
click at [532, 440] on p "Don't miss your chance to get 30% OFF! Use code PANDA7 at checkout. Free shippi…" at bounding box center [617, 452] width 302 height 43
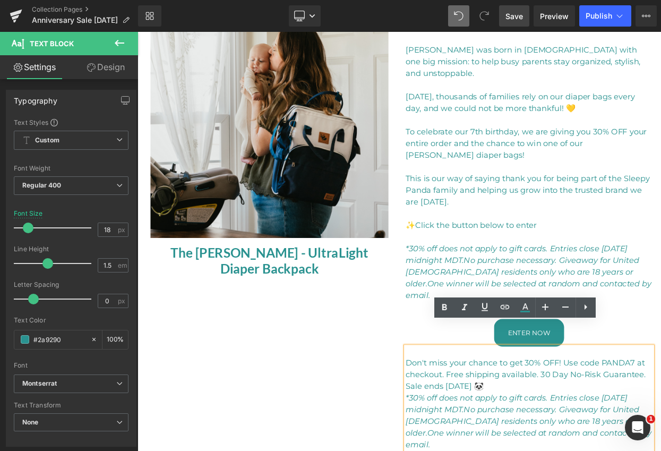
drag, startPoint x: 564, startPoint y: 438, endPoint x: 455, endPoint y: 406, distance: 112.8
click at [458, 406] on div "ENTER TO WIN! Help us celebrate 7 Years of Sleepy Panda With 30% OFF, plus ente…" at bounding box center [617, 261] width 318 height 569
copy p "Don't miss your chance to get 30% OFF! Use code PANDA7 at checkout. Free shippi…"
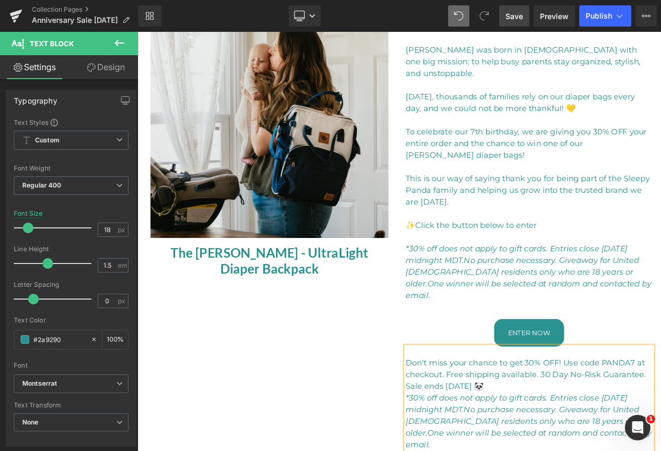
click at [634, 335] on span "One winner will be selected at random and contacted by email." at bounding box center [616, 348] width 301 height 26
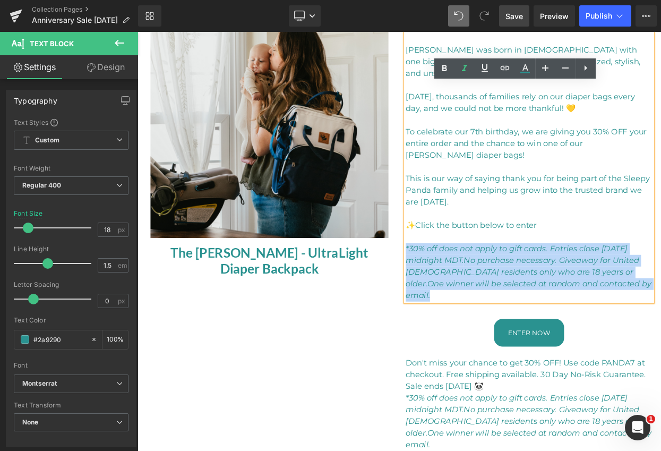
drag, startPoint x: 590, startPoint y: 287, endPoint x: 457, endPoint y: 281, distance: 132.3
click at [458, 281] on div "ENTER TO WIN! Help us celebrate 7 Years of Sleepy Panda With 30% OFF, plus ente…" at bounding box center [617, 261] width 318 height 569
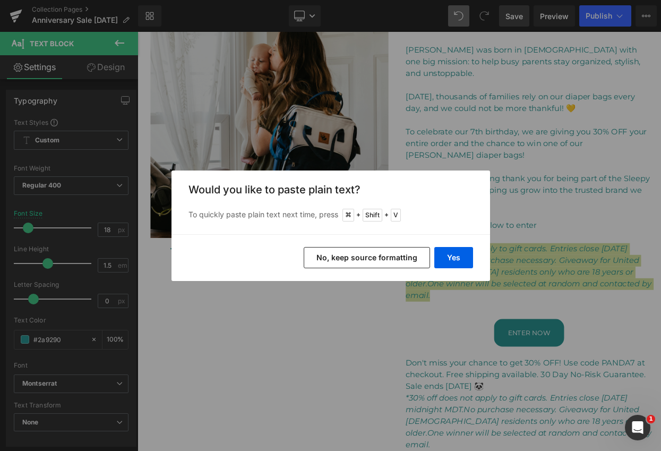
click at [384, 256] on button "No, keep source formatting" at bounding box center [367, 257] width 126 height 21
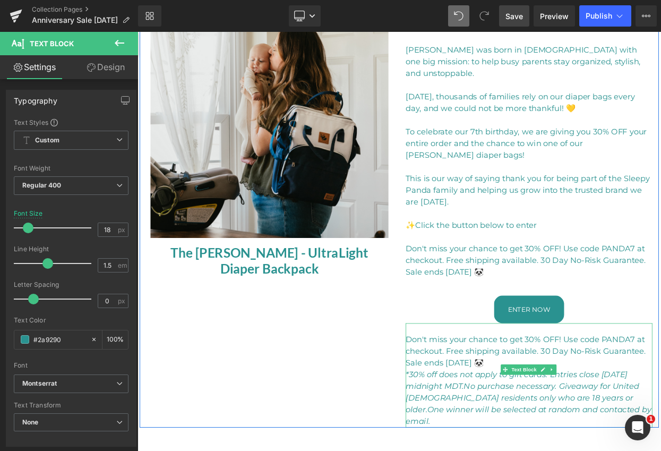
click at [547, 426] on p "Don't miss your chance to get 30% OFF! Use code PANDA7 at checkout. Free shippi…" at bounding box center [617, 423] width 302 height 43
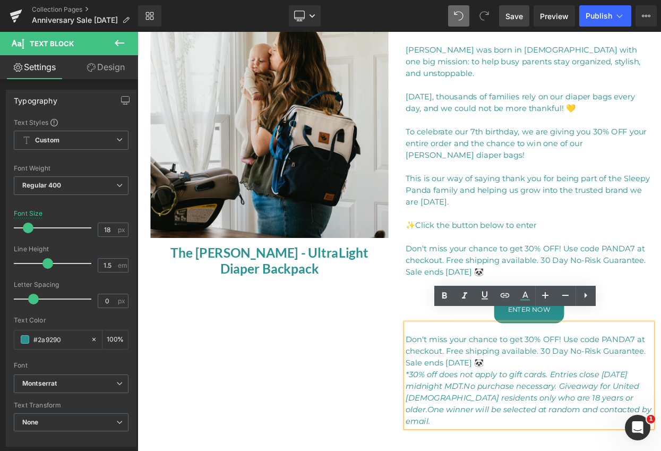
drag, startPoint x: 555, startPoint y: 420, endPoint x: 455, endPoint y: 388, distance: 104.7
click at [458, 388] on div "ENTER TO WIN! Help us celebrate 7 Years of Sleepy Panda With 30% OFF, plus ente…" at bounding box center [617, 247] width 318 height 540
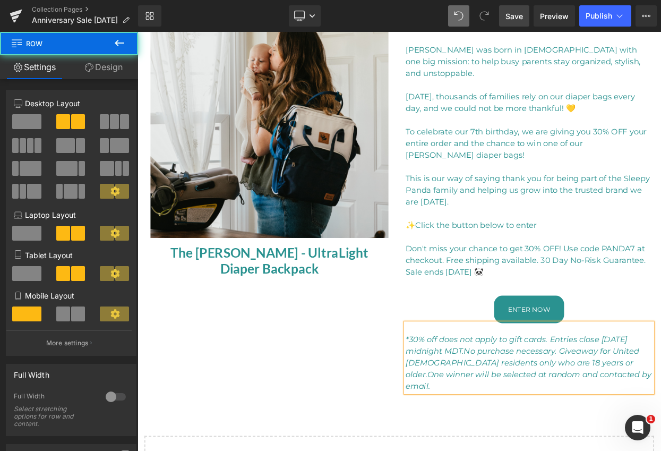
click at [414, 424] on div "Sale Off (P) Image The [PERSON_NAME] - UltraLight Diaper Backpack (P) Title Pro…" at bounding box center [458, 218] width 637 height 511
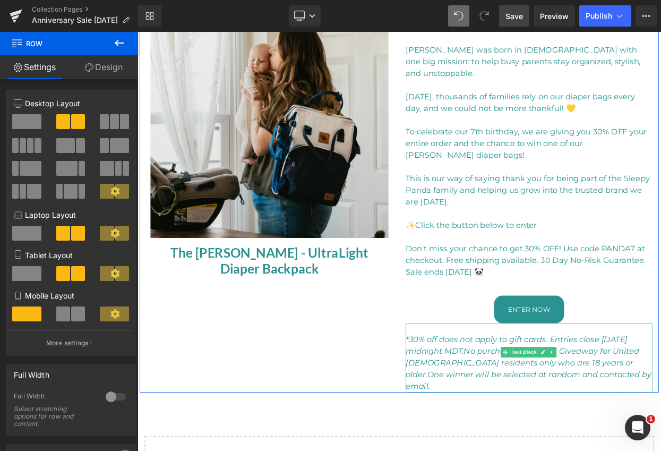
click at [644, 403] on icon "*30% off does not apply to gift cards. Entries close [DATE] midnight MDT." at bounding box center [602, 416] width 272 height 26
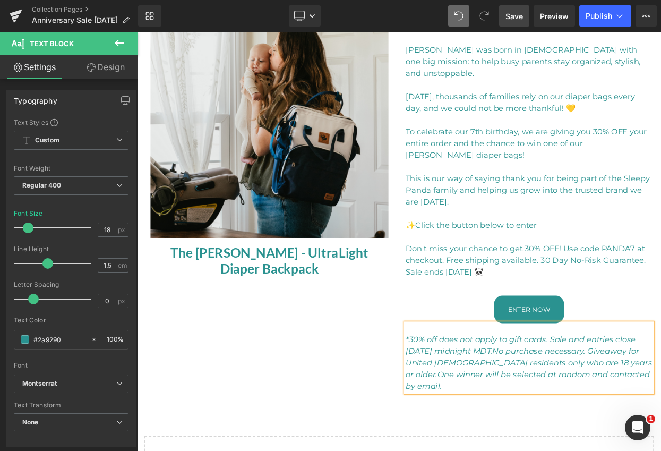
click at [542, 450] on p "*30% off does not apply to gift cards. Sale and entries close [DATE] midnight M…" at bounding box center [617, 438] width 302 height 72
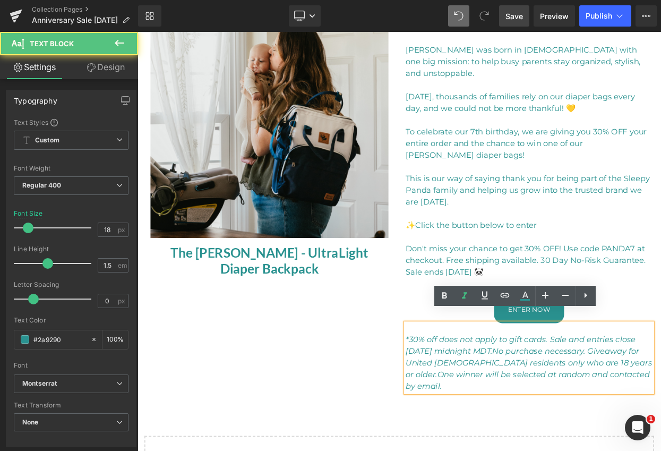
drag, startPoint x: 720, startPoint y: 392, endPoint x: 744, endPoint y: 433, distance: 47.3
click at [660, 403] on icon "*30% off does not apply to gift cards. Sale and entries close [DATE] midnight M…" at bounding box center [607, 416] width 282 height 26
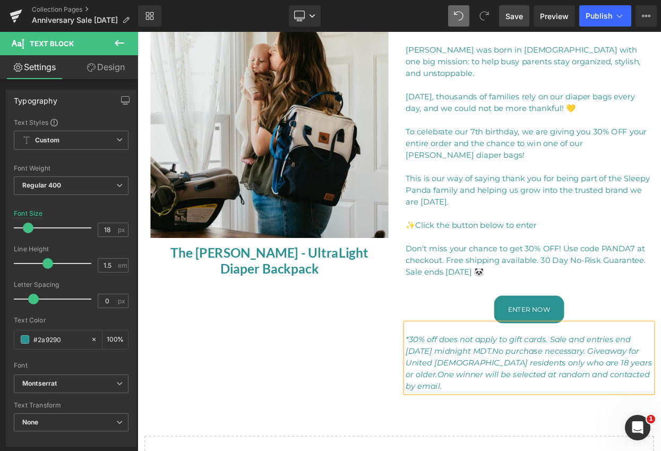
click at [660, 450] on div "We're Celebrating 7 Years! Text Block - 30% OFF Everything - - FREE SHIPPING on…" at bounding box center [458, 83] width 642 height 1062
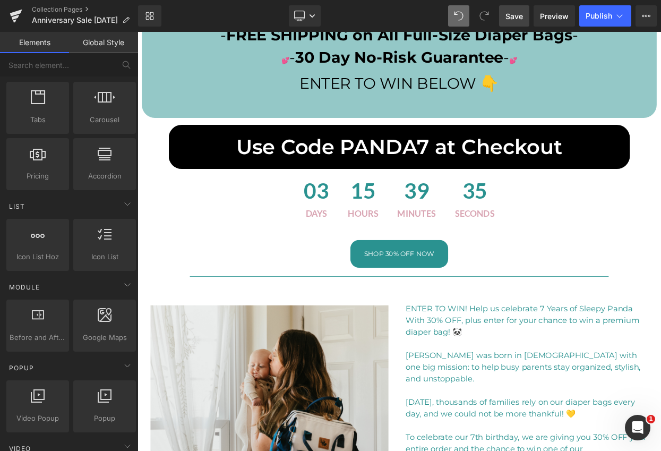
scroll to position [0, 0]
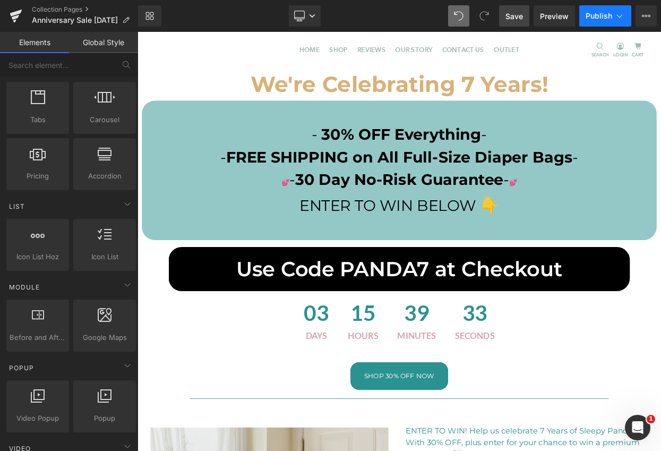
click at [599, 20] on span "Publish" at bounding box center [598, 16] width 27 height 8
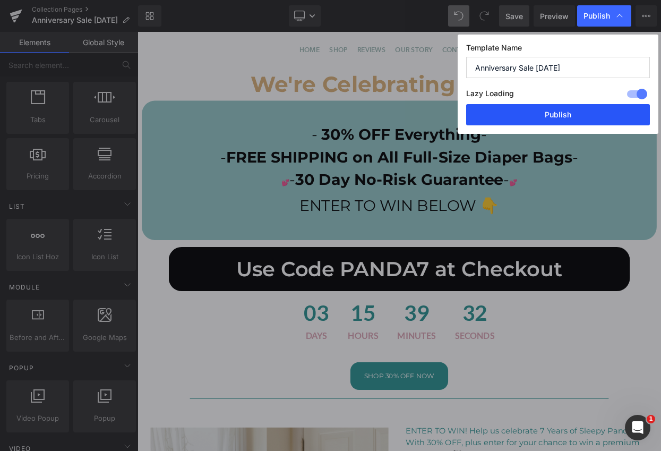
drag, startPoint x: 534, startPoint y: 114, endPoint x: 485, endPoint y: 99, distance: 51.5
click at [534, 114] on button "Publish" at bounding box center [558, 114] width 184 height 21
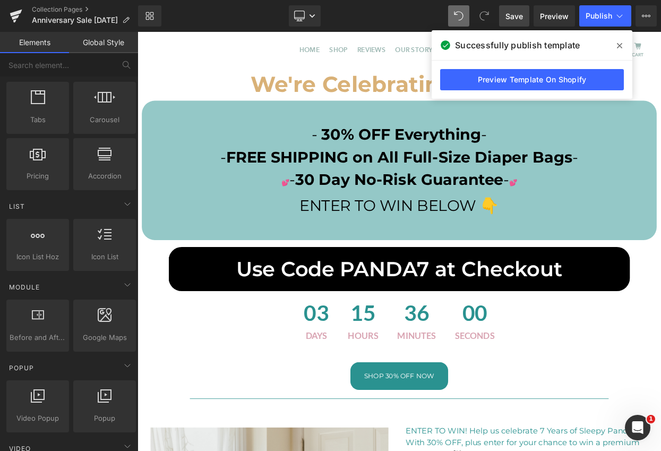
drag, startPoint x: 622, startPoint y: 44, endPoint x: 517, endPoint y: 105, distance: 121.3
click at [622, 44] on span at bounding box center [619, 45] width 17 height 17
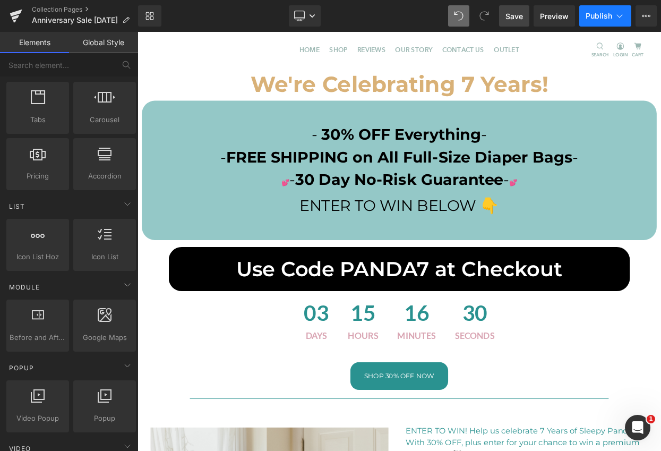
click at [599, 18] on span "Publish" at bounding box center [598, 16] width 27 height 8
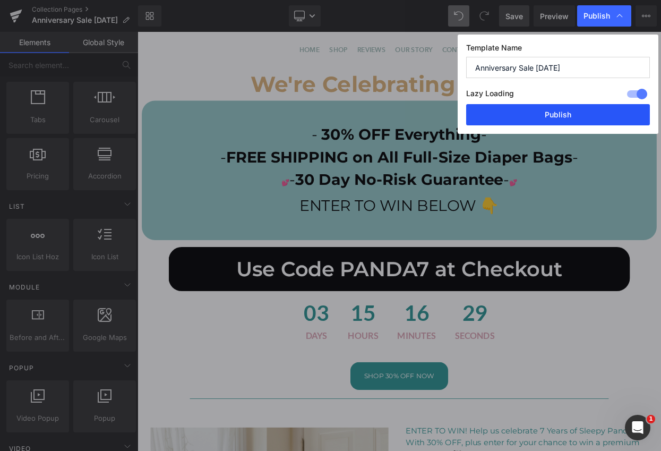
click at [556, 115] on button "Publish" at bounding box center [558, 114] width 184 height 21
